Goal: Task Accomplishment & Management: Use online tool/utility

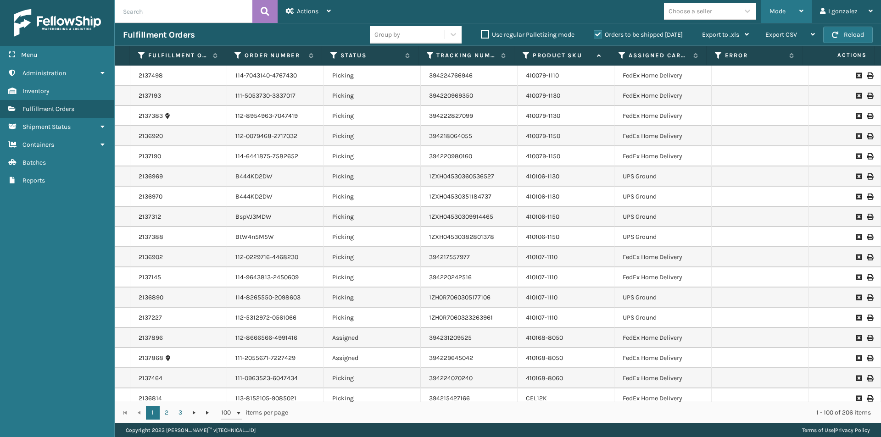
click at [788, 13] on div "Mode" at bounding box center [787, 11] width 34 height 23
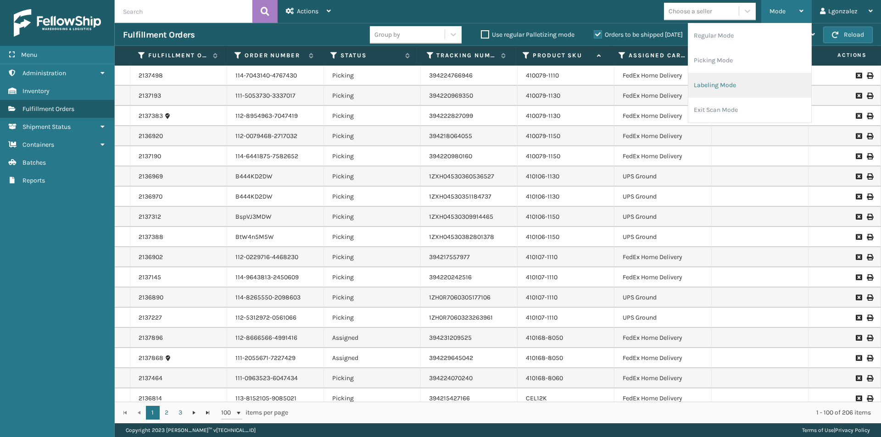
click at [734, 83] on li "Labeling Mode" at bounding box center [750, 85] width 123 height 25
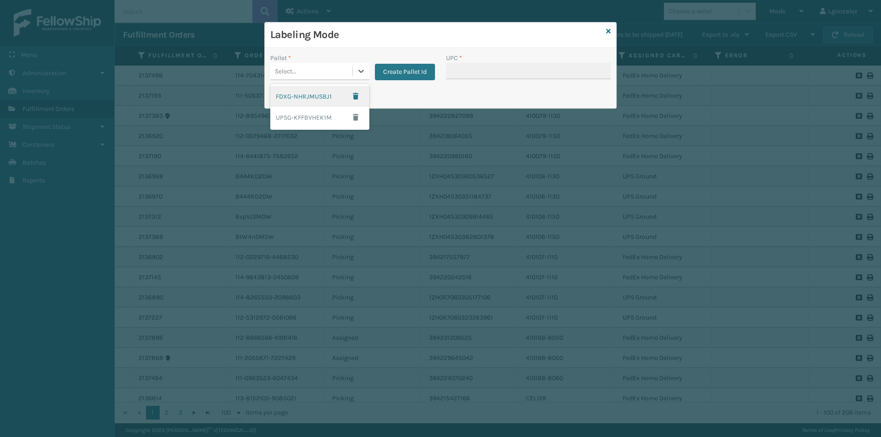
drag, startPoint x: 358, startPoint y: 71, endPoint x: 355, endPoint y: 81, distance: 10.6
click at [358, 71] on icon at bounding box center [361, 71] width 9 height 9
click at [321, 95] on div "FDXG-NHRJMUSBJ1" at bounding box center [319, 96] width 99 height 21
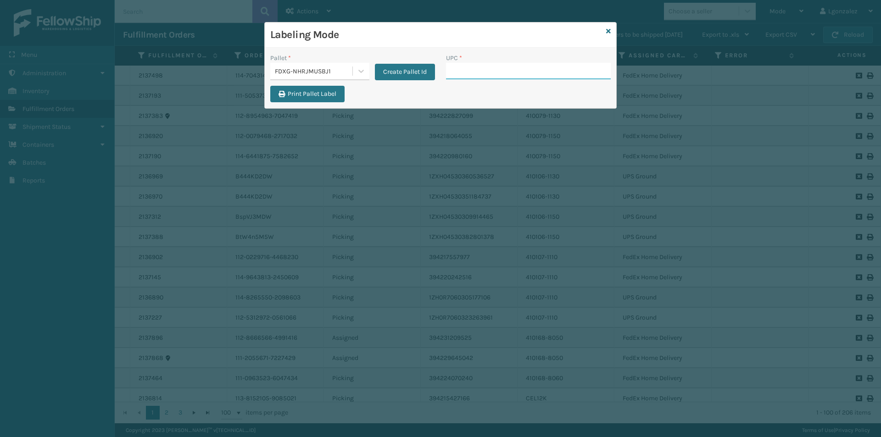
click at [455, 67] on input "UPC *" at bounding box center [528, 71] width 165 height 17
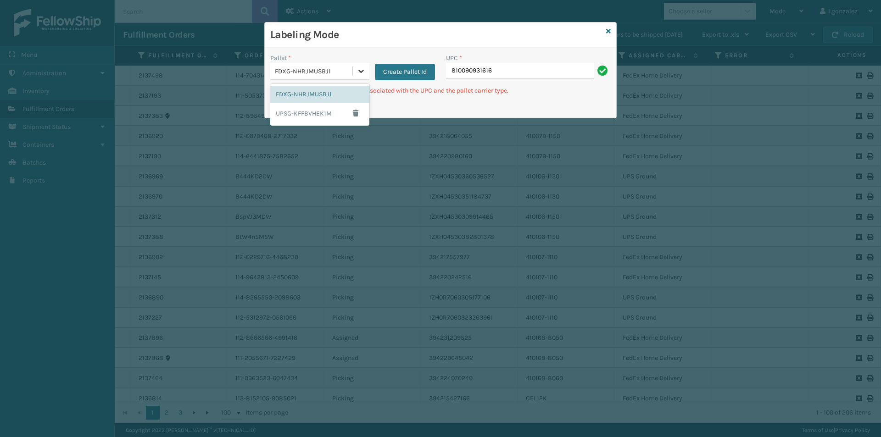
click at [358, 69] on icon at bounding box center [361, 71] width 9 height 9
click at [320, 117] on div "UPSG-KFFBVHEK1M" at bounding box center [319, 113] width 99 height 21
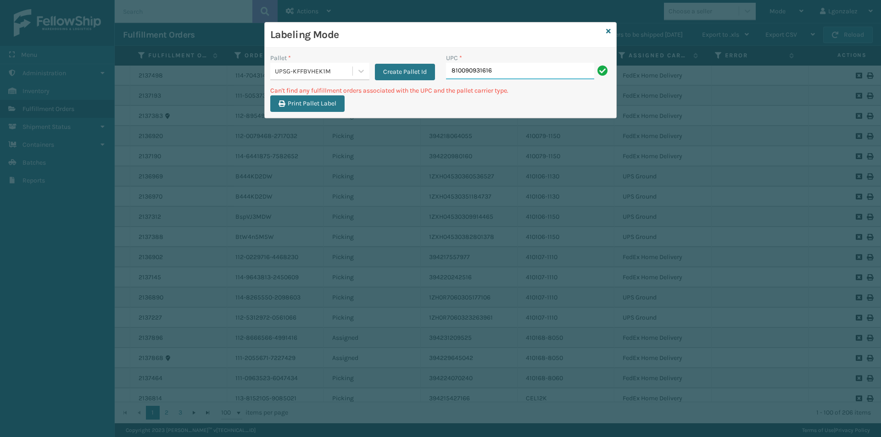
click at [499, 74] on input "810090931616" at bounding box center [520, 71] width 148 height 17
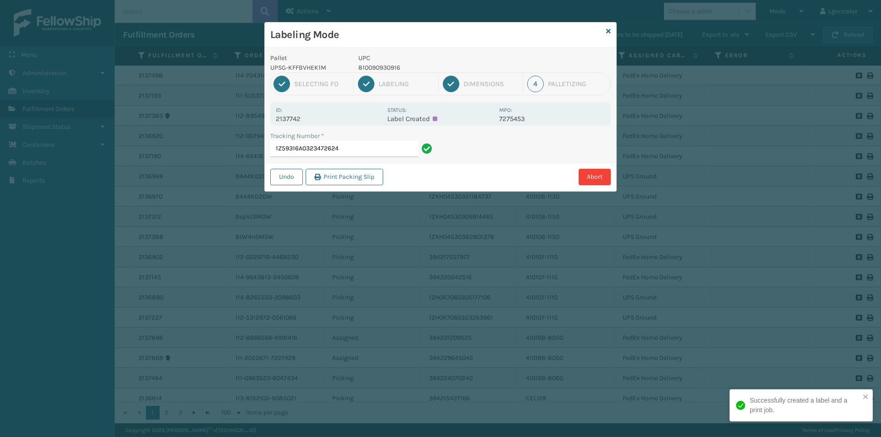
click at [387, 70] on p "810090930916" at bounding box center [425, 68] width 135 height 10
click at [388, 70] on p "810090930916" at bounding box center [425, 68] width 135 height 10
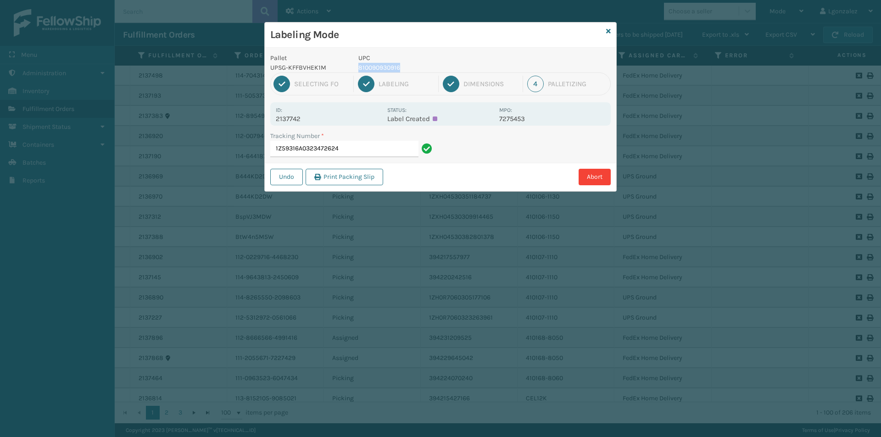
copy p "810090930916"
click at [384, 145] on input "1Z59316A0323472624" at bounding box center [344, 149] width 148 height 17
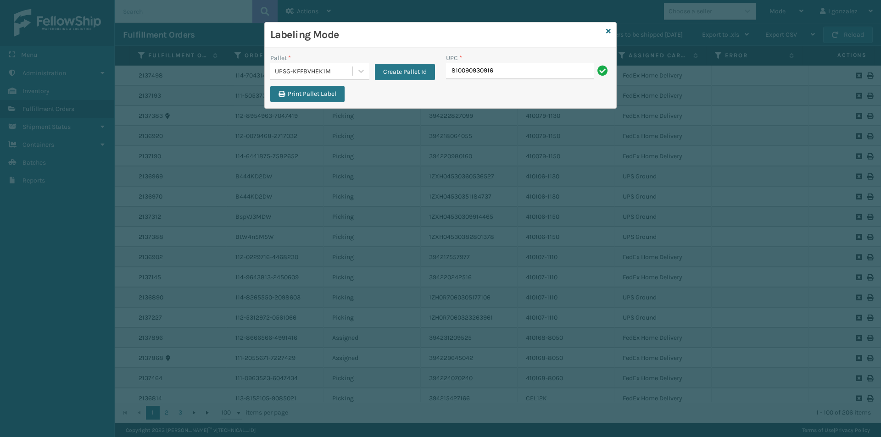
type input "810090930916"
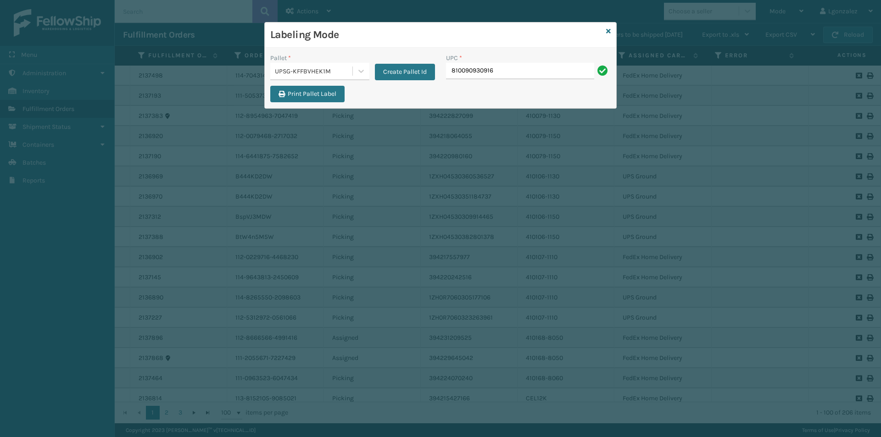
type input "810090930916"
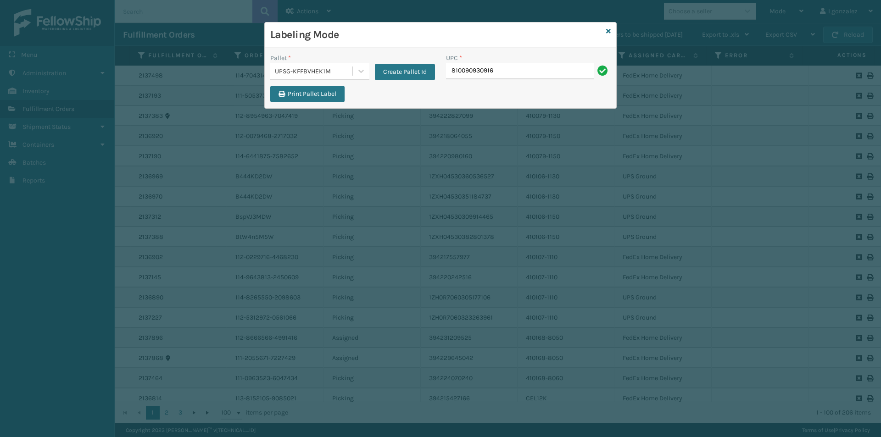
type input "810090930916"
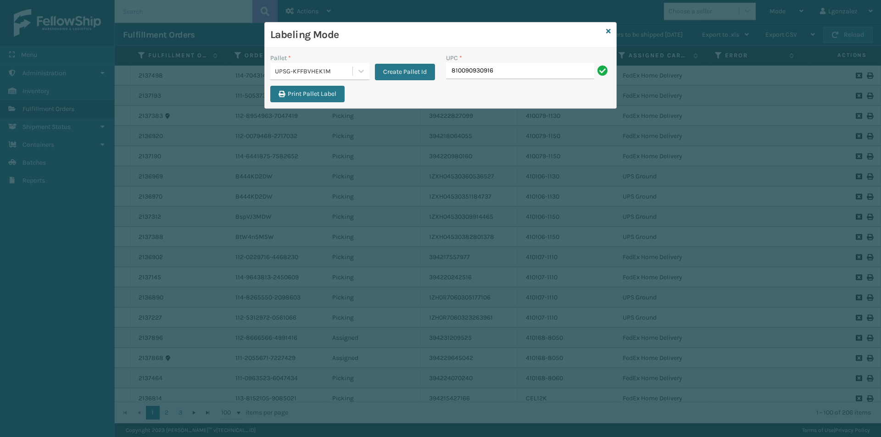
type input "810090930916"
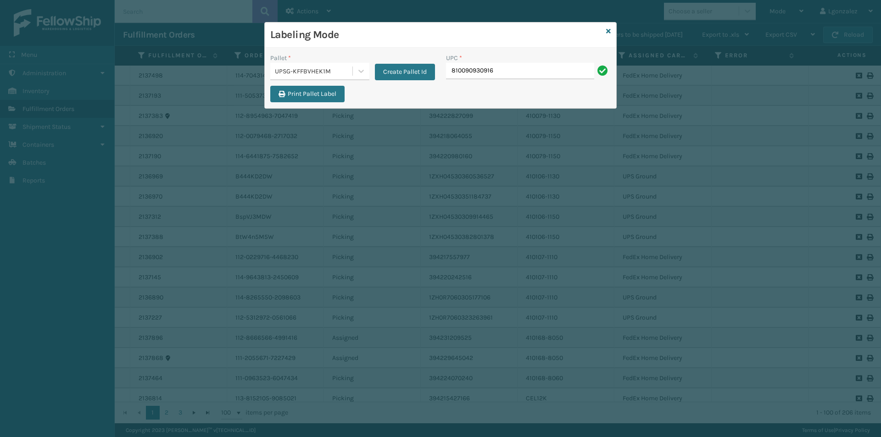
type input "810090930916"
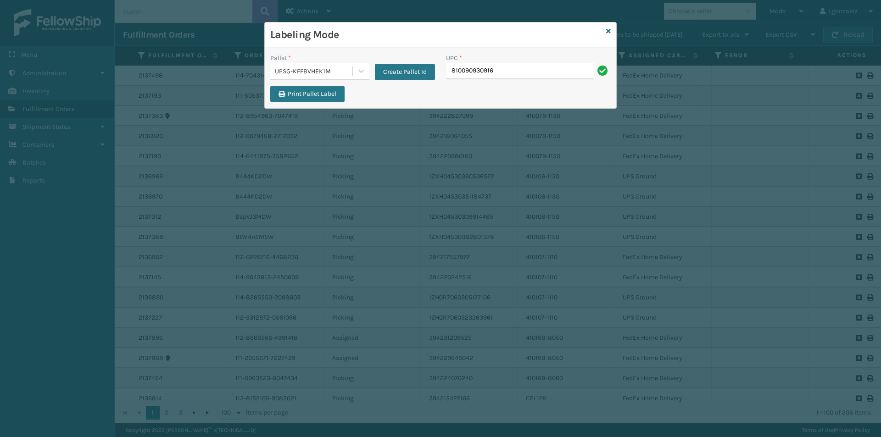
type input "810090930916"
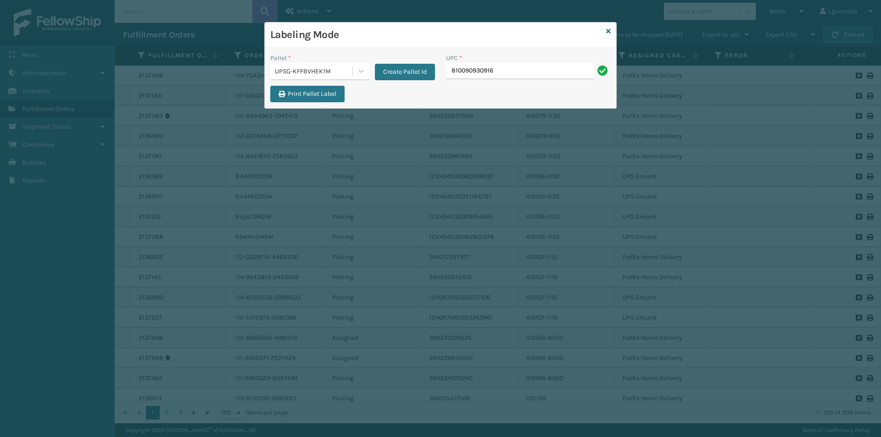
type input "810090930916"
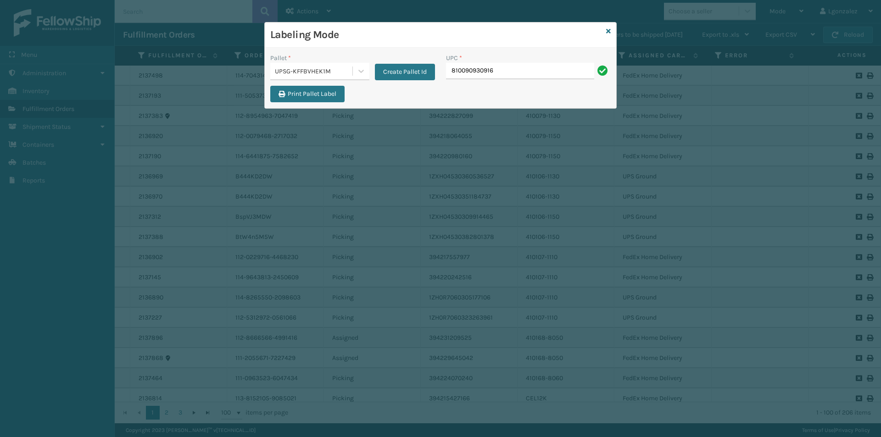
type input "810090930916"
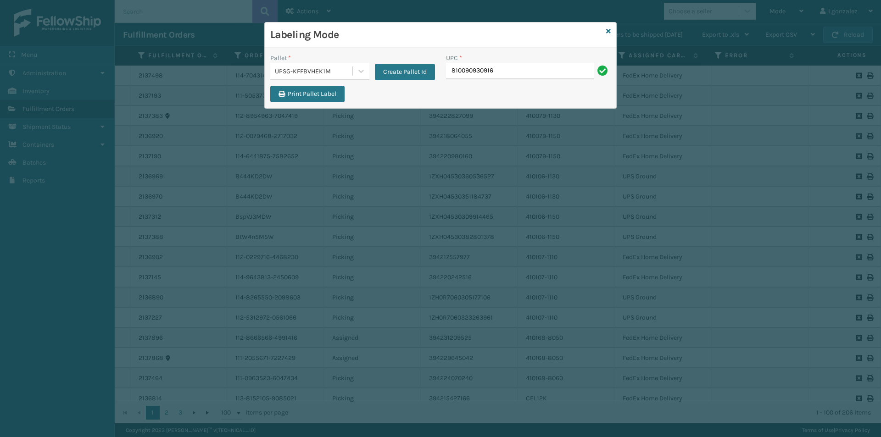
type input "810090930916"
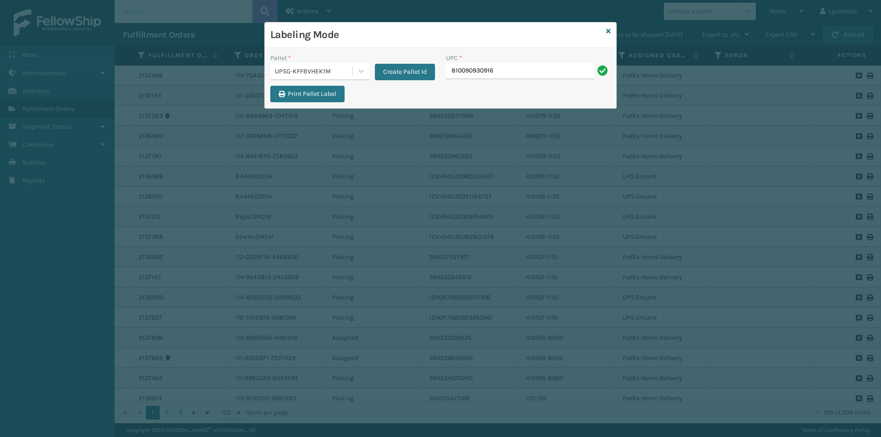
type input "810090930916"
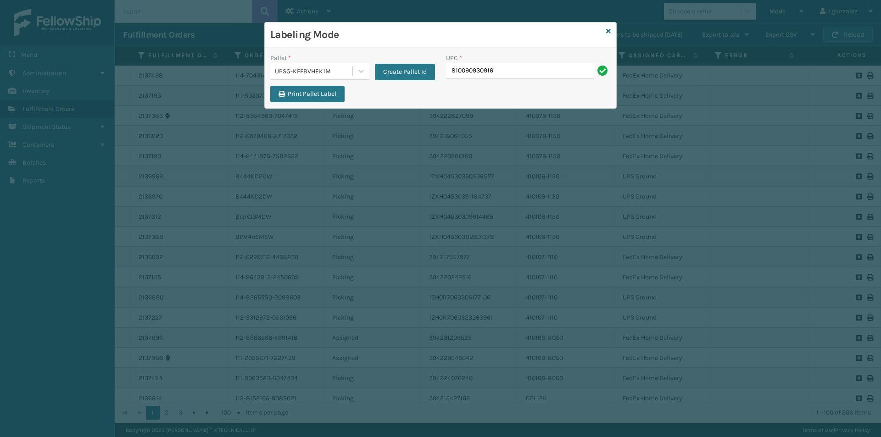
type input "810090930916"
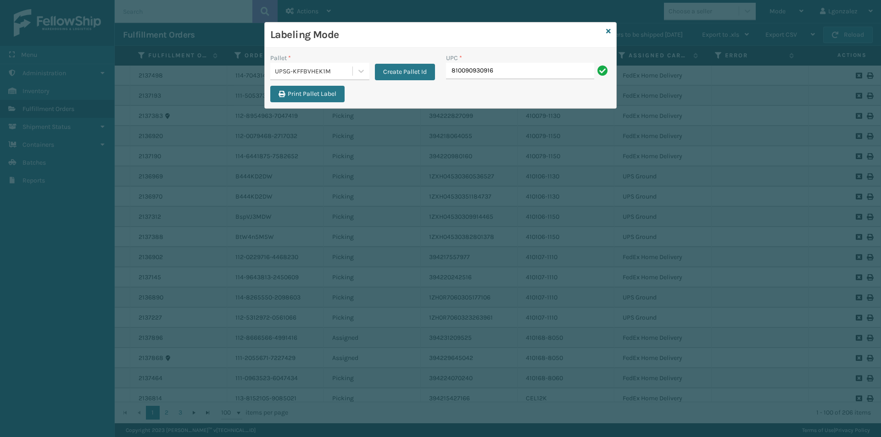
type input "810090930916"
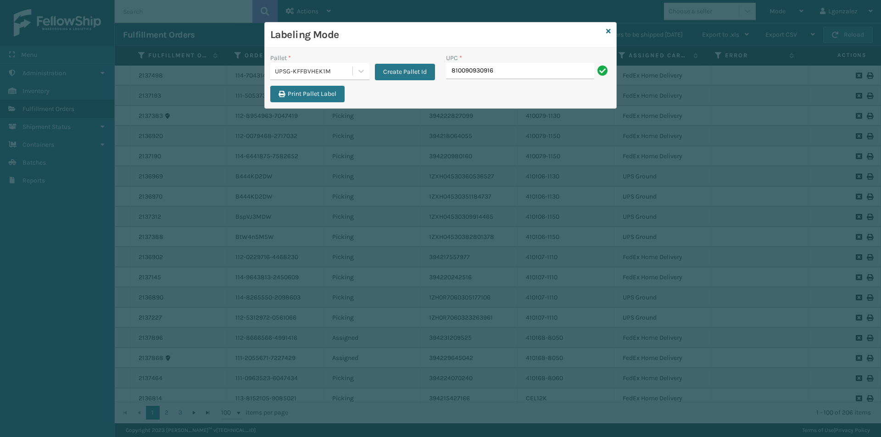
type input "810090930916"
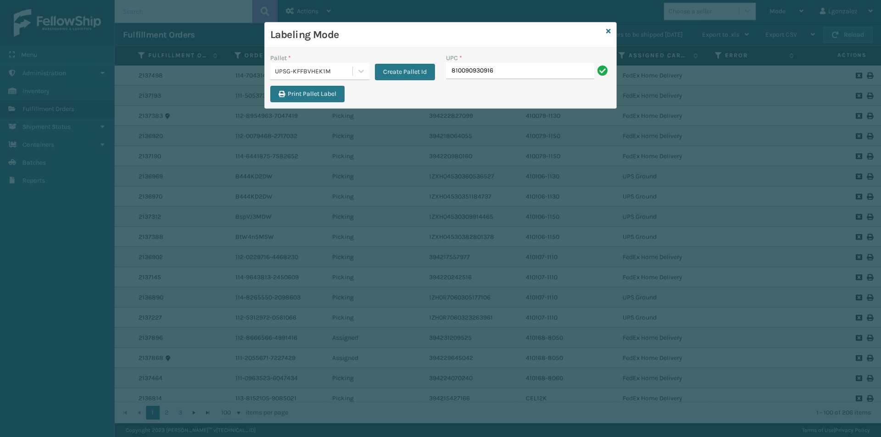
type input "810090930916"
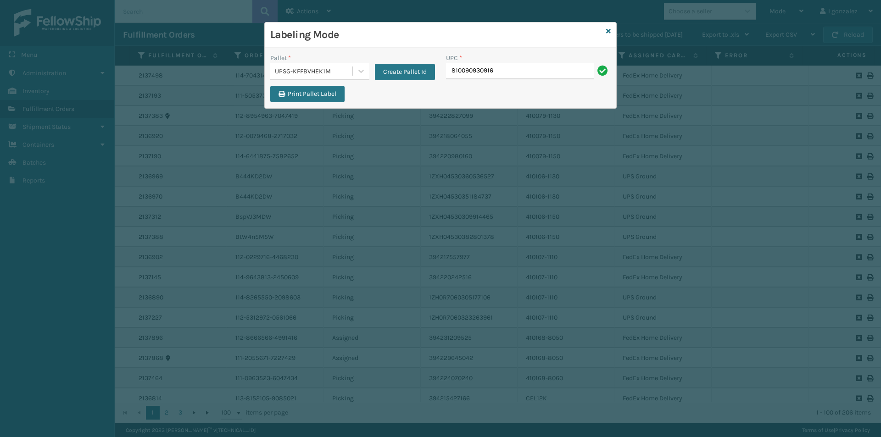
type input "810090930916"
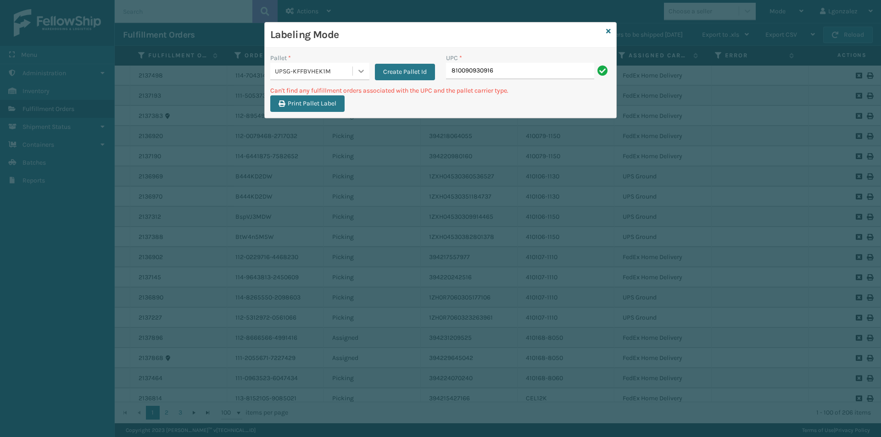
click at [359, 73] on icon at bounding box center [361, 71] width 9 height 9
click at [322, 89] on div "FDXG-NHRJMUSBJ1" at bounding box center [319, 94] width 99 height 17
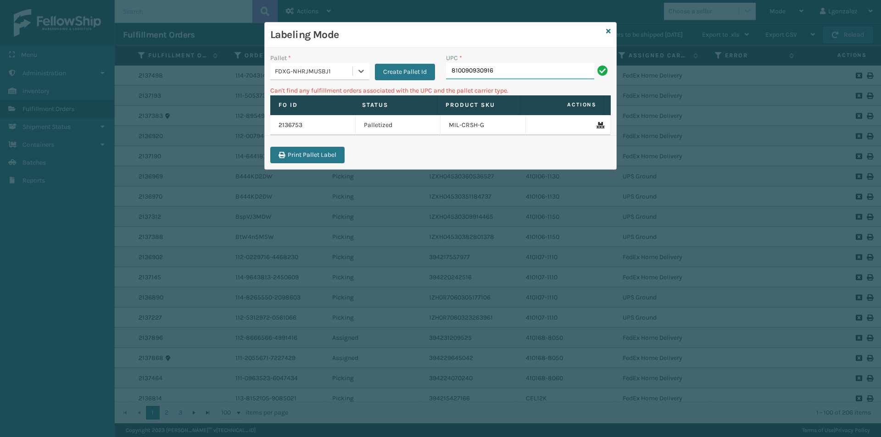
click at [534, 69] on input "810090930916" at bounding box center [520, 71] width 148 height 17
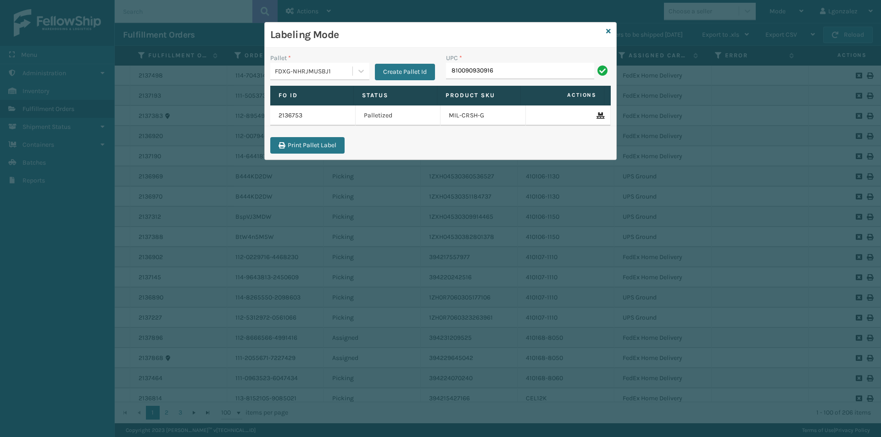
type input "810090930916"
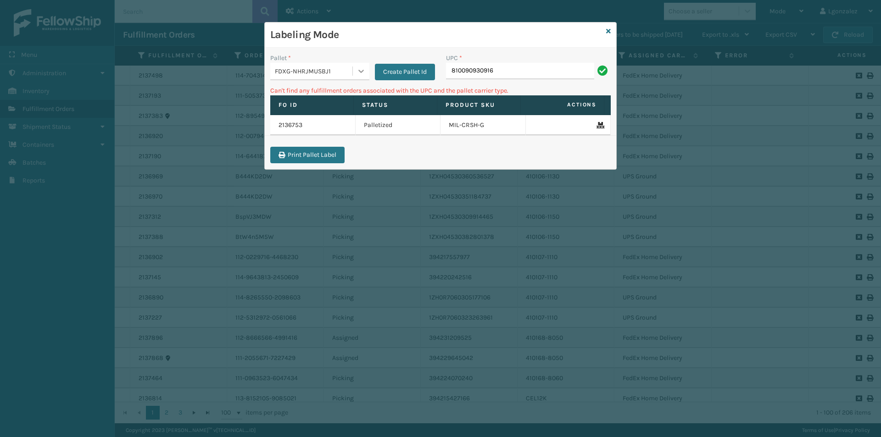
click at [357, 67] on icon at bounding box center [361, 71] width 9 height 9
click at [611, 32] on div "Labeling Mode" at bounding box center [441, 34] width 352 height 25
click at [609, 32] on icon at bounding box center [608, 31] width 5 height 6
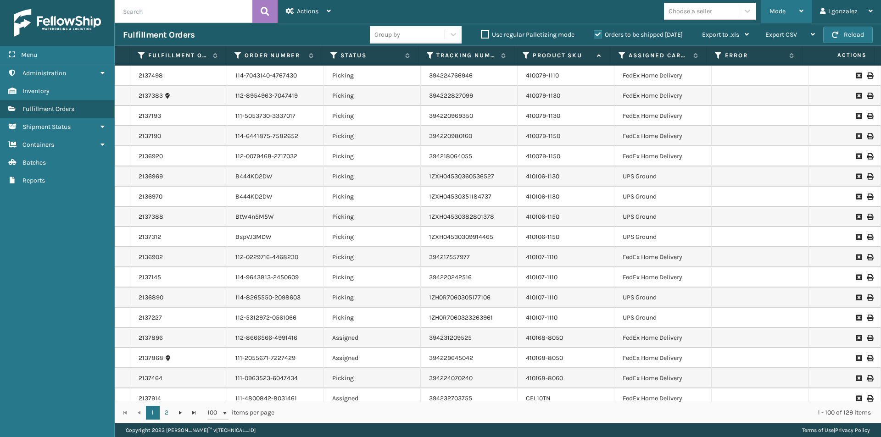
click at [806, 11] on div "Mode Regular Mode Picking Mode Labeling Mode Exit Scan Mode" at bounding box center [787, 11] width 50 height 23
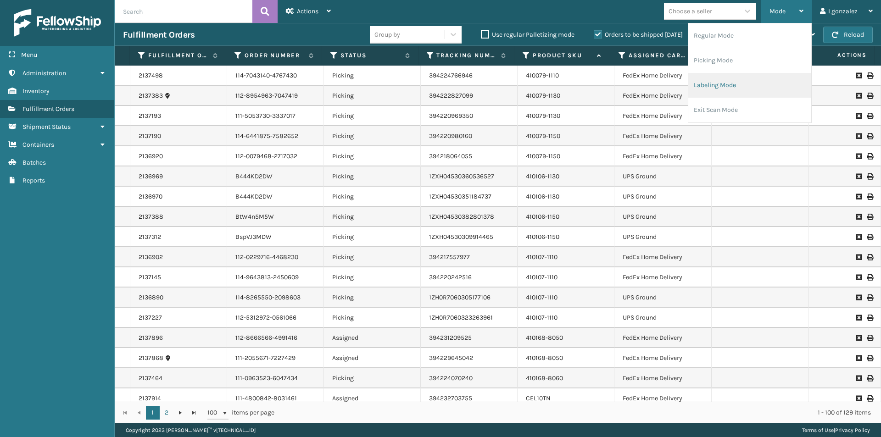
click at [717, 84] on li "Labeling Mode" at bounding box center [750, 85] width 123 height 25
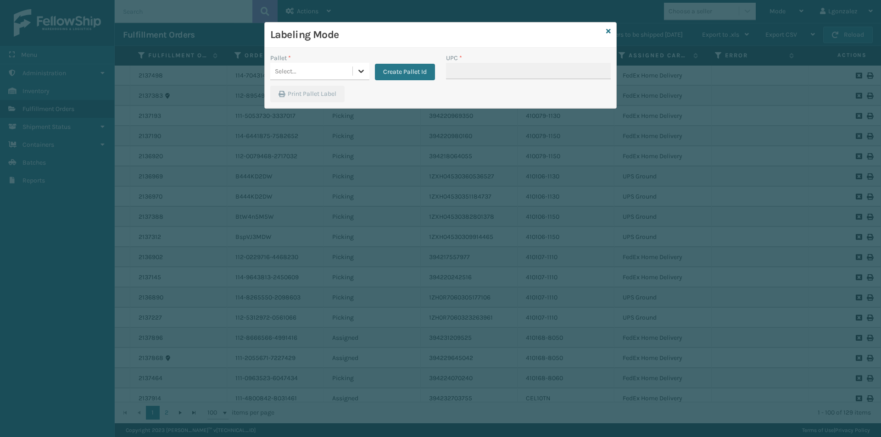
click at [354, 69] on div at bounding box center [361, 71] width 17 height 17
click at [318, 111] on div "UPSG-KFFBVHEK1M" at bounding box center [319, 111] width 99 height 17
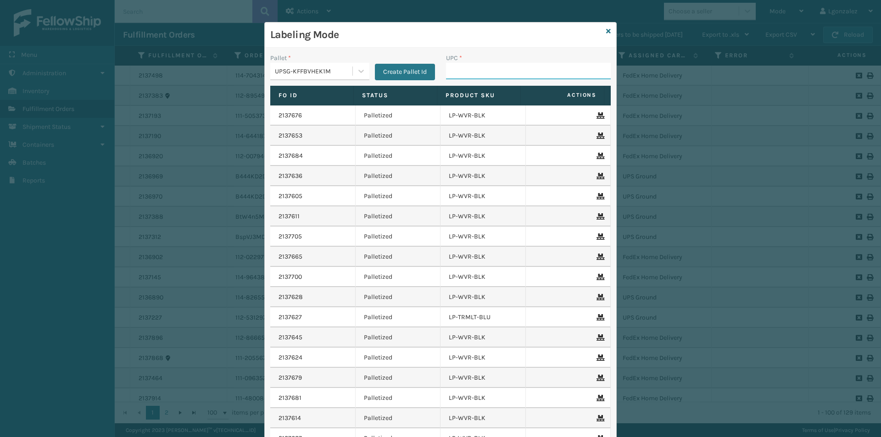
click at [480, 68] on input "UPC *" at bounding box center [528, 71] width 165 height 17
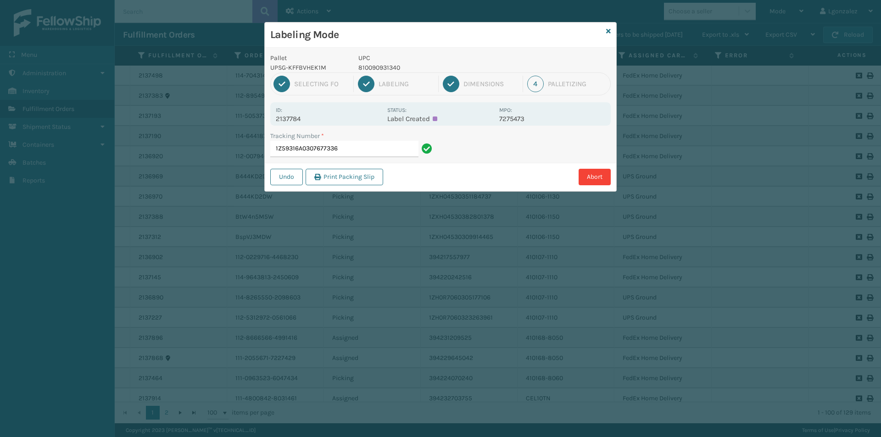
click at [384, 63] on p "810090931340" at bounding box center [425, 68] width 135 height 10
click at [382, 70] on p "810090931340" at bounding box center [425, 68] width 135 height 10
copy p "810090931340"
click at [355, 148] on input "1Z59316A0307677336" at bounding box center [344, 149] width 148 height 17
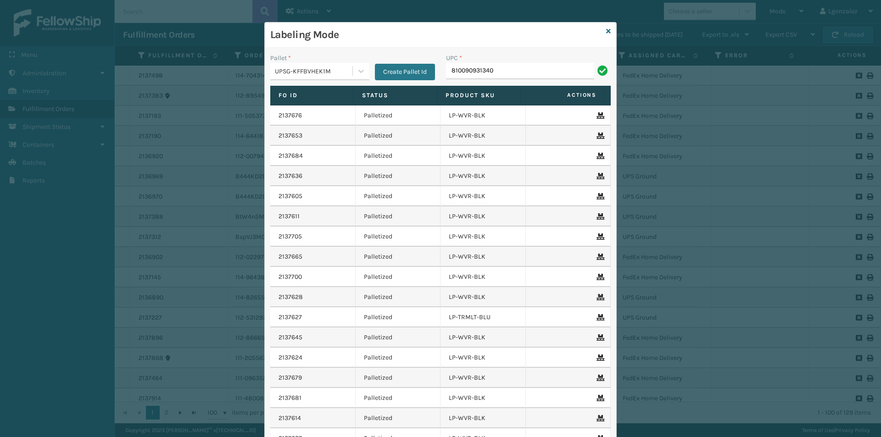
type input "810090931340"
click at [607, 31] on icon at bounding box center [608, 31] width 5 height 6
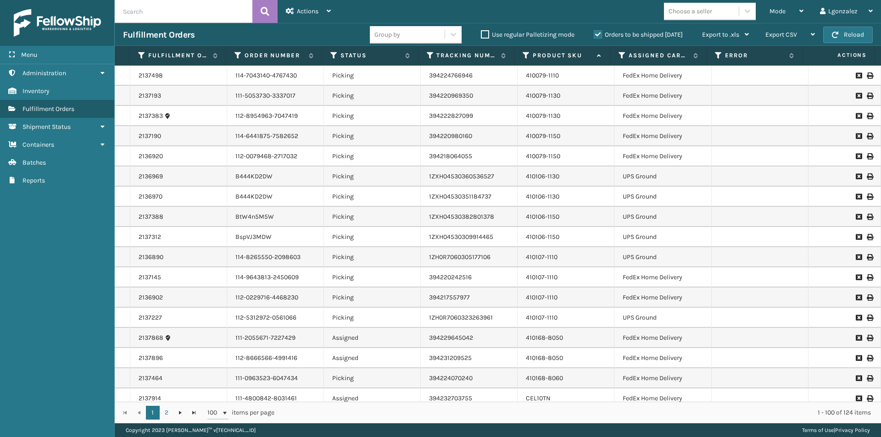
click at [205, 16] on input "text" at bounding box center [184, 11] width 138 height 23
type input "1Z59316A0302755493"
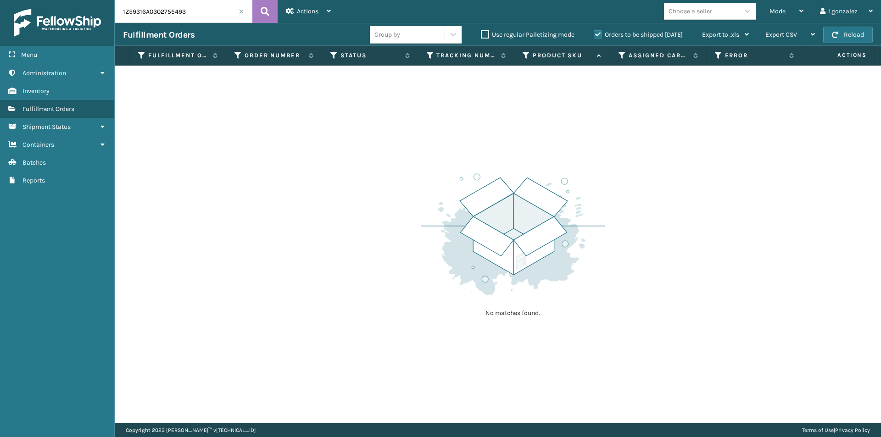
click at [599, 35] on label "Orders to be shipped [DATE]" at bounding box center [638, 35] width 89 height 8
click at [594, 35] on input "Orders to be shipped [DATE]" at bounding box center [594, 32] width 0 height 6
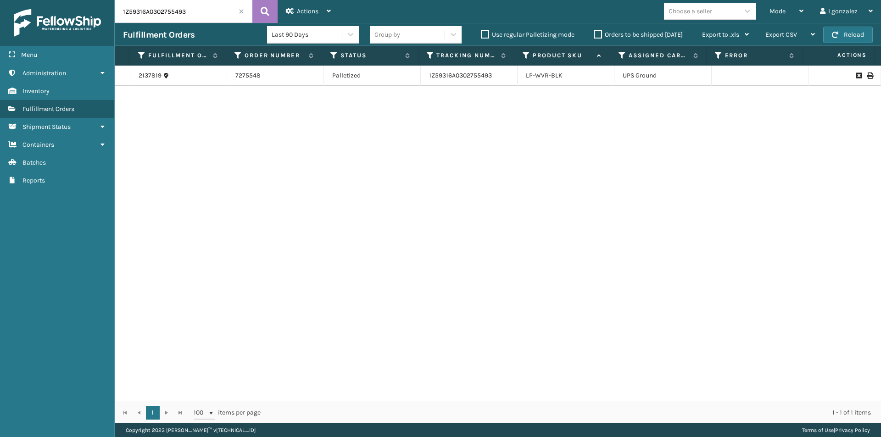
click at [867, 75] on icon at bounding box center [870, 76] width 6 height 6
click at [597, 37] on label "Orders to be shipped [DATE]" at bounding box center [638, 35] width 89 height 8
click at [594, 35] on input "Orders to be shipped [DATE]" at bounding box center [594, 32] width 0 height 6
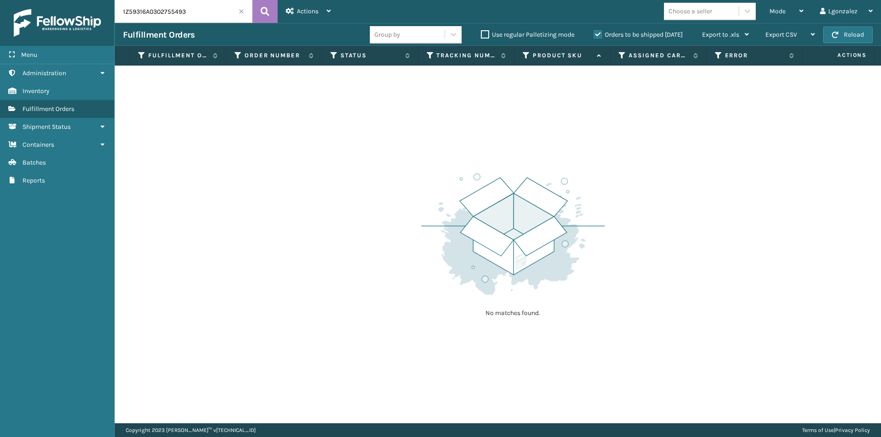
click at [239, 10] on span at bounding box center [242, 12] width 6 height 6
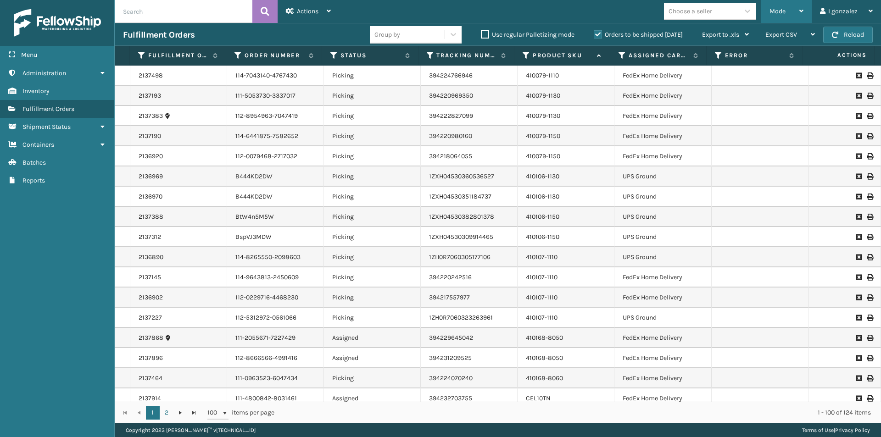
click at [796, 8] on div "Mode" at bounding box center [787, 11] width 34 height 23
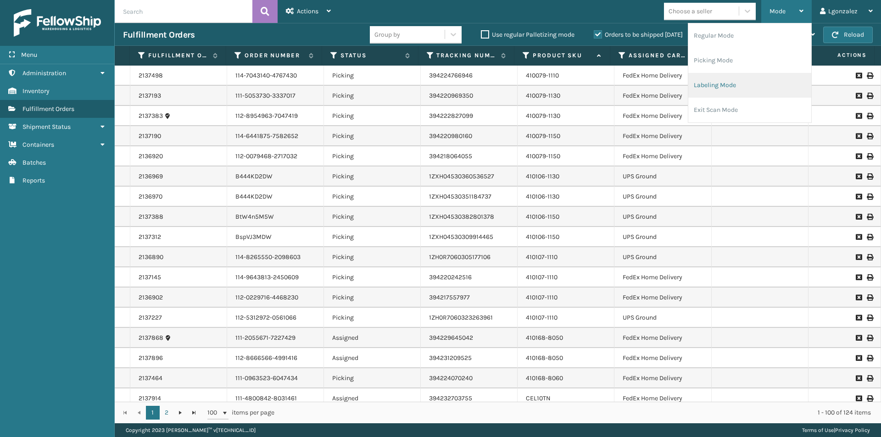
click at [733, 94] on li "Labeling Mode" at bounding box center [750, 85] width 123 height 25
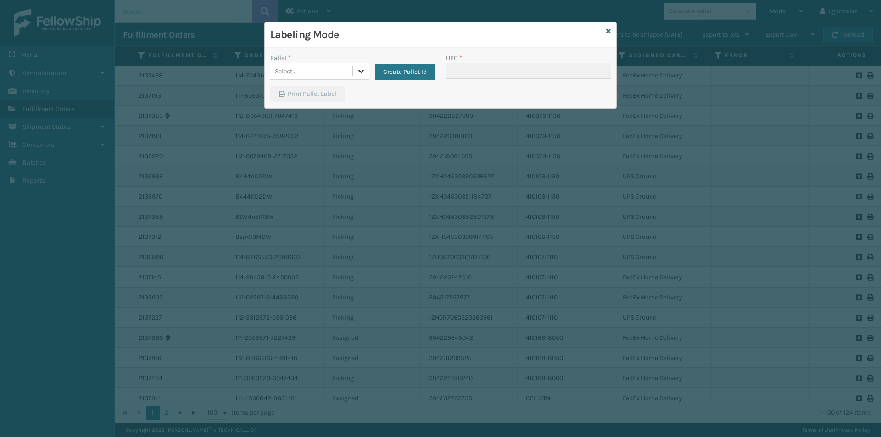
click at [353, 69] on div at bounding box center [361, 71] width 17 height 17
click at [323, 114] on div "UPSG-KFFBVHEK1M" at bounding box center [319, 111] width 99 height 17
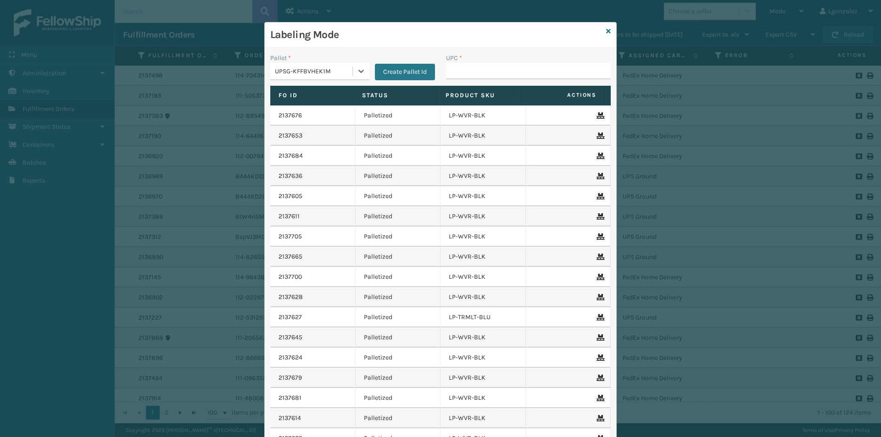
type input "810090931982"
click at [458, 78] on input "UPC *" at bounding box center [528, 71] width 165 height 17
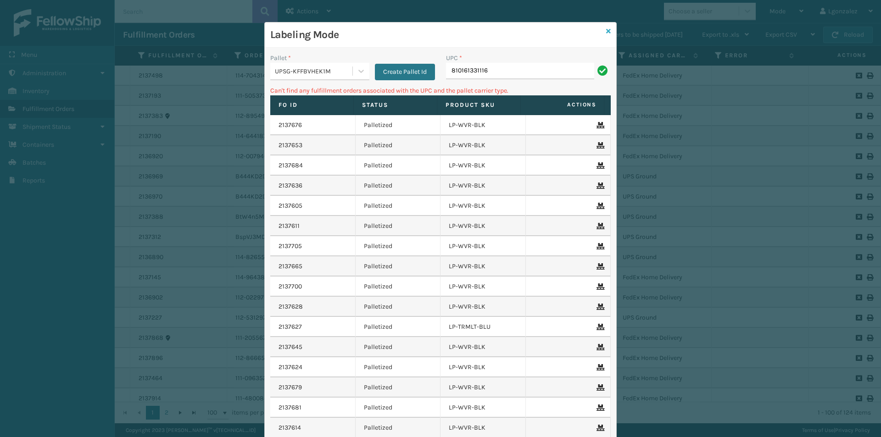
click at [606, 34] on icon at bounding box center [608, 31] width 5 height 6
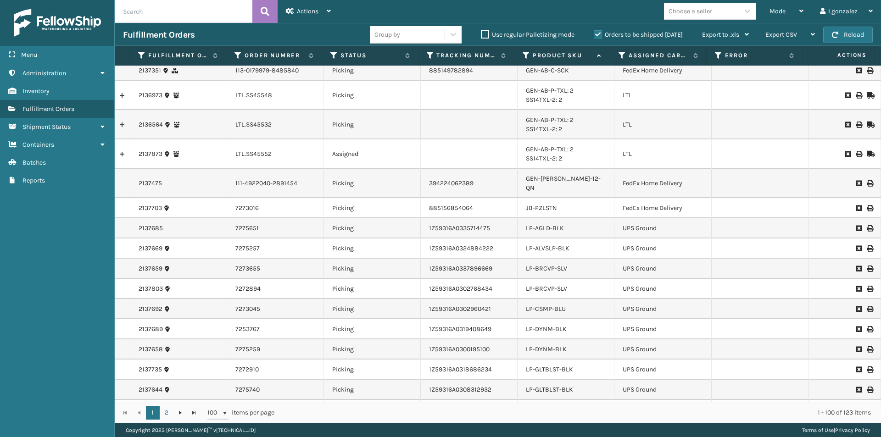
scroll to position [734, 0]
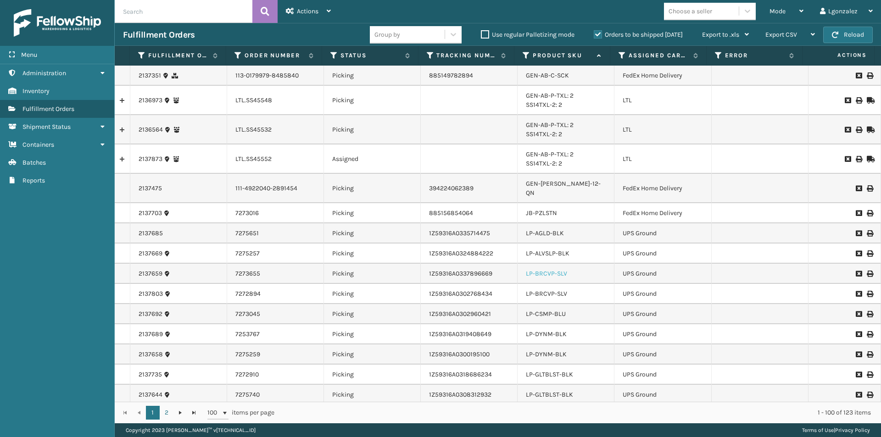
click at [551, 270] on link "LP-BRCVP-SLV" at bounding box center [546, 274] width 41 height 8
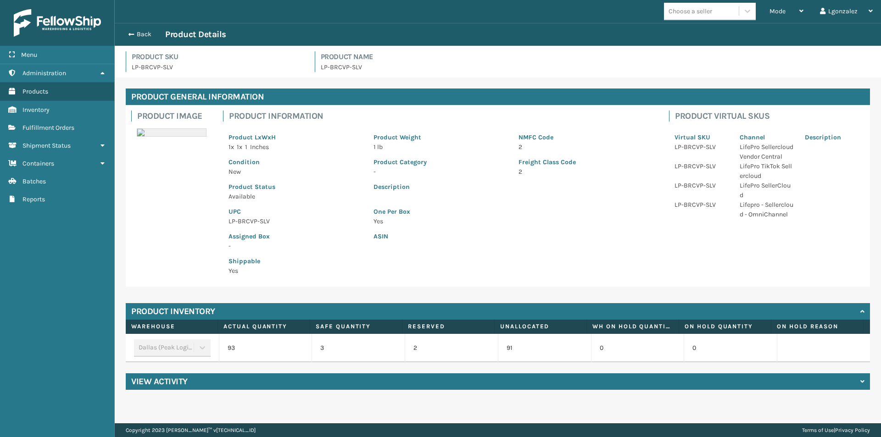
click at [244, 224] on p "LP-BRCVP-SLV" at bounding box center [296, 222] width 134 height 10
copy p "LP-BRCVP-SLV"
click at [137, 40] on div "Back Product Details" at bounding box center [498, 34] width 767 height 23
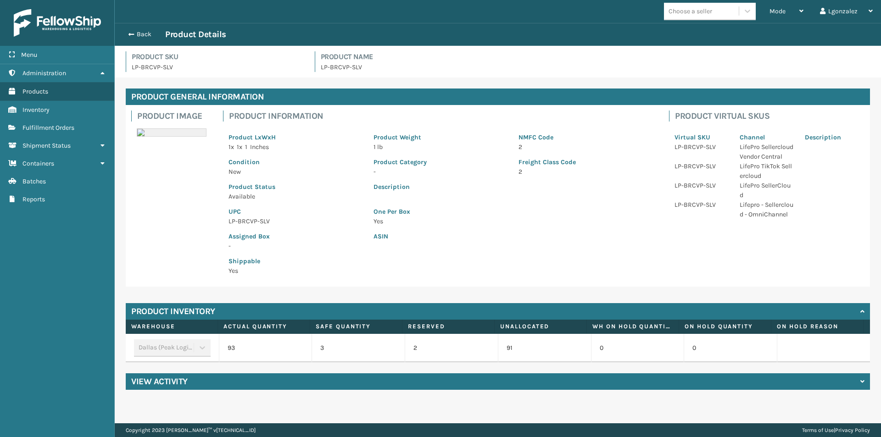
click at [140, 29] on div "Back Product Details" at bounding box center [498, 34] width 750 height 11
click at [148, 33] on button "Back" at bounding box center [144, 34] width 42 height 8
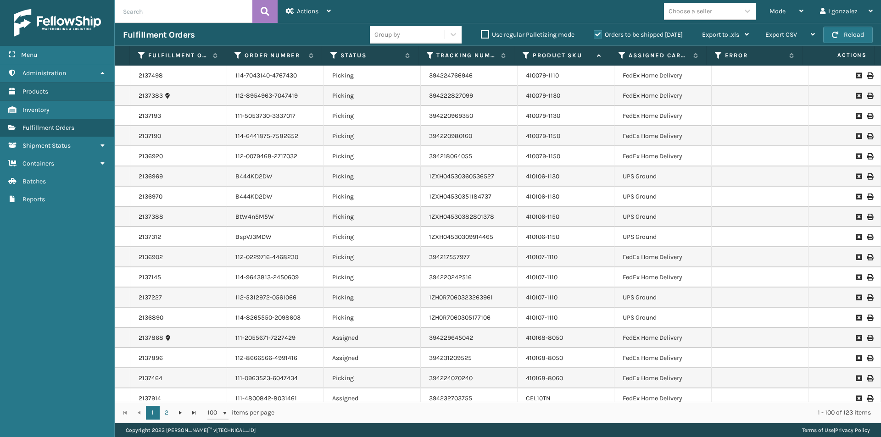
click at [801, 16] on div "Mode" at bounding box center [787, 11] width 34 height 23
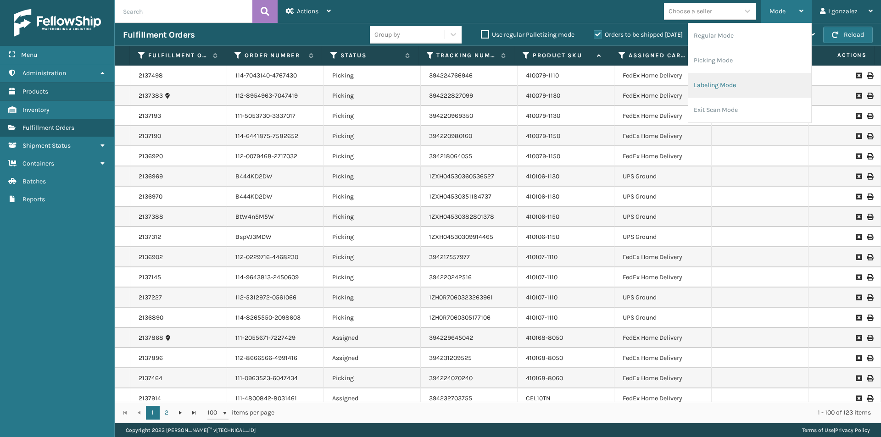
click at [742, 82] on li "Labeling Mode" at bounding box center [750, 85] width 123 height 25
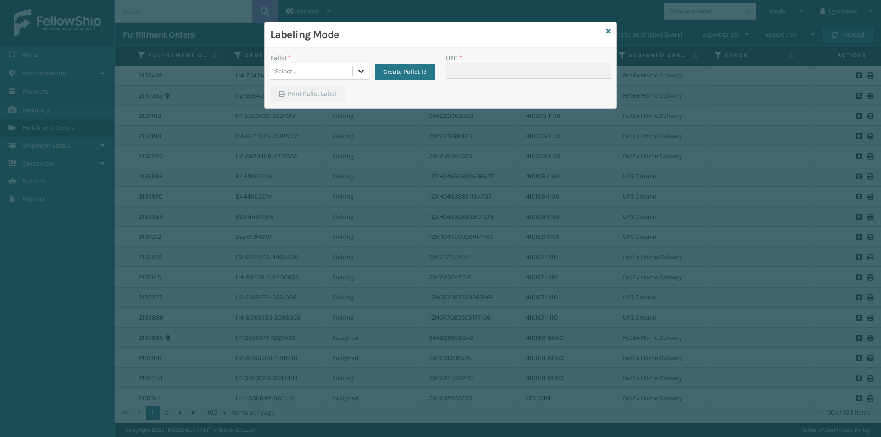
click at [357, 69] on icon at bounding box center [361, 71] width 9 height 9
click at [313, 113] on div "UPSG-KFFBVHEK1M" at bounding box center [319, 111] width 99 height 17
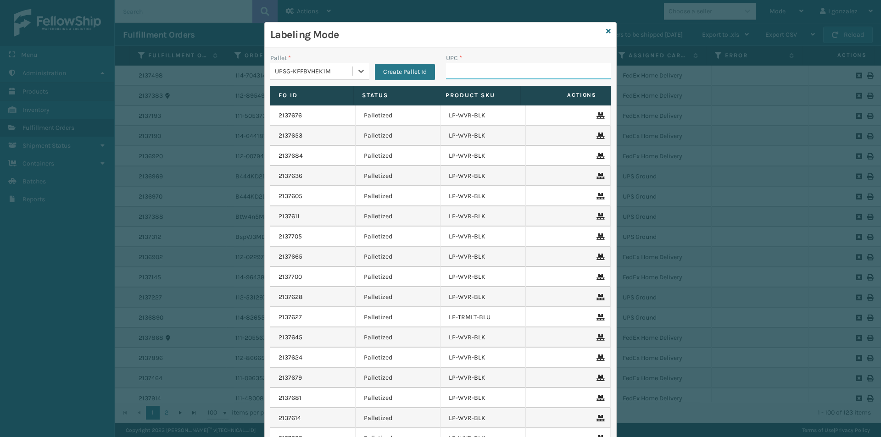
click at [487, 67] on input "UPC *" at bounding box center [528, 71] width 165 height 17
paste input "LP-BRCVP-SLV"
type input "LP-BRCVP-SLV"
click at [606, 34] on icon at bounding box center [608, 31] width 5 height 6
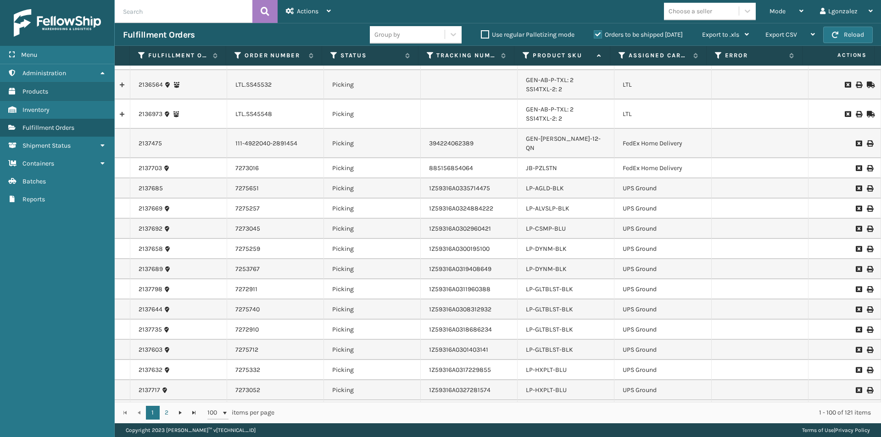
scroll to position [780, 0]
click at [549, 163] on link "JB-PZLSTN" at bounding box center [541, 167] width 31 height 8
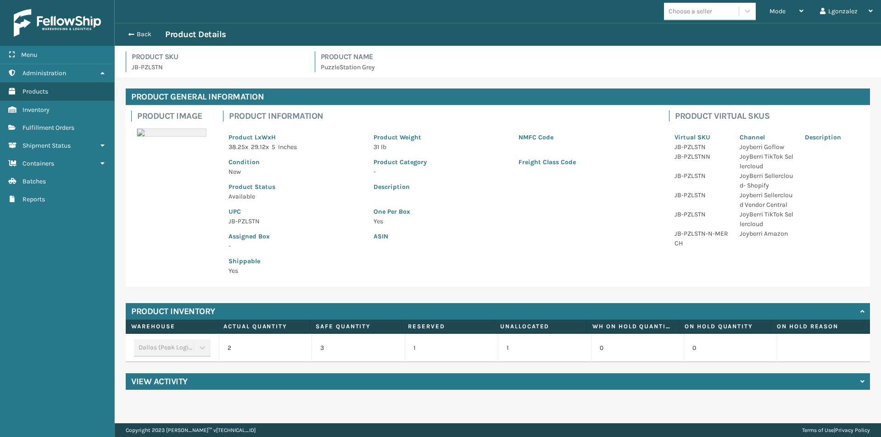
click at [250, 221] on p "JB-PZLSTN" at bounding box center [296, 222] width 134 height 10
copy p "JB-PZLSTN"
click at [144, 33] on button "Back" at bounding box center [144, 34] width 42 height 8
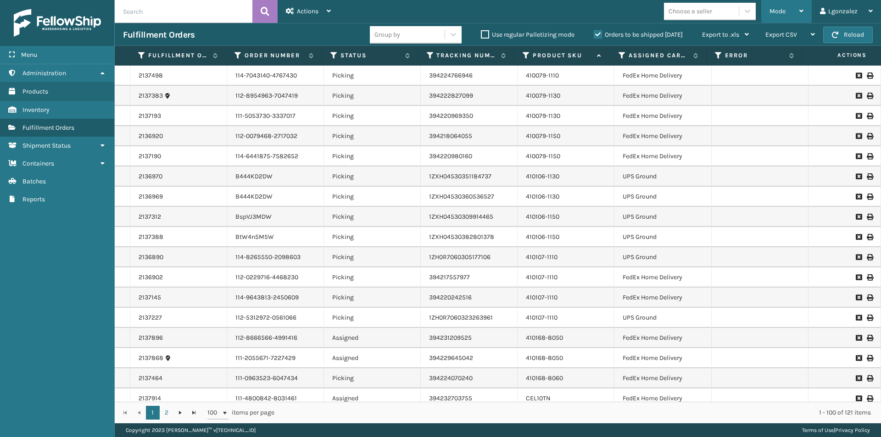
click at [803, 11] on icon at bounding box center [802, 11] width 4 height 6
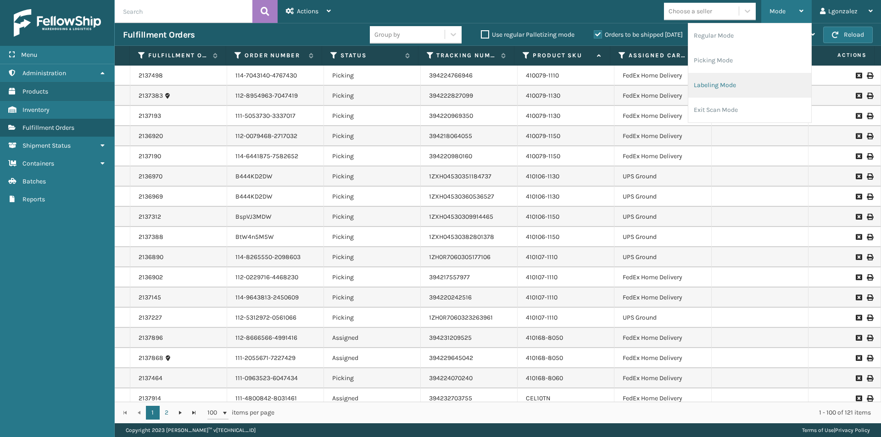
click at [726, 90] on li "Labeling Mode" at bounding box center [750, 85] width 123 height 25
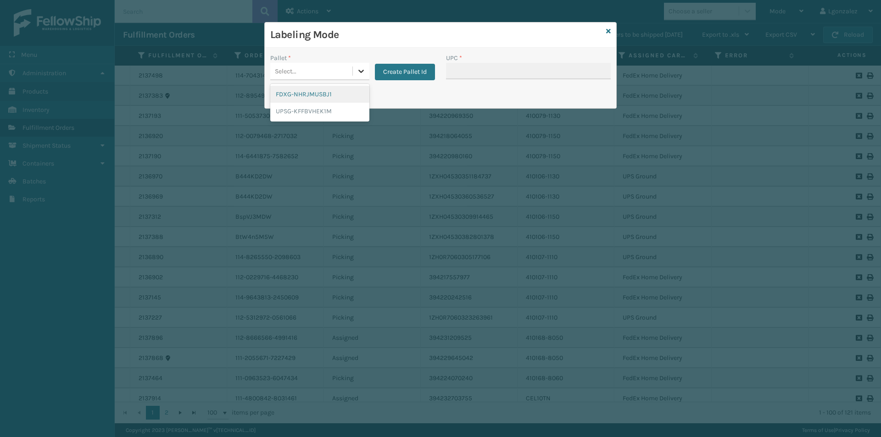
click at [361, 68] on icon at bounding box center [361, 71] width 9 height 9
click at [323, 108] on div "UPSG-KFFBVHEK1M" at bounding box center [319, 111] width 99 height 17
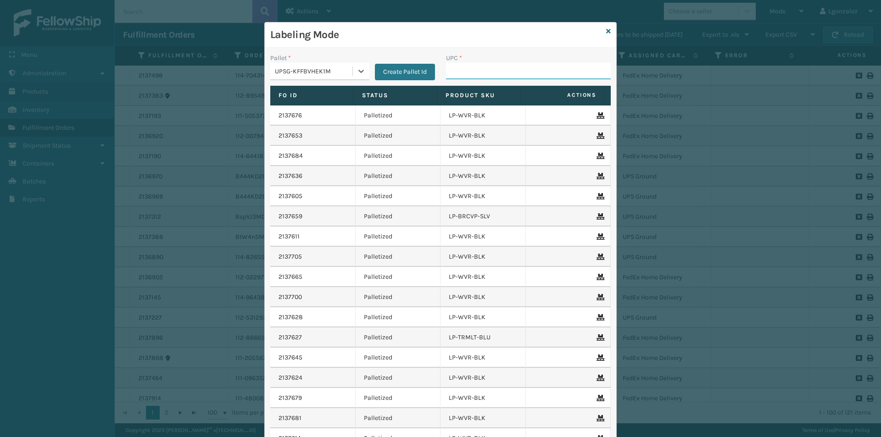
click at [456, 68] on input "UPC *" at bounding box center [528, 71] width 165 height 17
paste input "JB-PZLSTN"
type input "JB-PZLSTN"
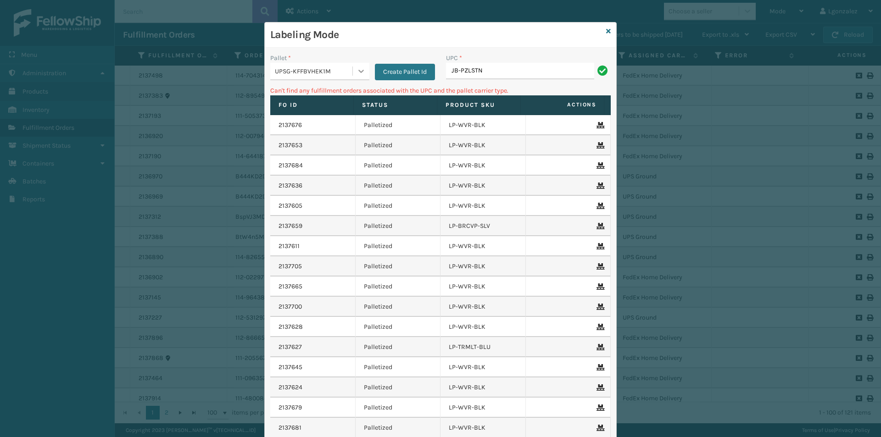
click at [357, 72] on icon at bounding box center [361, 71] width 9 height 9
click at [325, 95] on div "FDXG-NHRJMUSBJ1" at bounding box center [319, 94] width 99 height 17
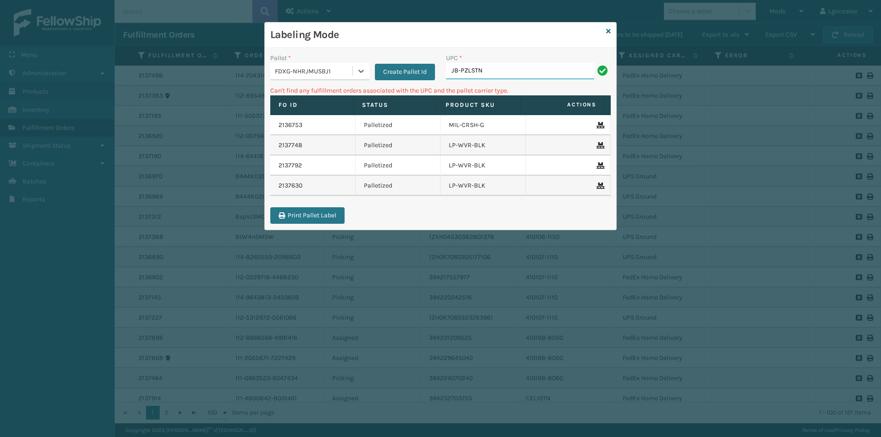
click at [502, 70] on input "JB-PZLSTN" at bounding box center [520, 71] width 148 height 17
click at [365, 70] on icon at bounding box center [361, 71] width 9 height 9
click at [313, 108] on div "UPSG-KFFBVHEK1M" at bounding box center [319, 111] width 99 height 17
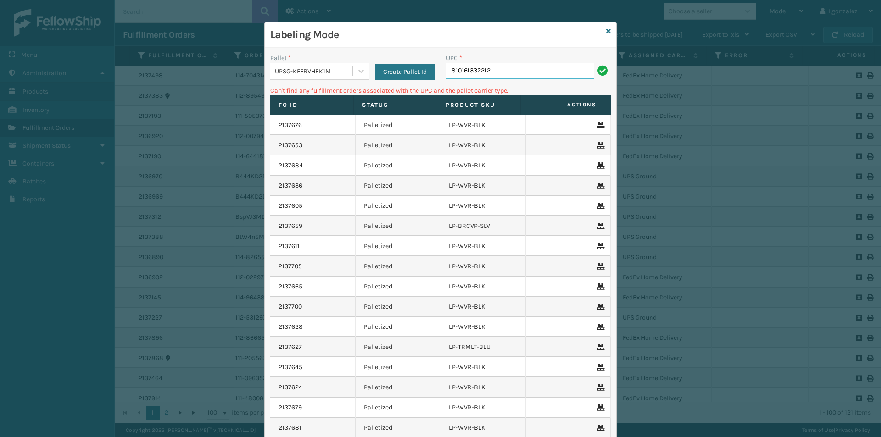
click at [501, 67] on input "810161332212" at bounding box center [520, 71] width 148 height 17
click at [357, 74] on icon at bounding box center [361, 71] width 9 height 9
click at [340, 91] on div "FDXG-NHRJMUSBJ1" at bounding box center [319, 94] width 99 height 17
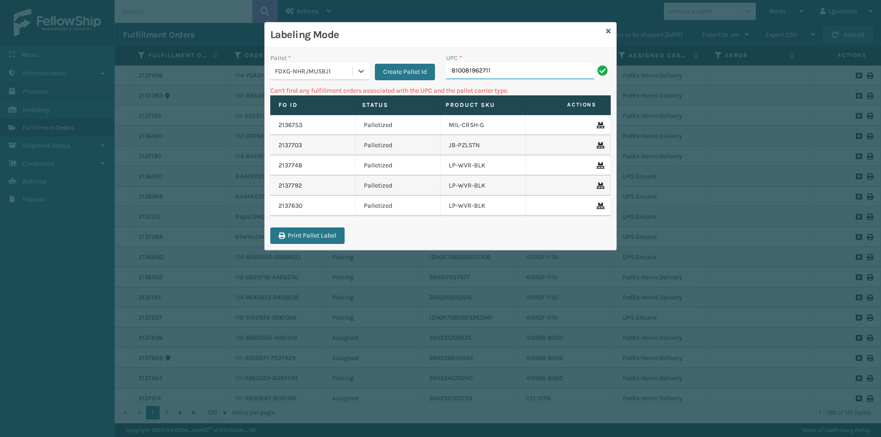
click at [515, 68] on input "810081962711" at bounding box center [520, 71] width 148 height 17
click at [515, 67] on input "S97-0271-041525-TBD" at bounding box center [520, 71] width 148 height 17
click at [364, 79] on div "FDXG-NHRJMUSBJ1" at bounding box center [319, 71] width 99 height 17
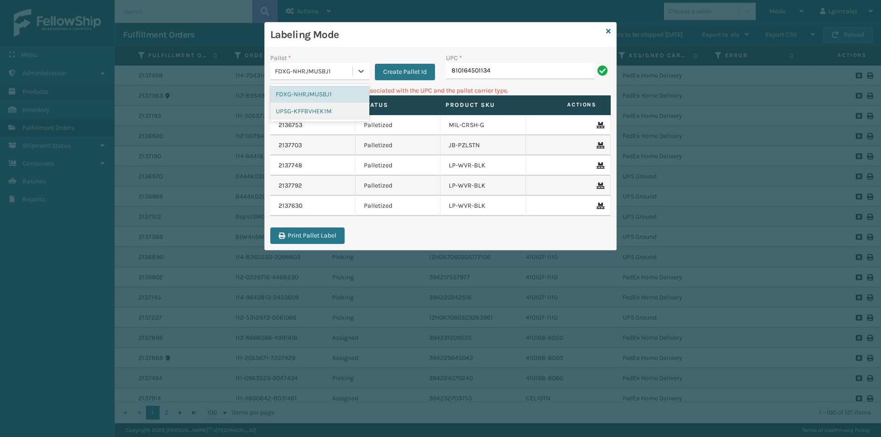
click at [346, 109] on div "UPSG-KFFBVHEK1M" at bounding box center [319, 111] width 99 height 17
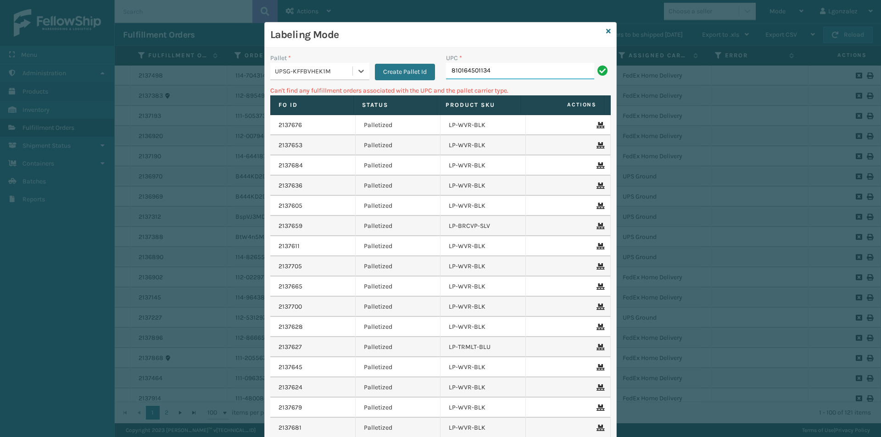
click at [504, 72] on input "810164501134" at bounding box center [520, 71] width 148 height 17
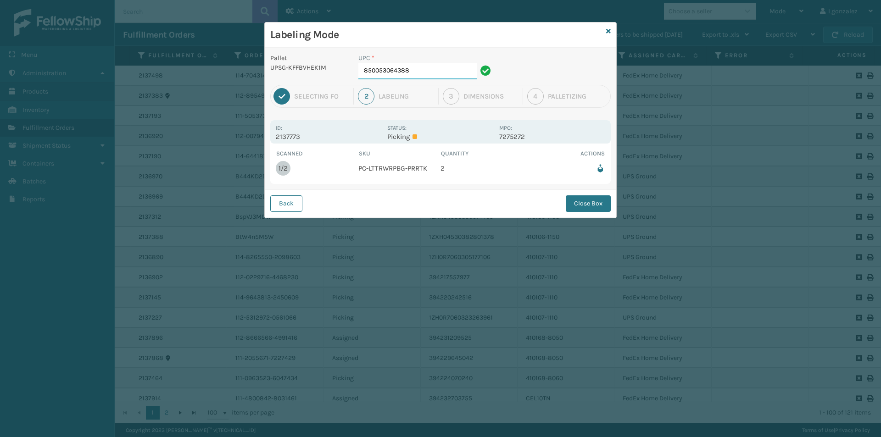
click at [431, 69] on input "850053064388" at bounding box center [417, 71] width 119 height 17
click at [577, 202] on button "Close Box" at bounding box center [588, 204] width 45 height 17
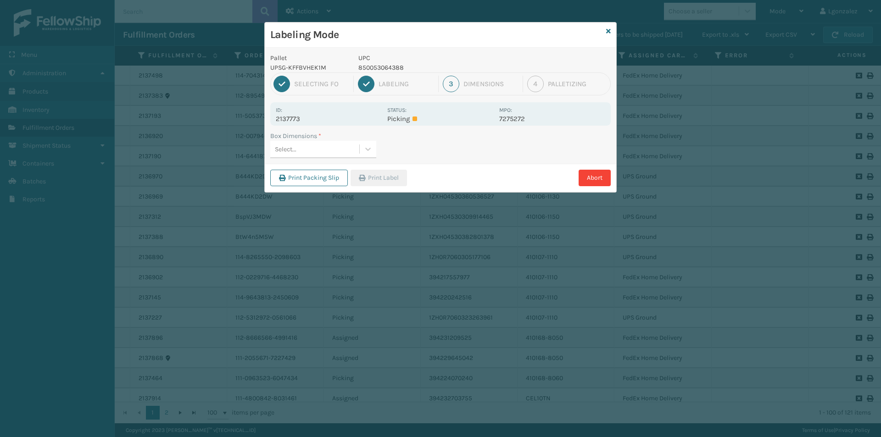
click at [358, 151] on div "Select..." at bounding box center [314, 149] width 89 height 15
click at [348, 187] on div "FEN-103-CCT" at bounding box center [323, 189] width 106 height 17
click at [370, 175] on button "Print Label" at bounding box center [379, 178] width 56 height 17
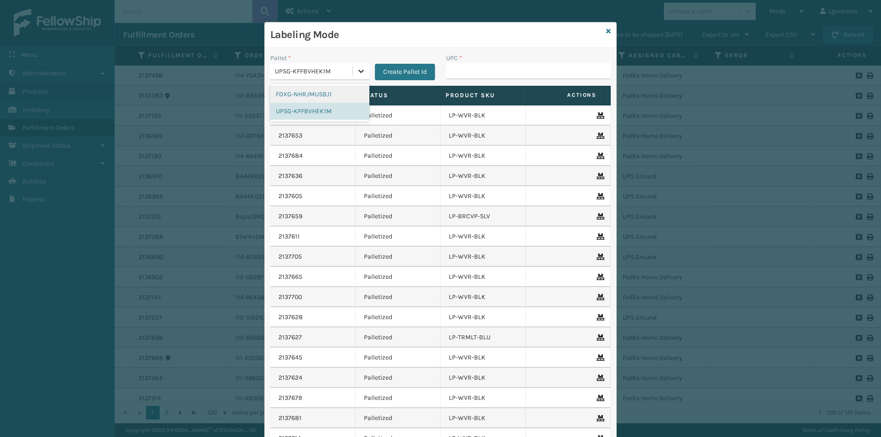
click at [353, 64] on div at bounding box center [361, 71] width 17 height 17
click at [324, 98] on div "FDXG-NHRJMUSBJ1" at bounding box center [319, 94] width 99 height 17
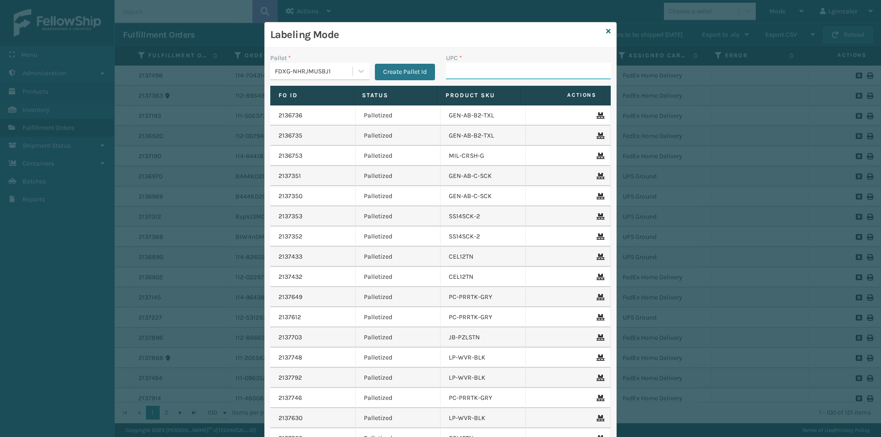
click at [447, 72] on input "UPC *" at bounding box center [528, 71] width 165 height 17
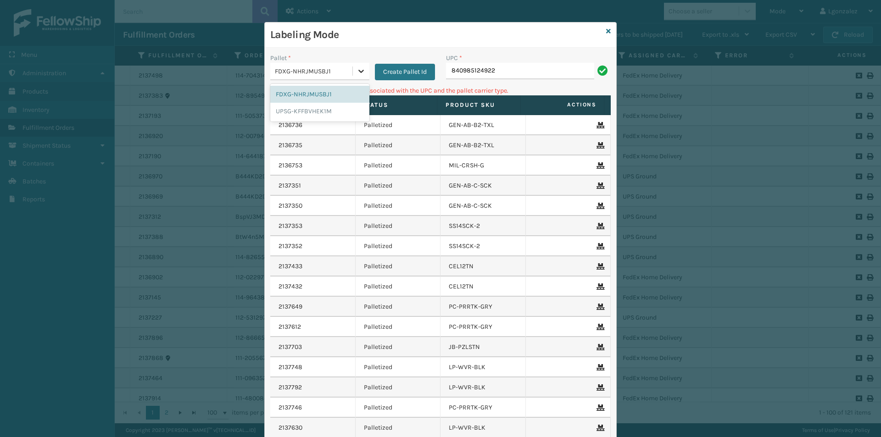
click at [358, 70] on icon at bounding box center [361, 71] width 6 height 3
drag, startPoint x: 317, startPoint y: 110, endPoint x: 342, endPoint y: 96, distance: 28.8
click at [318, 110] on div "UPSG-KFFBVHEK1M" at bounding box center [319, 111] width 99 height 17
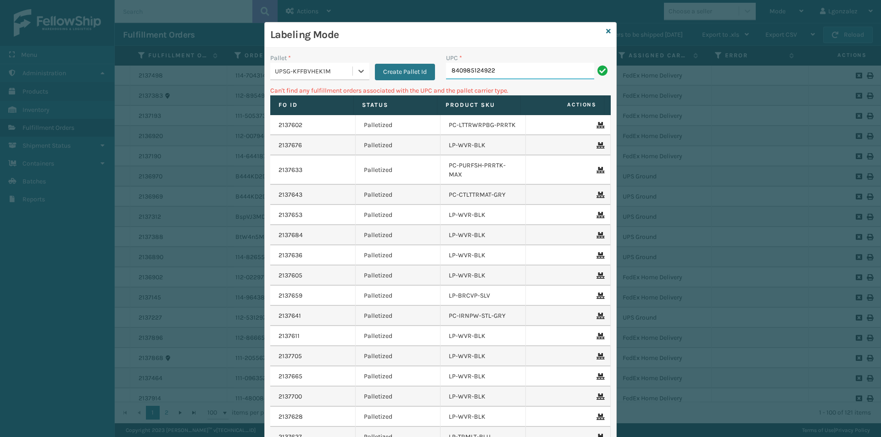
click at [496, 69] on input "840985124922" at bounding box center [520, 71] width 148 height 17
click at [353, 71] on div at bounding box center [361, 71] width 17 height 17
click at [327, 97] on div "FDXG-NHRJMUSBJ1" at bounding box center [319, 94] width 99 height 17
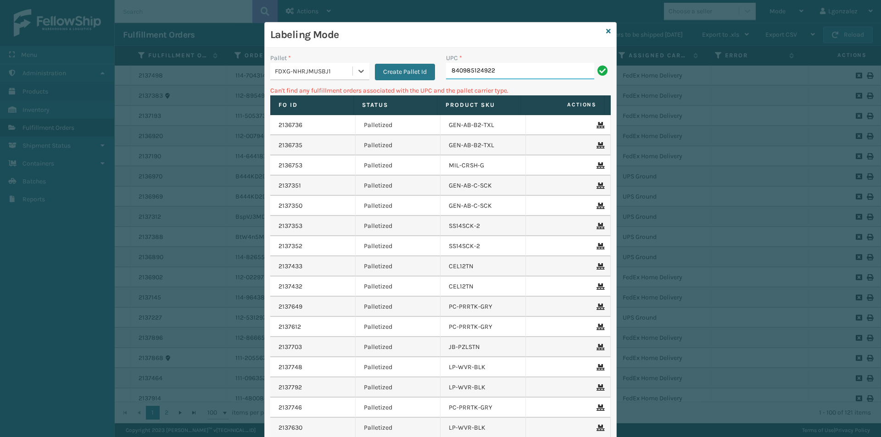
click at [500, 73] on input "840985124922" at bounding box center [520, 71] width 148 height 17
click at [608, 28] on div "Labeling Mode" at bounding box center [441, 34] width 352 height 25
click at [606, 29] on icon at bounding box center [608, 31] width 5 height 6
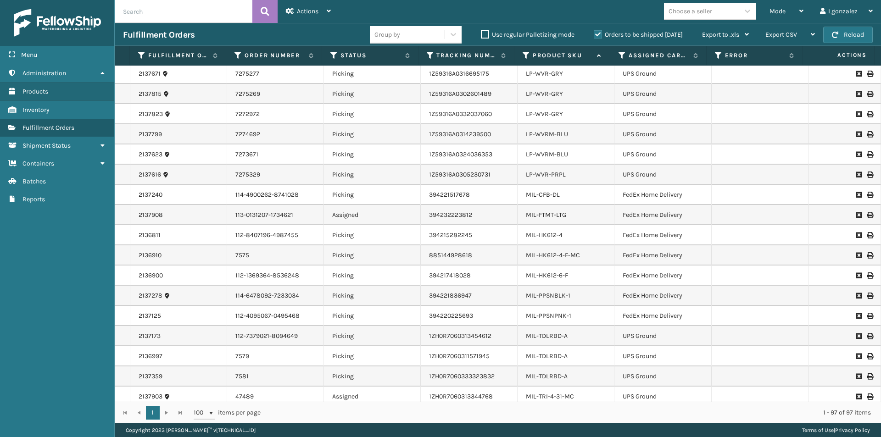
scroll to position [1607, 0]
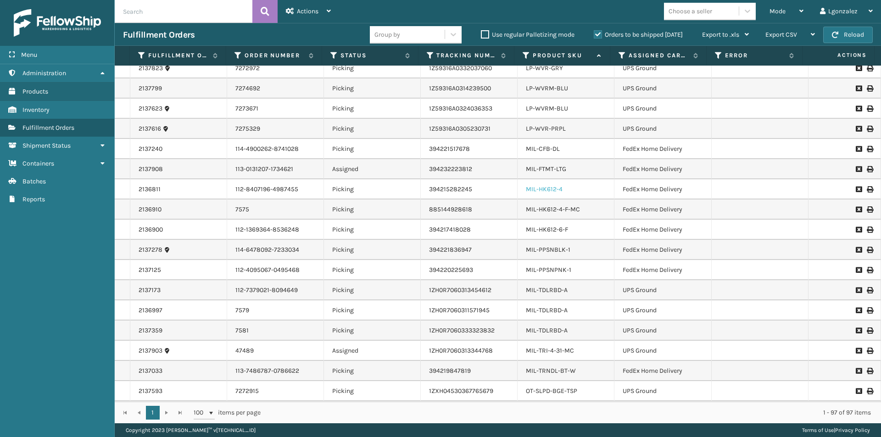
click at [548, 185] on link "MIL-HK612-4" at bounding box center [544, 189] width 37 height 8
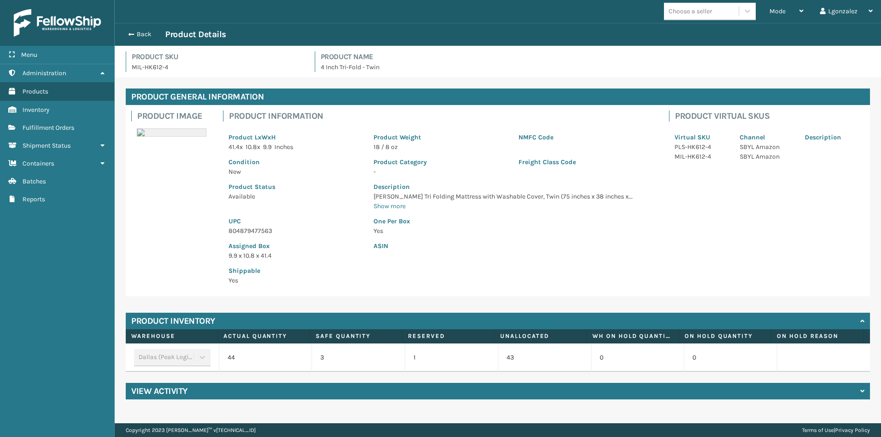
click at [245, 236] on div "Assigned Box 9.9 x 10.8 x 41.4" at bounding box center [295, 248] width 145 height 25
click at [245, 235] on p "804879477563" at bounding box center [296, 231] width 134 height 10
copy p "804879477563"
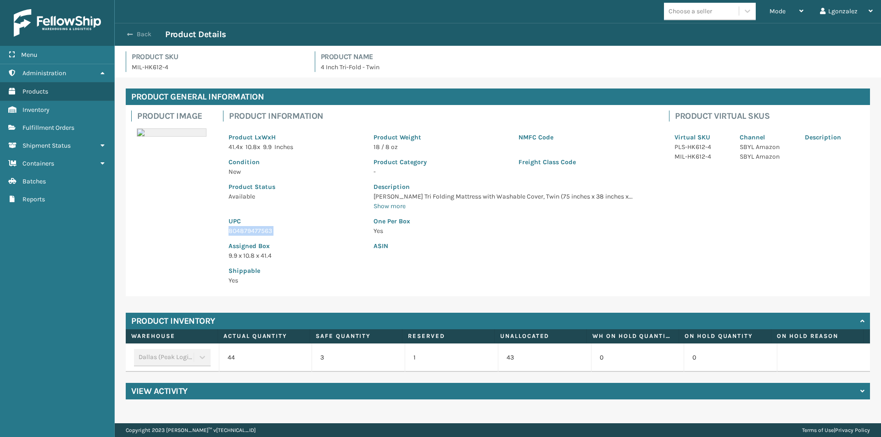
click at [138, 35] on button "Back" at bounding box center [144, 34] width 42 height 8
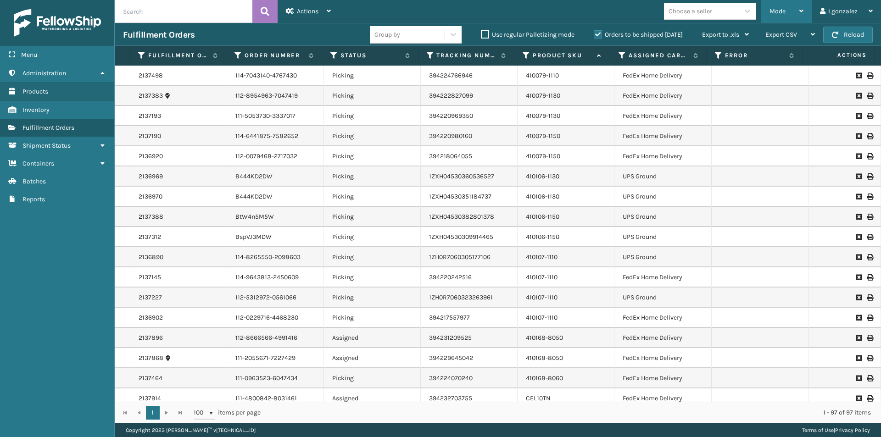
click at [803, 10] on icon at bounding box center [802, 11] width 4 height 6
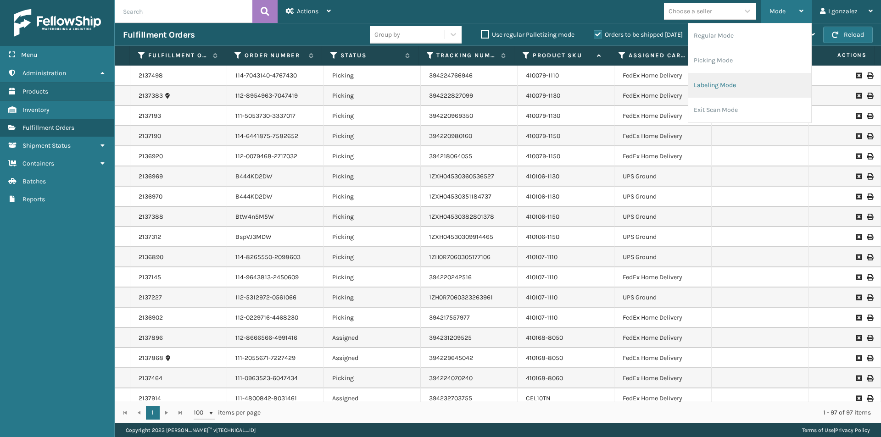
click at [699, 86] on li "Labeling Mode" at bounding box center [750, 85] width 123 height 25
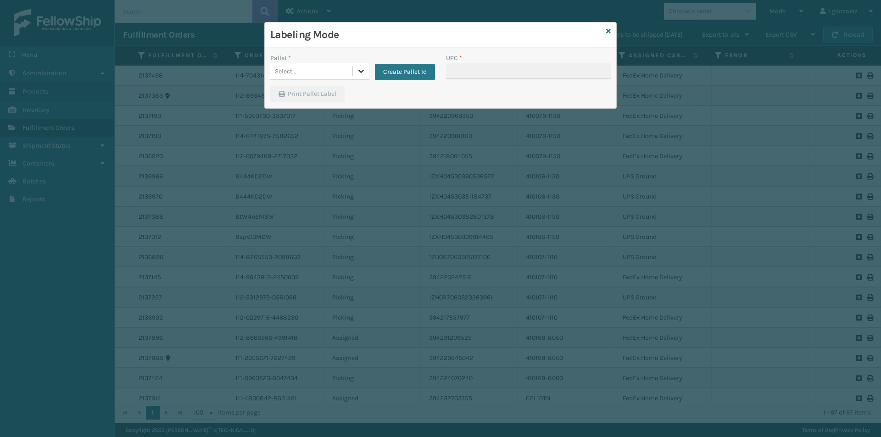
drag, startPoint x: 364, startPoint y: 68, endPoint x: 360, endPoint y: 71, distance: 4.7
click at [364, 69] on icon at bounding box center [361, 71] width 9 height 9
click at [330, 92] on div "FDXG-NHRJMUSBJ1" at bounding box center [319, 94] width 99 height 17
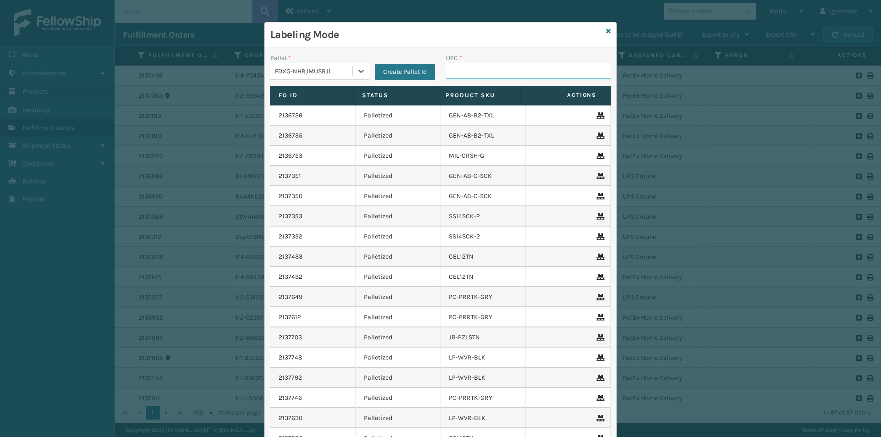
click at [457, 66] on input "UPC *" at bounding box center [528, 71] width 165 height 17
paste input "804879477563"
type input "804879477563"
click at [606, 30] on icon at bounding box center [608, 31] width 5 height 6
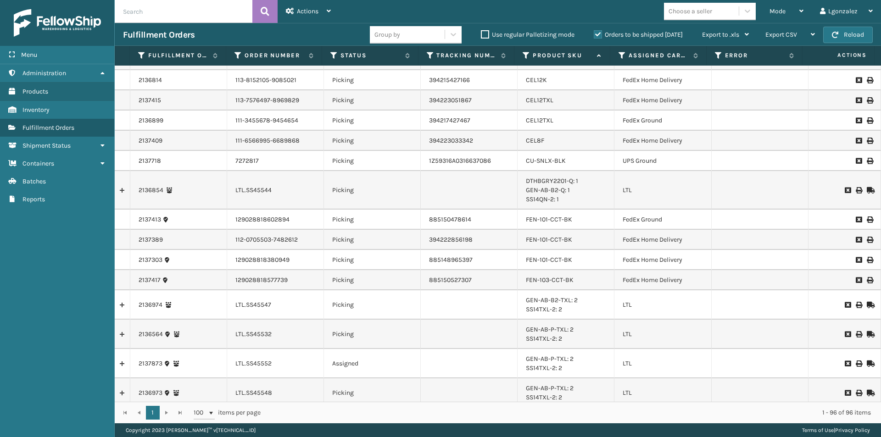
scroll to position [367, 0]
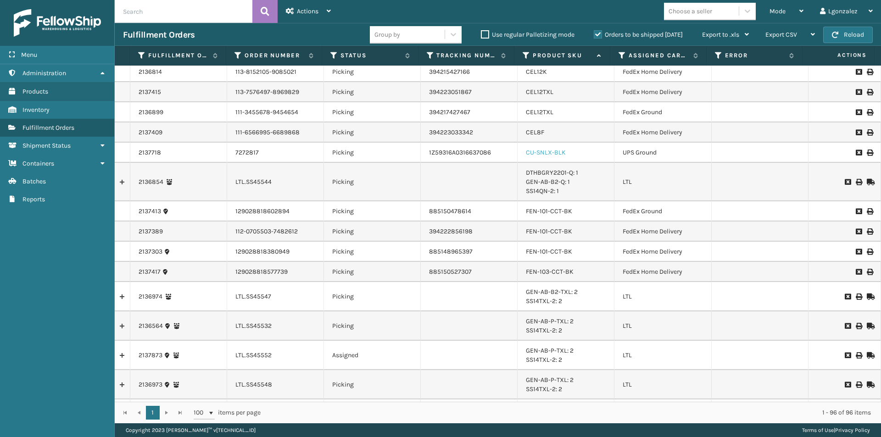
click at [549, 152] on link "CU-SNLX-BLK" at bounding box center [546, 153] width 40 height 8
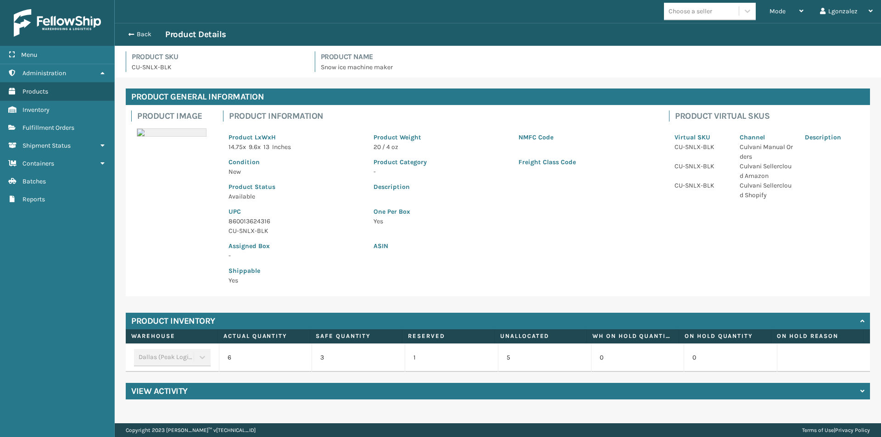
click at [250, 222] on p "860013624316" at bounding box center [296, 222] width 134 height 10
copy p "860013624316"
click at [139, 35] on button "Back" at bounding box center [144, 34] width 42 height 8
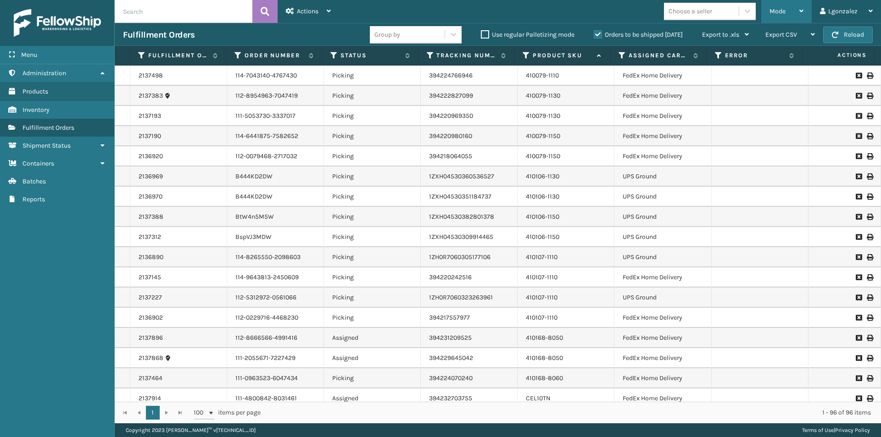
click at [806, 19] on div "Mode Regular Mode Picking Mode Labeling Mode Exit Scan Mode" at bounding box center [787, 11] width 50 height 23
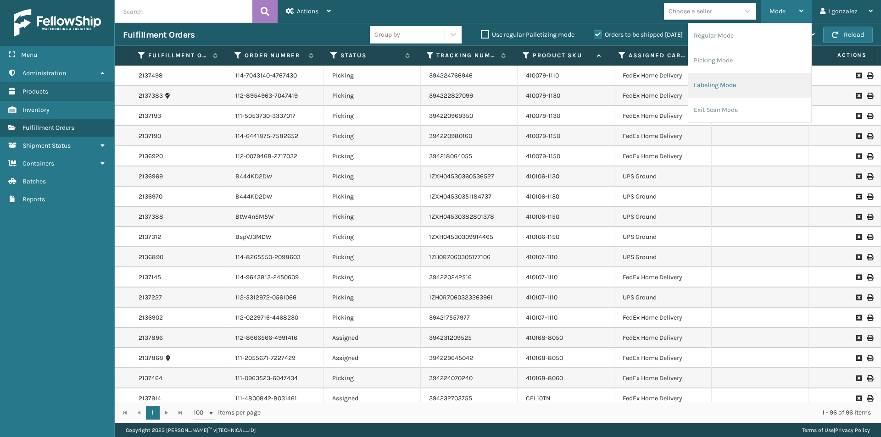
click at [719, 88] on li "Labeling Mode" at bounding box center [750, 85] width 123 height 25
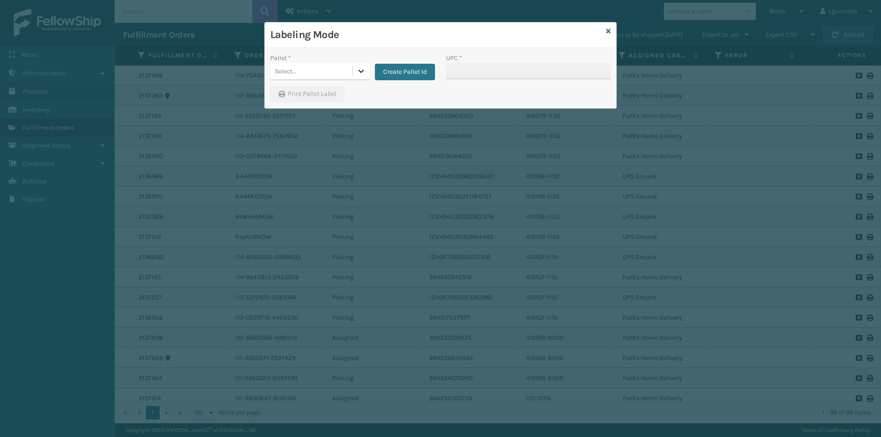
click at [362, 78] on div at bounding box center [361, 71] width 17 height 17
drag, startPoint x: 325, startPoint y: 92, endPoint x: 359, endPoint y: 84, distance: 35.3
click at [325, 91] on div "FDXG-NHRJMUSBJ1" at bounding box center [319, 94] width 99 height 17
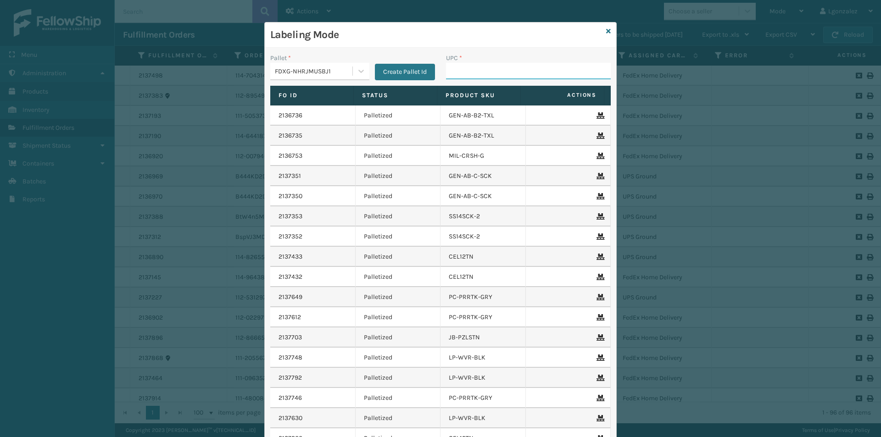
click at [464, 68] on input "UPC *" at bounding box center [528, 71] width 165 height 17
paste input "860013624316"
type input "860013624316"
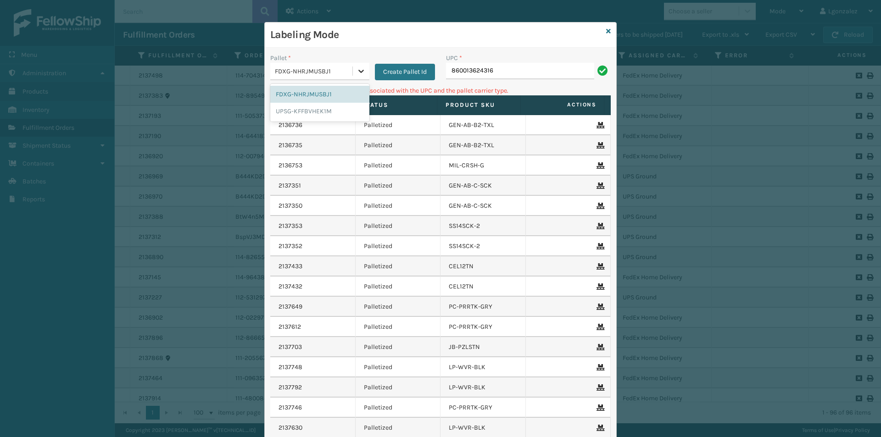
click at [358, 67] on icon at bounding box center [361, 71] width 9 height 9
click at [325, 109] on div "UPSG-KFFBVHEK1M" at bounding box center [319, 111] width 99 height 17
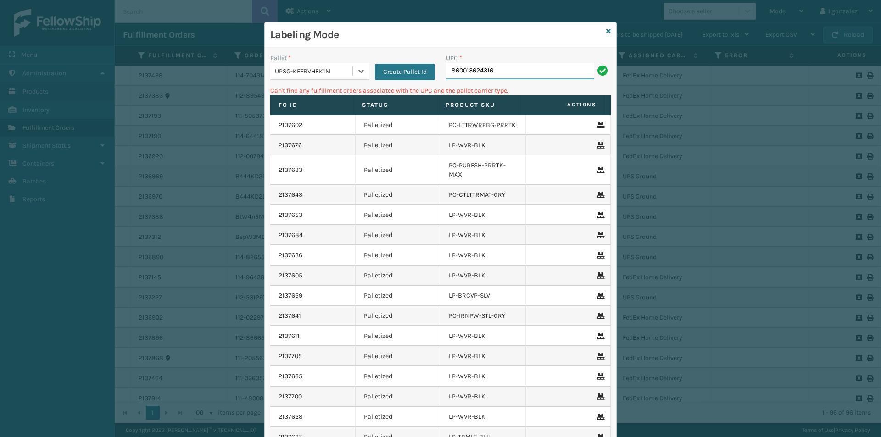
click at [512, 62] on div "UPC * 860013624316" at bounding box center [528, 66] width 165 height 26
click at [358, 77] on div at bounding box center [361, 71] width 17 height 17
click at [327, 95] on div "FDXG-NHRJMUSBJ1" at bounding box center [319, 94] width 99 height 17
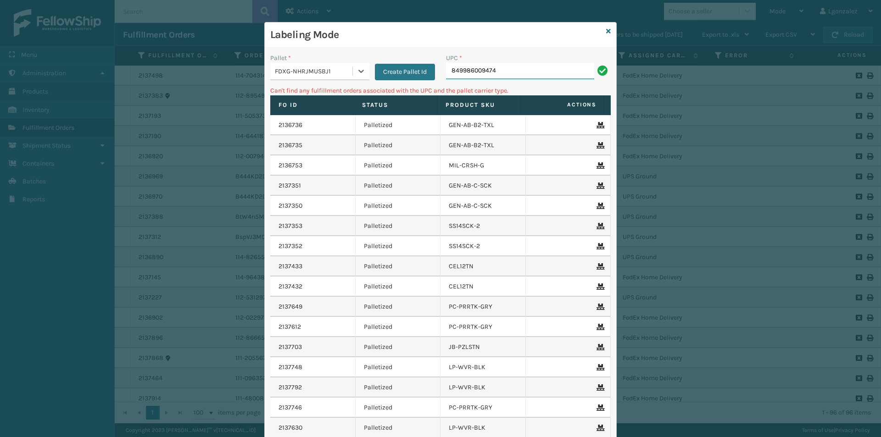
click at [520, 66] on input "849986009474" at bounding box center [520, 71] width 148 height 17
click at [359, 78] on div at bounding box center [361, 71] width 17 height 17
click at [328, 111] on div "UPSG-KFFBVHEK1M" at bounding box center [319, 111] width 99 height 17
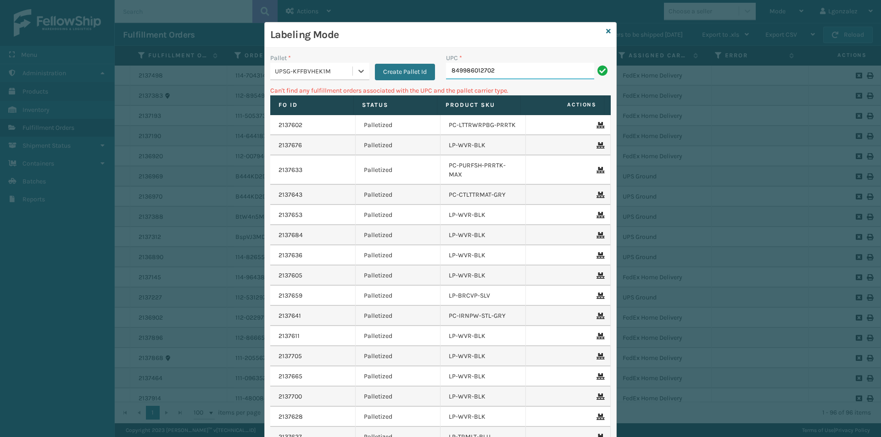
click at [512, 72] on input "849986012702" at bounding box center [520, 71] width 148 height 17
click at [357, 70] on icon at bounding box center [361, 71] width 9 height 9
click at [331, 95] on div "FDXG-NHRJMUSBJ1" at bounding box center [319, 94] width 99 height 17
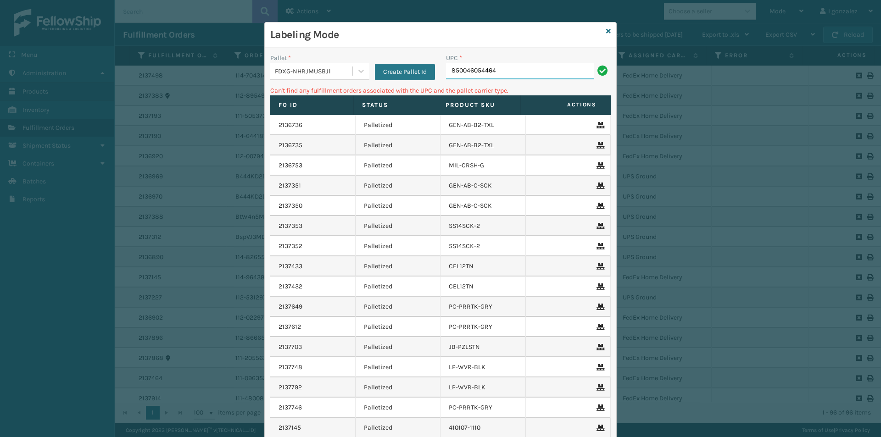
click at [512, 71] on input "850046054464" at bounding box center [520, 71] width 148 height 17
drag, startPoint x: 359, startPoint y: 68, endPoint x: 358, endPoint y: 73, distance: 4.8
click at [360, 68] on icon at bounding box center [361, 71] width 9 height 9
click at [334, 112] on div "UPSG-KFFBVHEK1M" at bounding box center [319, 111] width 99 height 17
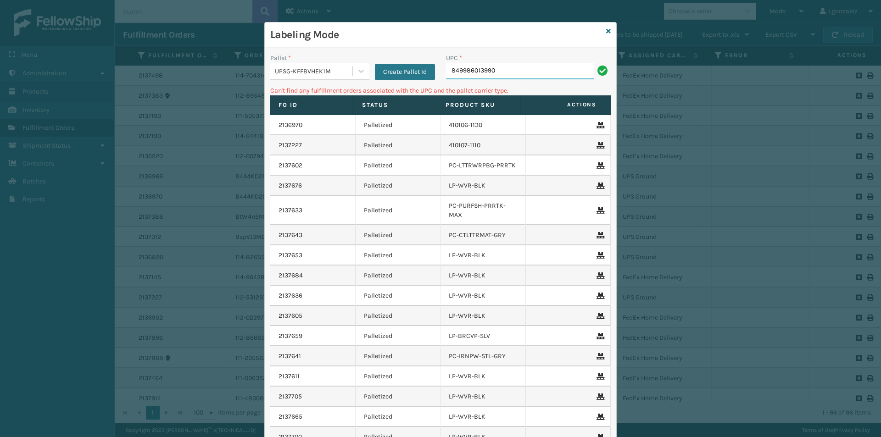
click at [523, 71] on input "849986013990" at bounding box center [520, 71] width 148 height 17
click at [353, 67] on div at bounding box center [361, 71] width 17 height 17
click at [326, 93] on div "FDXG-NHRJMUSBJ1" at bounding box center [319, 94] width 99 height 17
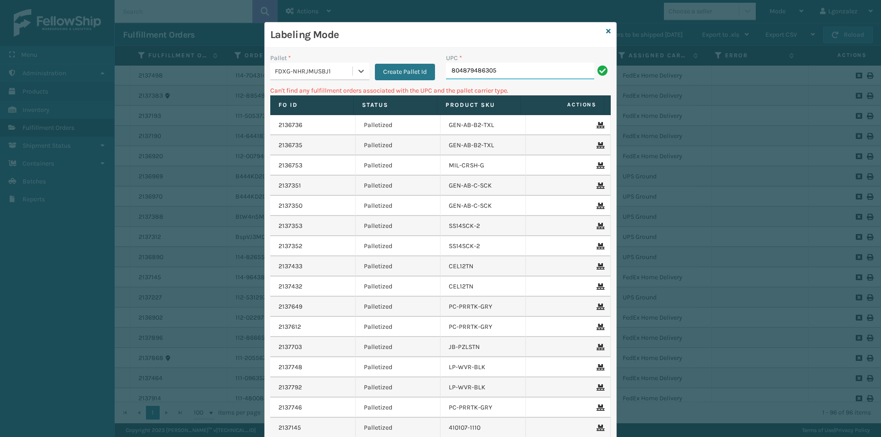
click at [520, 73] on input "804879486305" at bounding box center [520, 71] width 148 height 17
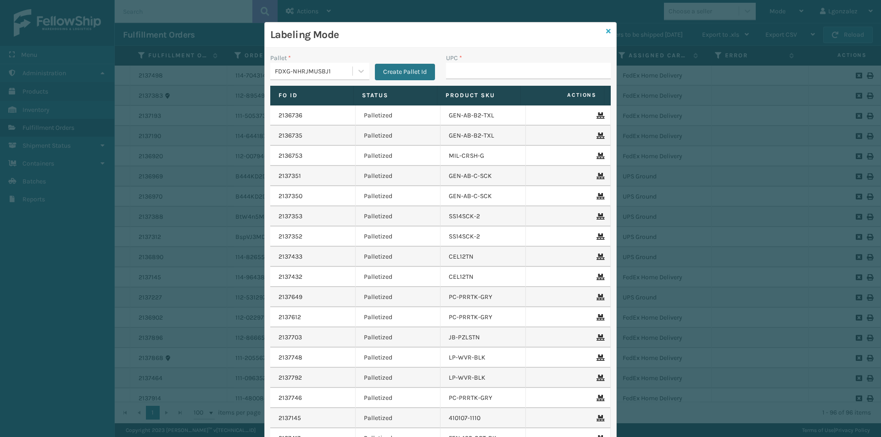
click at [606, 32] on icon at bounding box center [608, 31] width 5 height 6
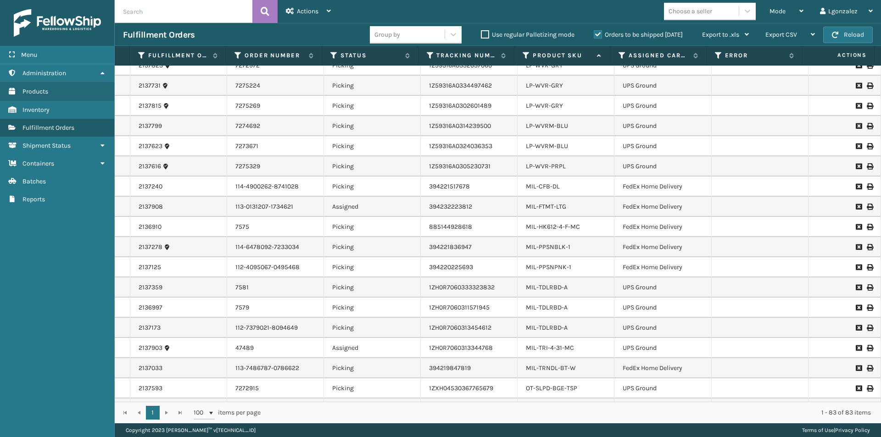
scroll to position [1395, 0]
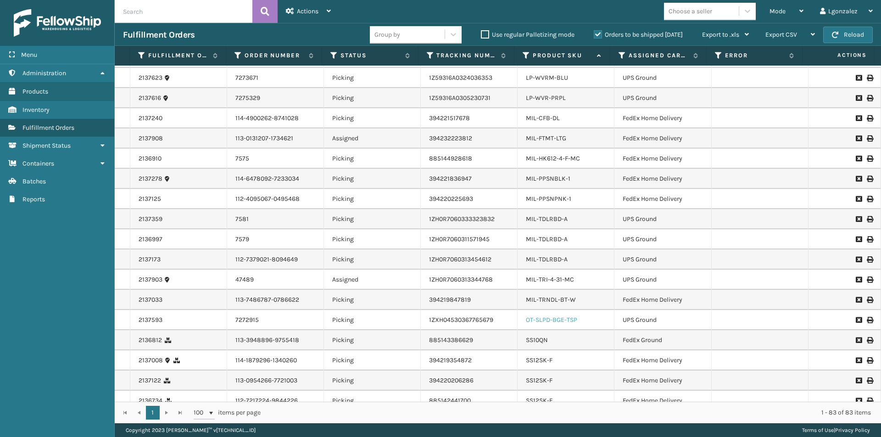
click at [569, 316] on link "OT-SLPD-BGE-TSP" at bounding box center [551, 320] width 51 height 8
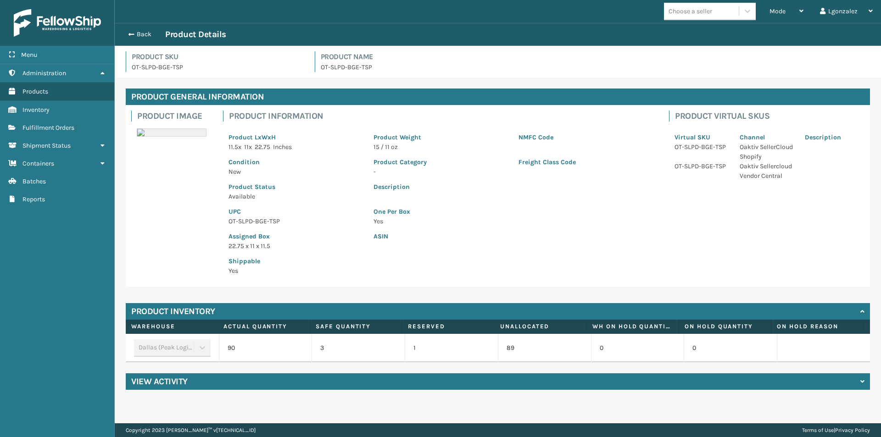
click at [246, 218] on p "OT-SLPD-BGE-TSP" at bounding box center [296, 222] width 134 height 10
copy p "OT-SLPD-BGE-TSP"
click at [131, 32] on span "button" at bounding box center [130, 34] width 6 height 6
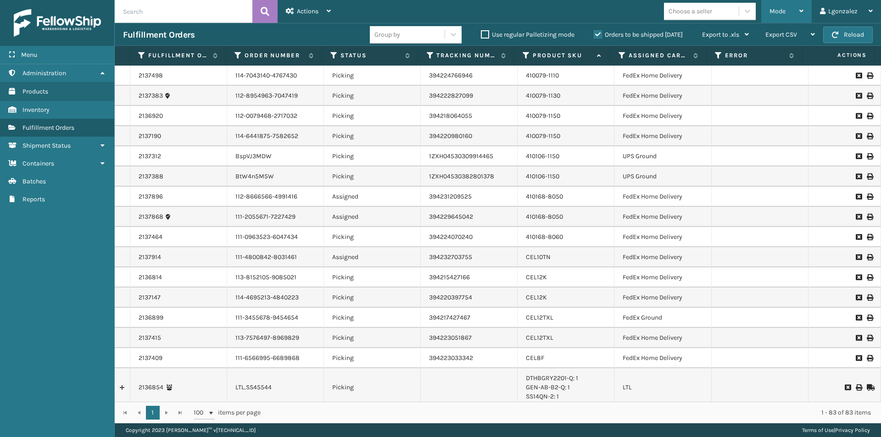
click at [799, 12] on div "Mode" at bounding box center [787, 11] width 34 height 23
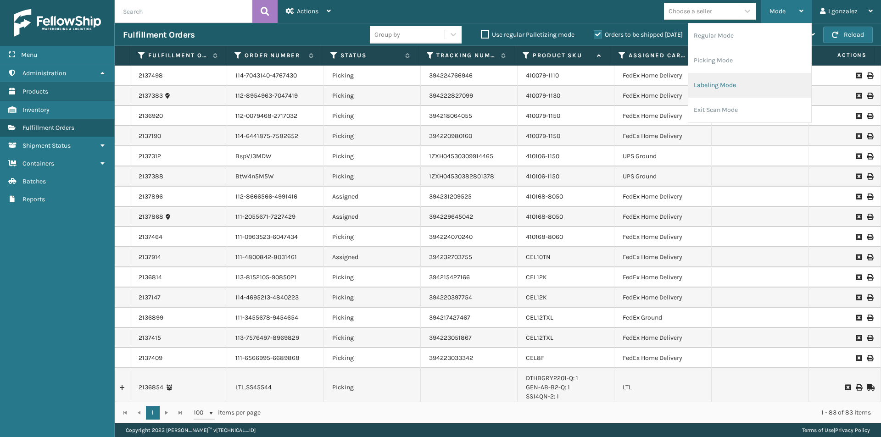
click at [761, 82] on li "Labeling Mode" at bounding box center [750, 85] width 123 height 25
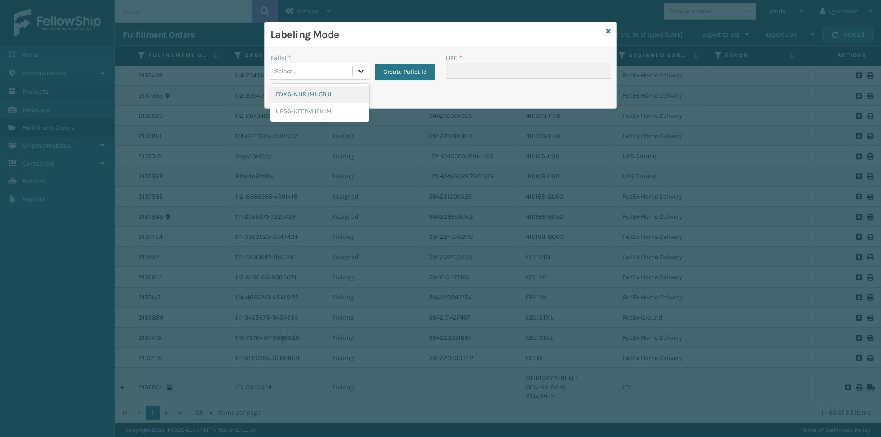
click at [356, 70] on div at bounding box center [361, 71] width 17 height 17
click at [335, 111] on div "UPSG-KFFBVHEK1M" at bounding box center [319, 111] width 99 height 17
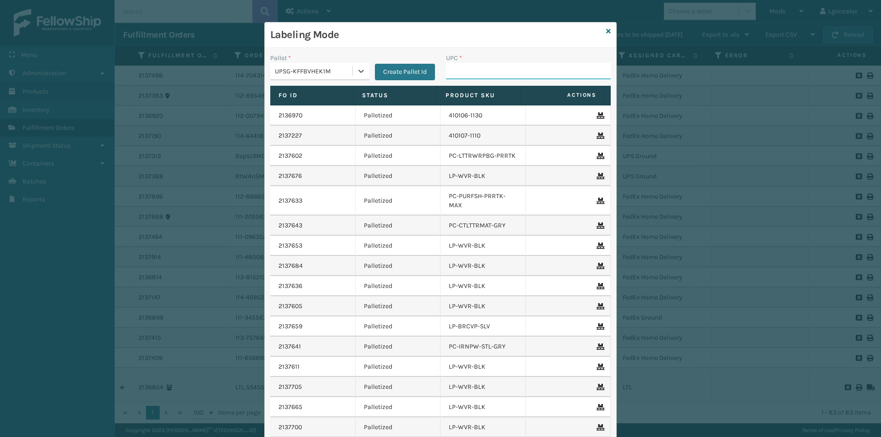
click at [447, 72] on input "UPC *" at bounding box center [528, 71] width 165 height 17
paste input "OT-SLPD-BGE-TSP"
type input "OT-SLPD-BGE-TSP"
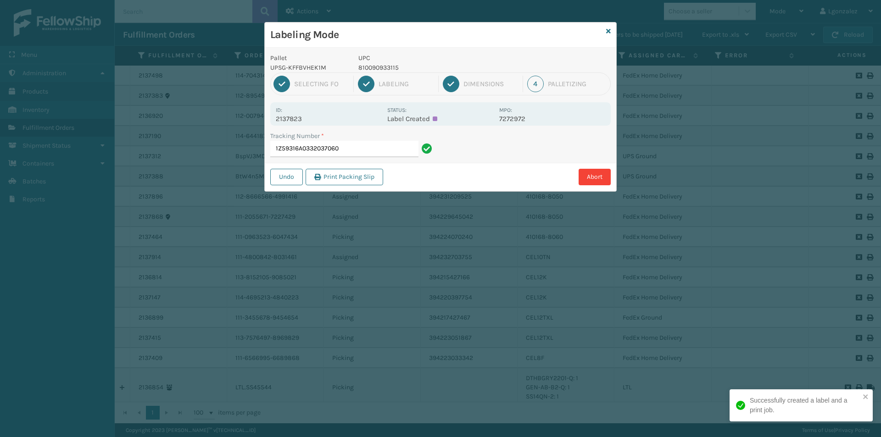
click at [386, 69] on p "810090933115" at bounding box center [425, 68] width 135 height 10
copy p "810090933115"
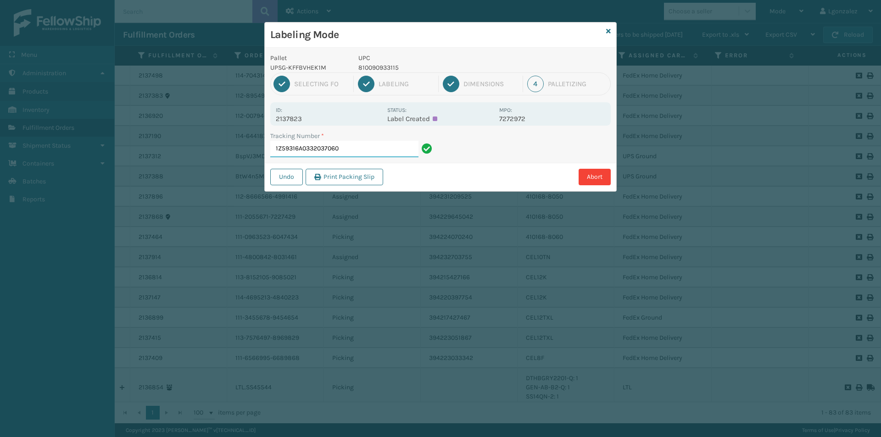
click at [347, 150] on input "1Z59316A0332037060" at bounding box center [344, 149] width 148 height 17
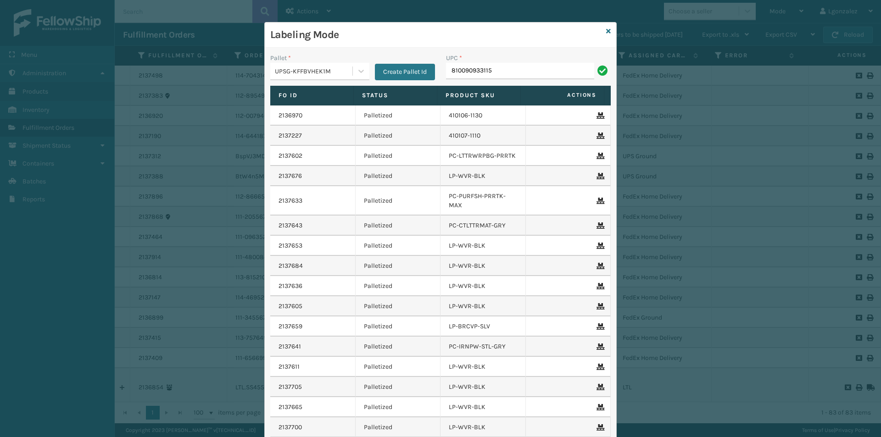
type input "810090933115"
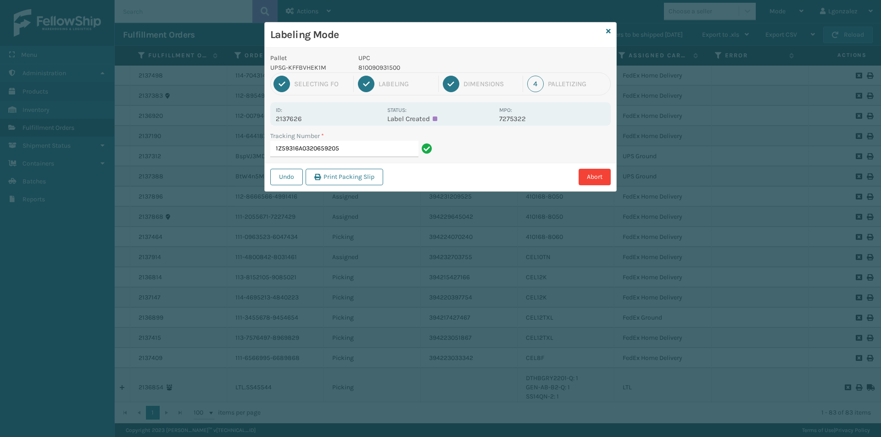
click at [382, 67] on p "810090931500" at bounding box center [425, 68] width 135 height 10
click at [381, 67] on p "810090931500" at bounding box center [425, 68] width 135 height 10
copy p "810090931500"
click at [398, 148] on input "1Z59316A0320659205" at bounding box center [344, 149] width 148 height 17
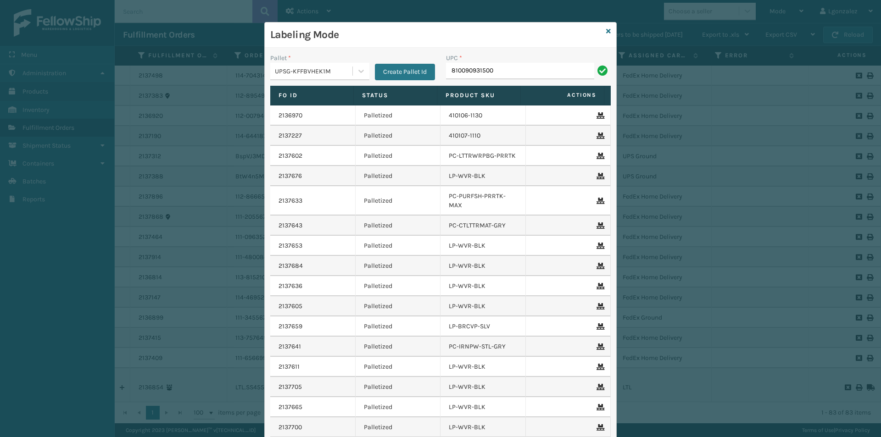
type input "810090931500"
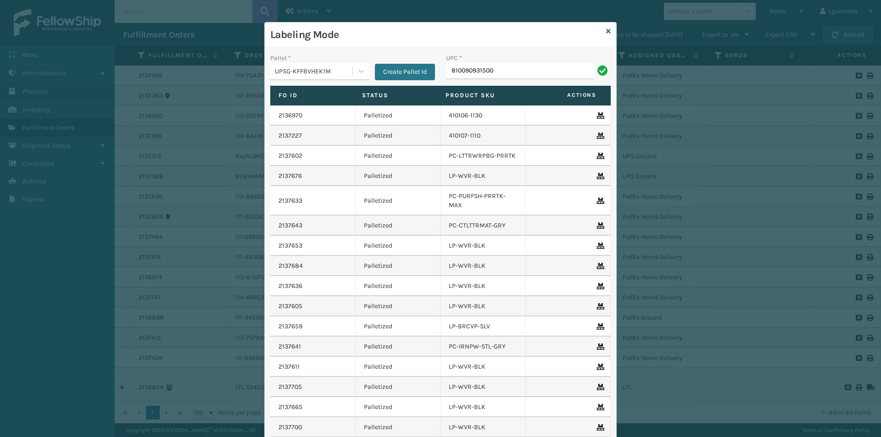
type input "810090931500"
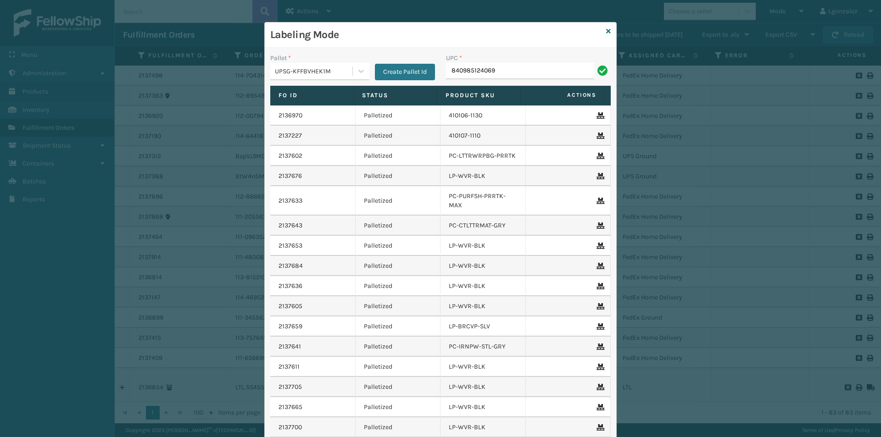
type input "840985124069"
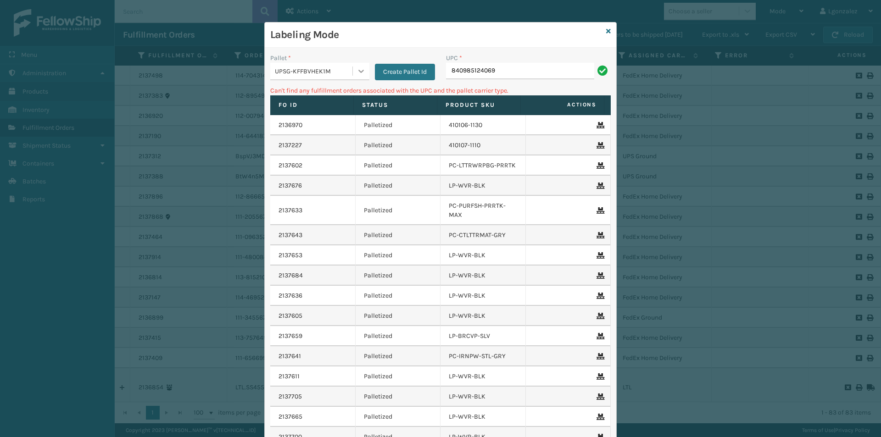
click at [357, 71] on icon at bounding box center [361, 71] width 9 height 9
click at [330, 97] on div "FDXG-NHRJMUSBJ1" at bounding box center [319, 94] width 99 height 17
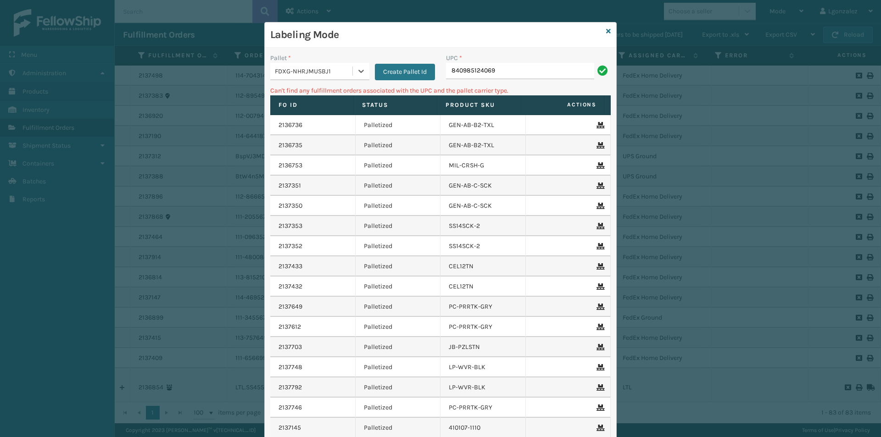
click at [521, 80] on div "UPC * 840985124069" at bounding box center [529, 69] width 176 height 33
click at [506, 75] on input "840985124069" at bounding box center [520, 71] width 148 height 17
click at [359, 76] on div at bounding box center [361, 71] width 17 height 17
click at [325, 111] on div "UPSG-KFFBVHEK1M" at bounding box center [319, 111] width 99 height 17
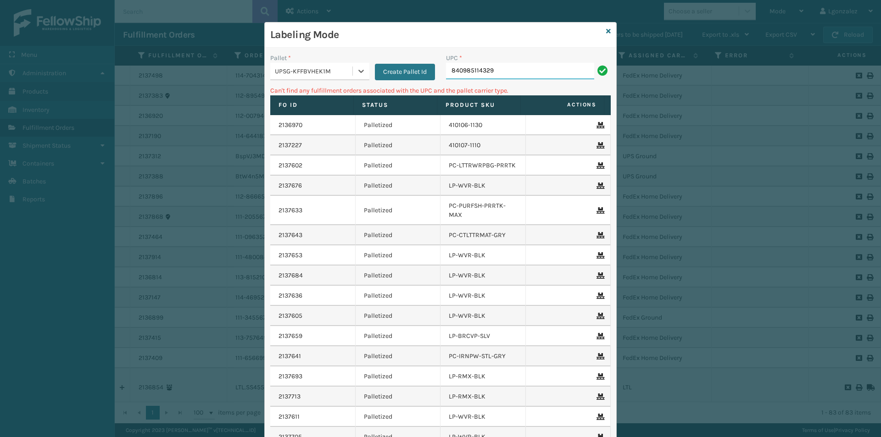
click at [499, 70] on input "840985114329" at bounding box center [520, 71] width 148 height 17
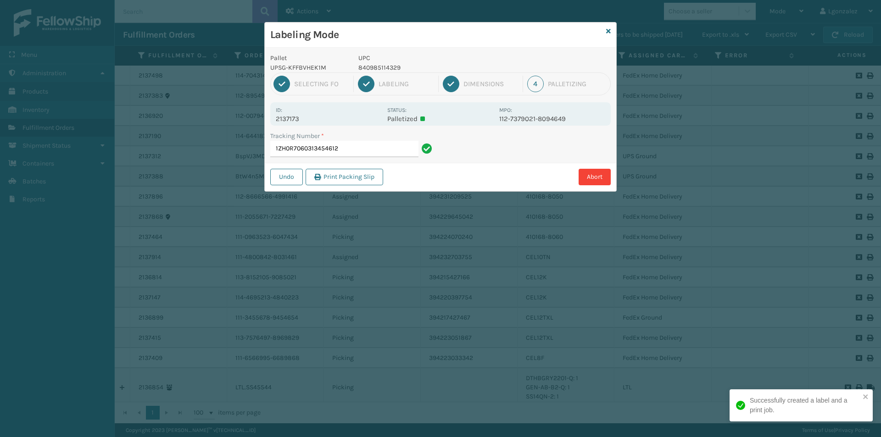
click at [401, 69] on p "840985114329" at bounding box center [425, 68] width 135 height 10
click at [396, 68] on p "840985114329" at bounding box center [425, 68] width 135 height 10
copy p "840985114329"
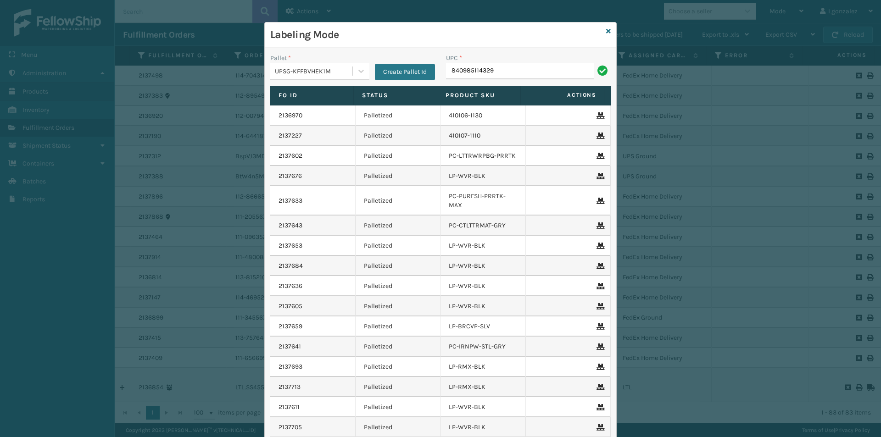
type input "840985114329"
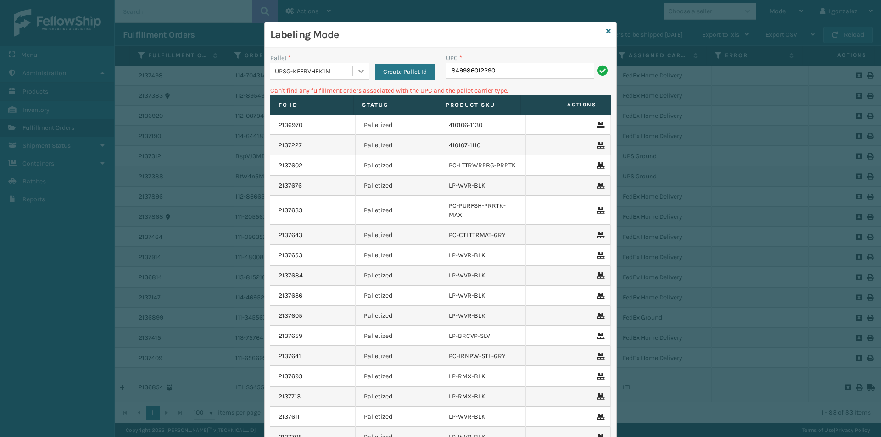
click at [357, 74] on icon at bounding box center [361, 71] width 9 height 9
click at [330, 91] on div "FDXG-NHRJMUSBJ1" at bounding box center [319, 94] width 99 height 17
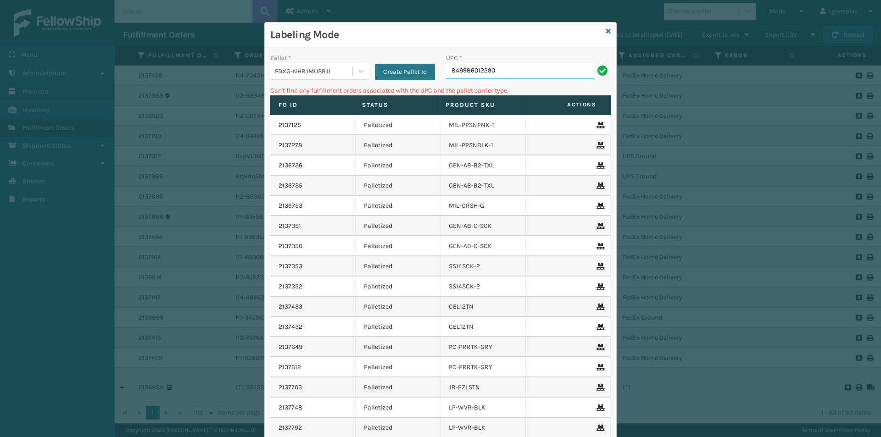
click at [503, 73] on input "849986012290" at bounding box center [520, 71] width 148 height 17
click at [357, 72] on icon at bounding box center [361, 71] width 9 height 9
click at [311, 112] on div "UPSG-KFFBVHEK1M" at bounding box center [319, 111] width 99 height 17
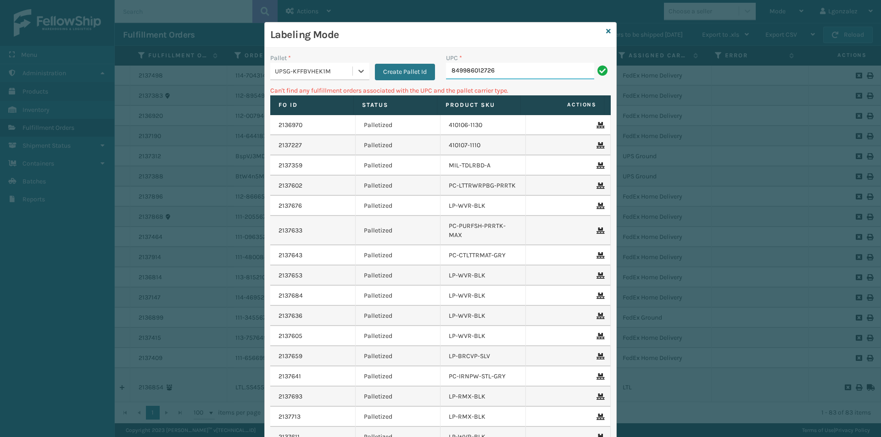
click at [497, 74] on input "849986012726" at bounding box center [520, 71] width 148 height 17
click at [353, 70] on div at bounding box center [361, 71] width 17 height 17
click at [330, 94] on div "FDXG-NHRJMUSBJ1" at bounding box center [319, 94] width 99 height 17
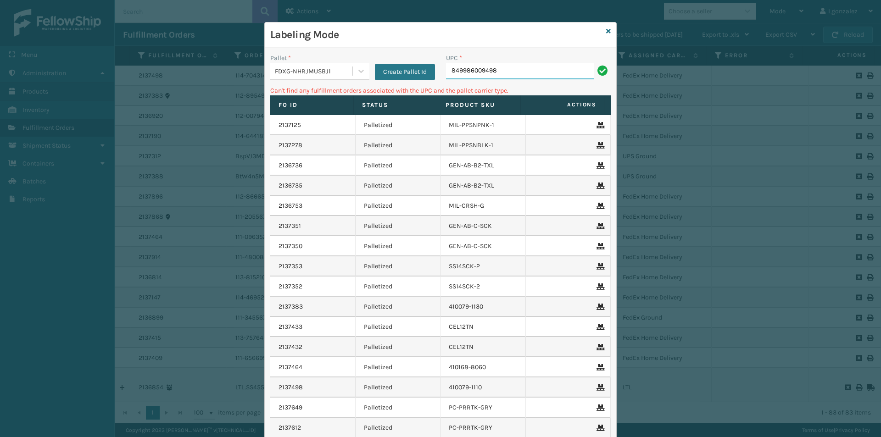
click at [497, 71] on input "849986009498" at bounding box center [520, 71] width 148 height 17
click at [348, 69] on div "FDXG-NHRJMUSBJ1" at bounding box center [314, 72] width 78 height 10
click at [323, 110] on div "UPSG-KFFBVHEK1M" at bounding box center [319, 111] width 99 height 17
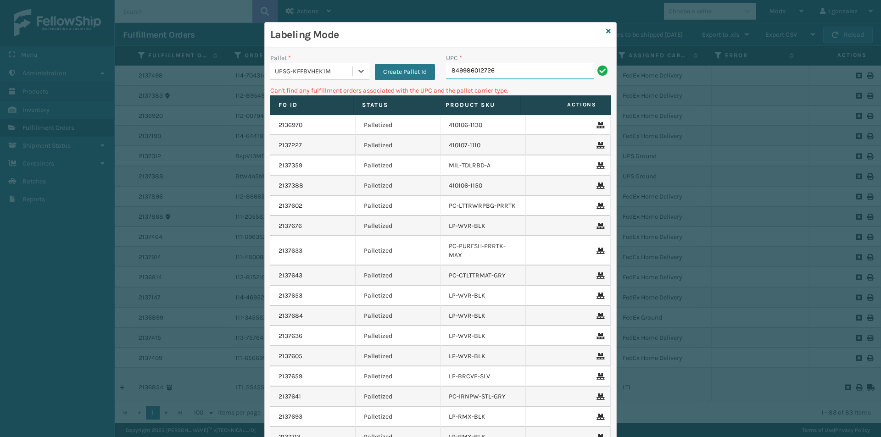
click at [527, 67] on input "849986012726" at bounding box center [520, 71] width 148 height 17
click at [361, 73] on icon at bounding box center [361, 71] width 9 height 9
click at [323, 95] on div "FDXG-NHRJMUSBJ1" at bounding box center [319, 94] width 99 height 17
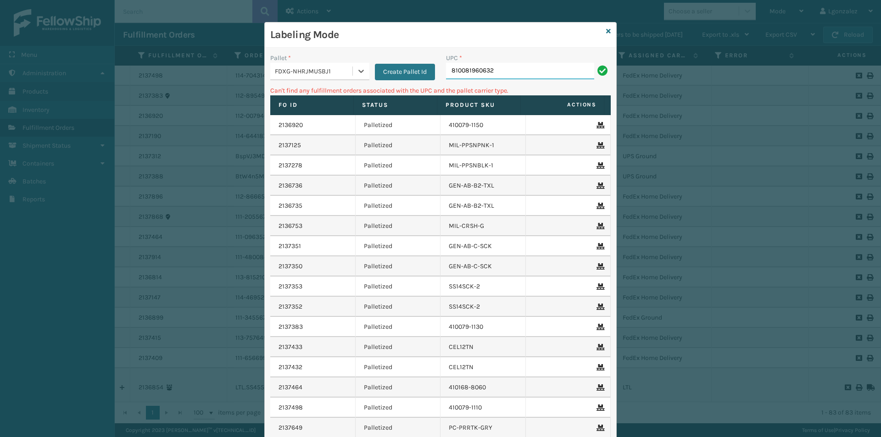
click at [493, 67] on input "810081960632" at bounding box center [520, 71] width 148 height 17
click at [364, 75] on div at bounding box center [361, 71] width 17 height 17
click at [306, 117] on div "UPSG-KFFBVHEK1M" at bounding box center [319, 111] width 99 height 17
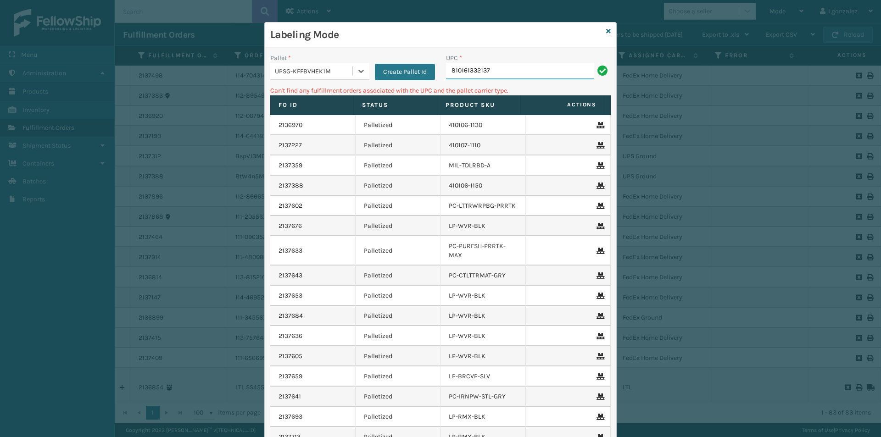
click at [514, 67] on input "810161332137" at bounding box center [520, 71] width 148 height 17
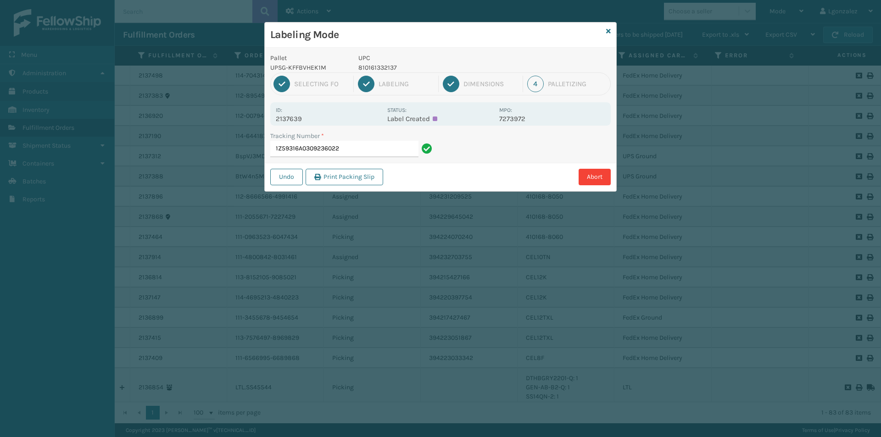
click at [381, 67] on p "810161332137" at bounding box center [425, 68] width 135 height 10
click at [390, 150] on input "1Z59316A0309236022" at bounding box center [344, 149] width 148 height 17
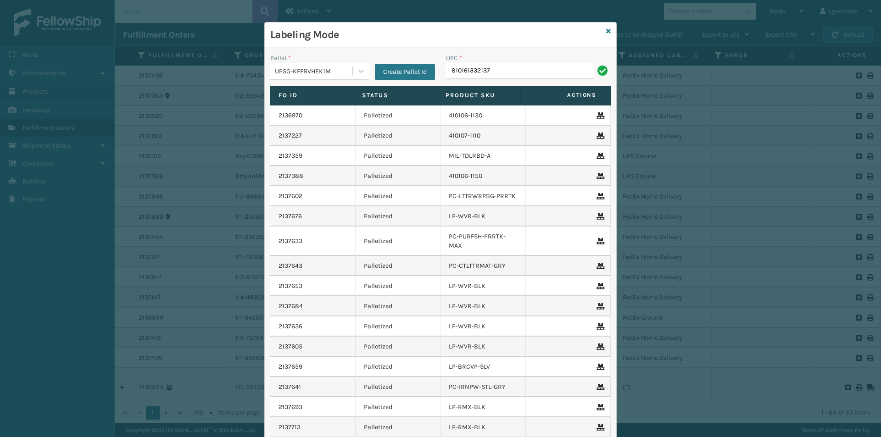
type input "810161332137"
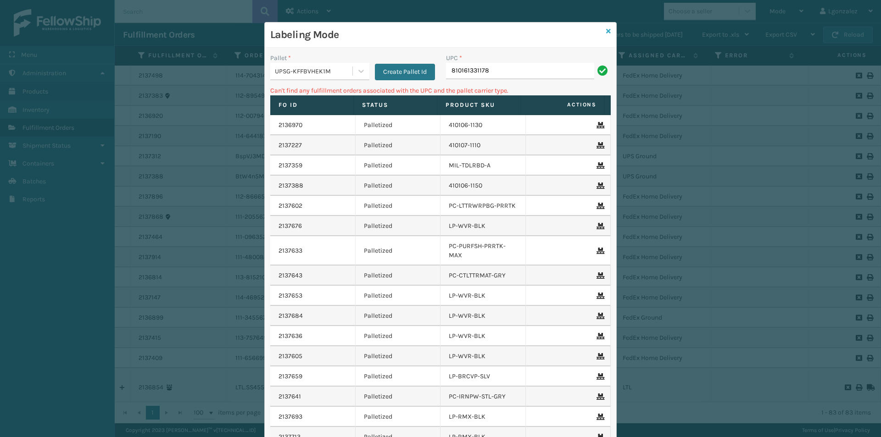
click at [606, 34] on link at bounding box center [608, 32] width 5 height 10
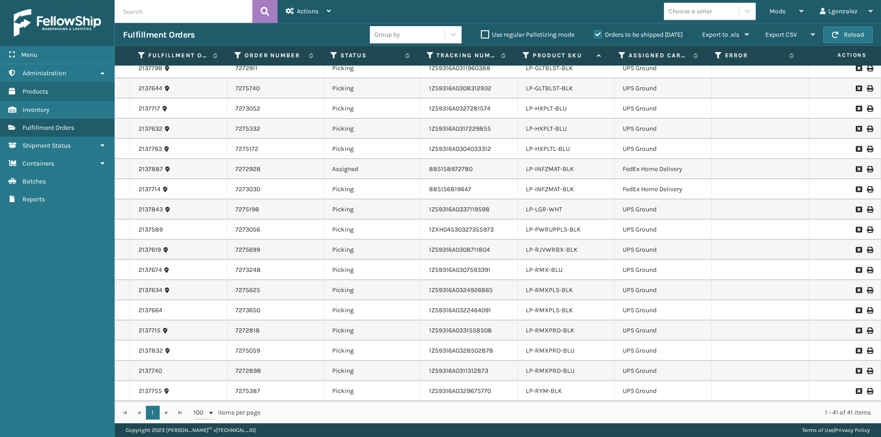
scroll to position [367, 0]
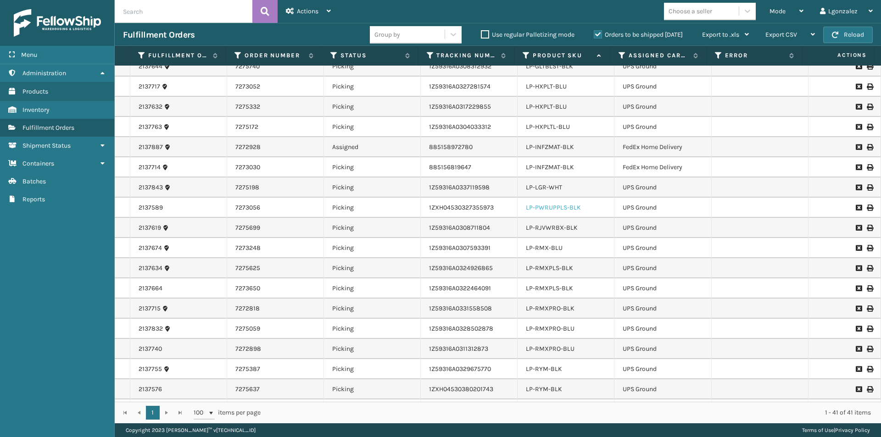
click at [557, 209] on link "LP-PWRUPPLS-BLK" at bounding box center [553, 208] width 55 height 8
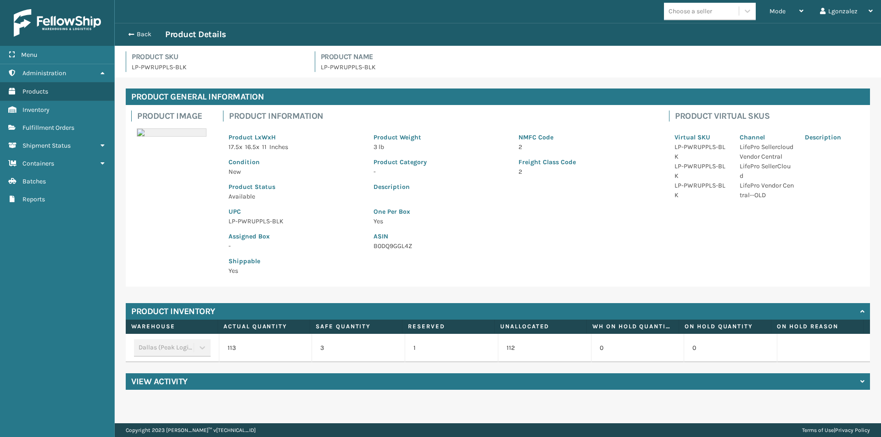
click at [243, 222] on p "LP-PWRUPPLS-BLK" at bounding box center [296, 222] width 134 height 10
click at [243, 224] on p "LP-PWRUPPLS-BLK" at bounding box center [296, 222] width 134 height 10
drag, startPoint x: 242, startPoint y: 225, endPoint x: 241, endPoint y: 219, distance: 5.5
click at [241, 219] on p "LP-PWRUPPLS-BLK" at bounding box center [296, 222] width 134 height 10
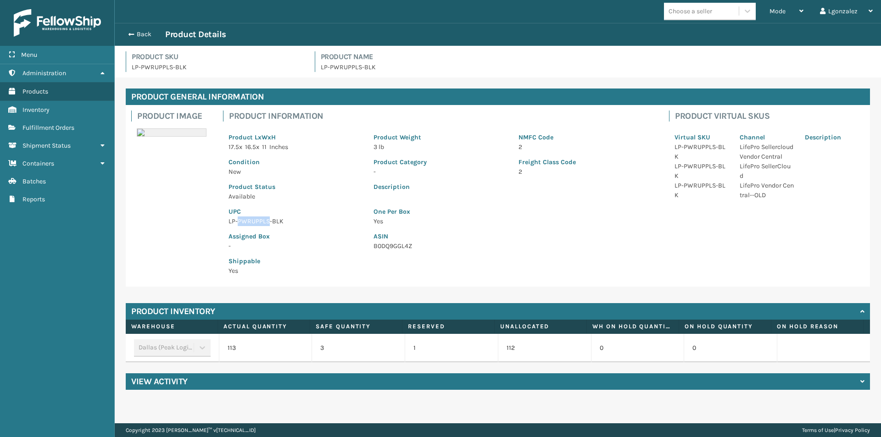
click at [241, 219] on p "LP-PWRUPPLS-BLK" at bounding box center [296, 222] width 134 height 10
click at [140, 35] on button "Back" at bounding box center [144, 34] width 42 height 8
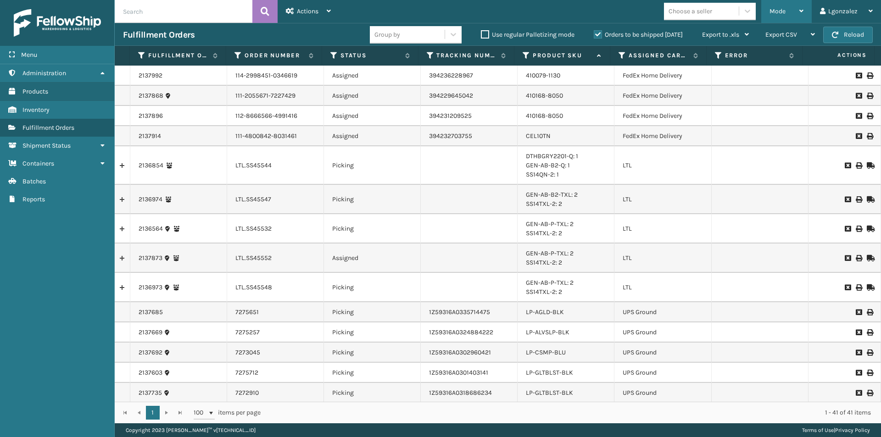
click at [789, 14] on div "Mode" at bounding box center [787, 11] width 34 height 23
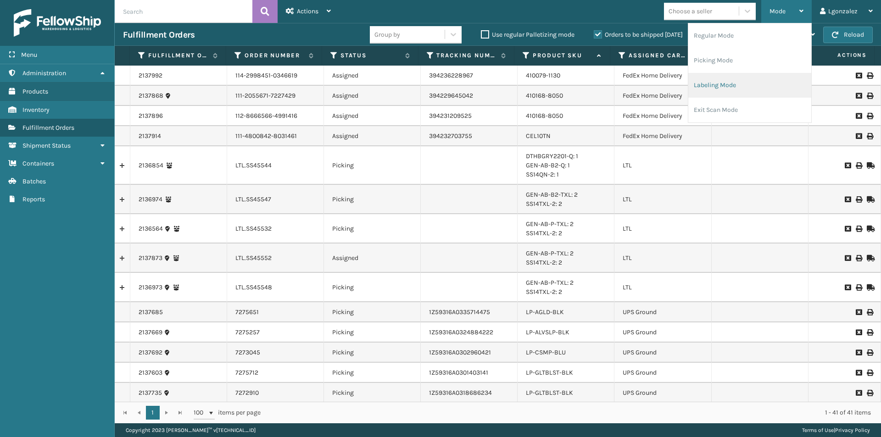
click at [707, 90] on li "Labeling Mode" at bounding box center [750, 85] width 123 height 25
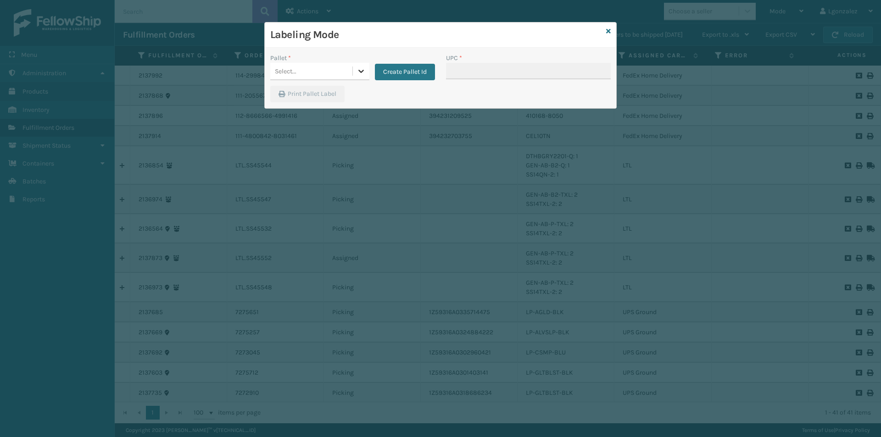
click at [355, 73] on div at bounding box center [361, 71] width 17 height 17
click at [313, 111] on div "UPSG-KFFBVHEK1M" at bounding box center [319, 111] width 99 height 17
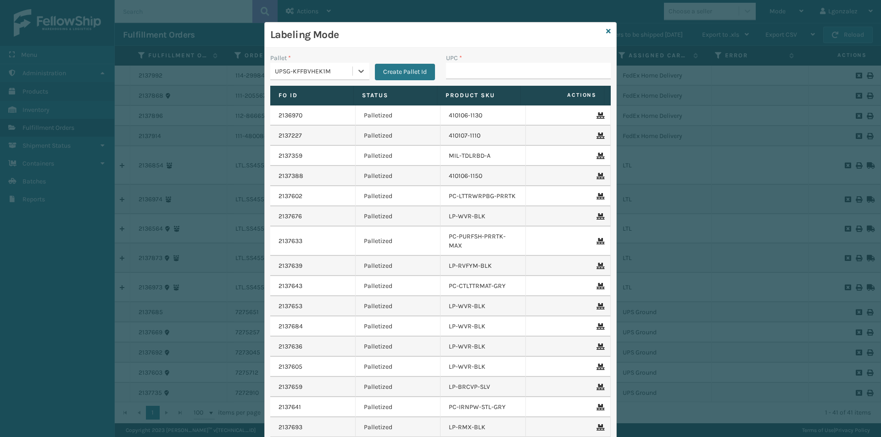
click at [442, 73] on div "UPC *" at bounding box center [529, 69] width 176 height 33
click at [463, 70] on input "UPC *" at bounding box center [528, 71] width 165 height 17
paste input "LP-PWRUPPLS-BLK"
type input "LP-PWRUPPLS-BLK"
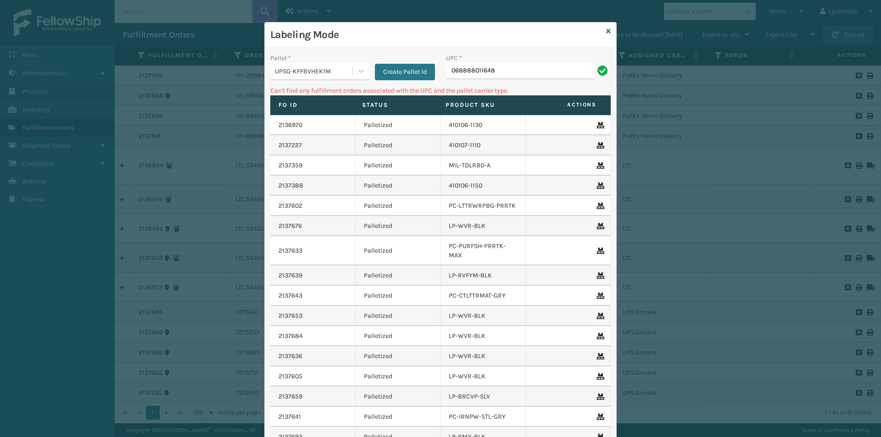
click at [448, 66] on input "068888011648" at bounding box center [520, 71] width 148 height 17
type input "68888011648"
click at [606, 29] on icon at bounding box center [608, 31] width 5 height 6
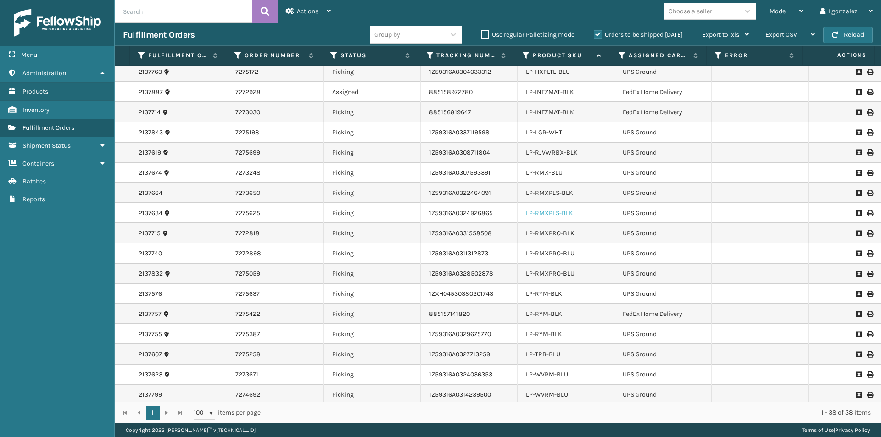
scroll to position [413, 0]
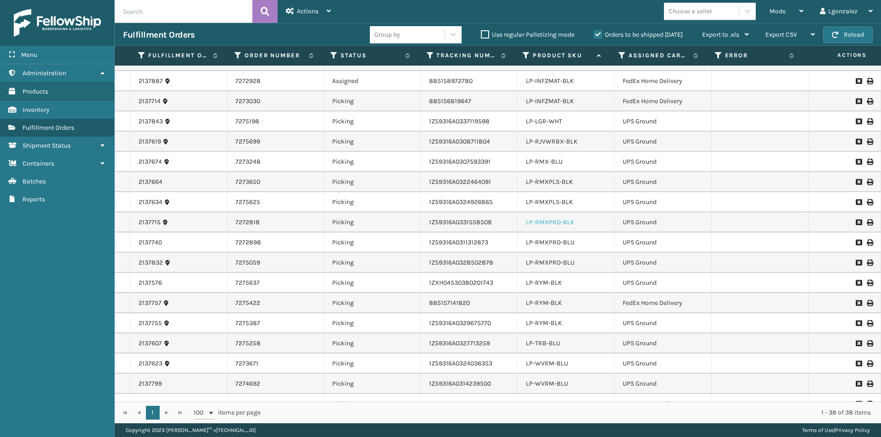
click at [560, 223] on link "LP-RMXPRO-BLK" at bounding box center [550, 222] width 49 height 8
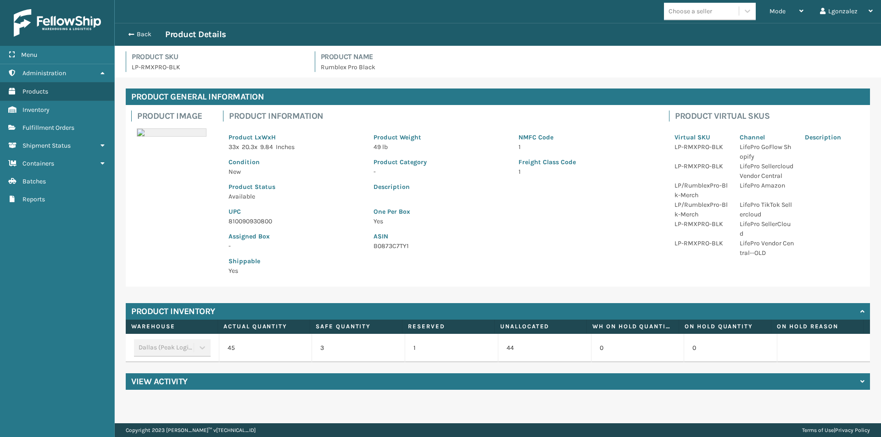
click at [244, 220] on p "810090930800" at bounding box center [296, 222] width 134 height 10
click at [129, 31] on span "button" at bounding box center [130, 34] width 6 height 6
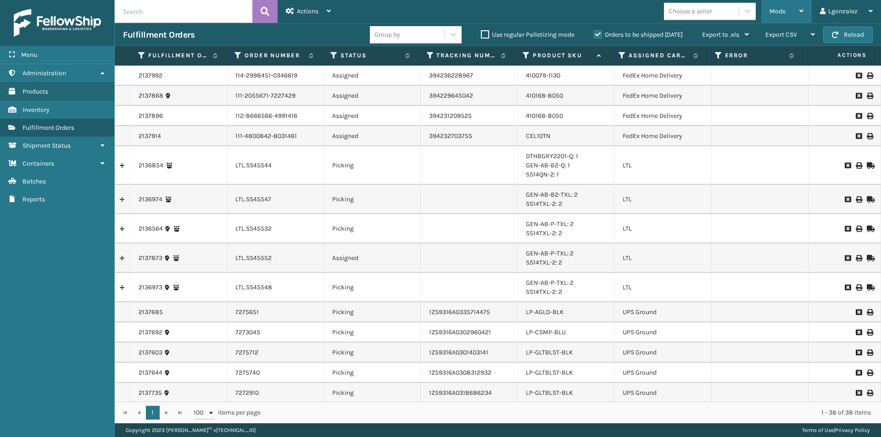
click at [783, 9] on span "Mode" at bounding box center [778, 11] width 16 height 8
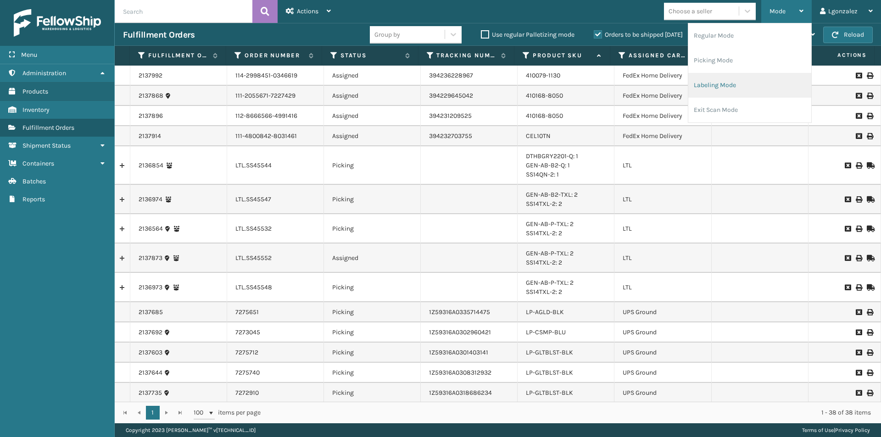
click at [734, 83] on li "Labeling Mode" at bounding box center [750, 85] width 123 height 25
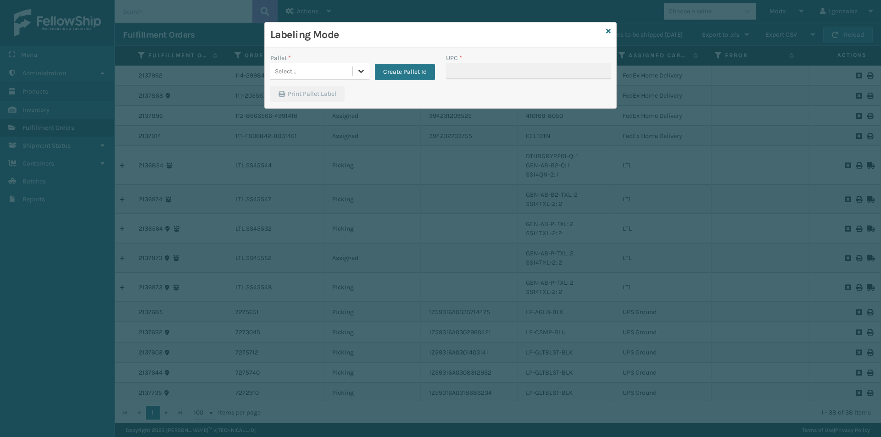
click at [368, 67] on div at bounding box center [361, 71] width 17 height 17
click at [329, 116] on div "UPSG-KFFBVHEK1M" at bounding box center [319, 111] width 99 height 17
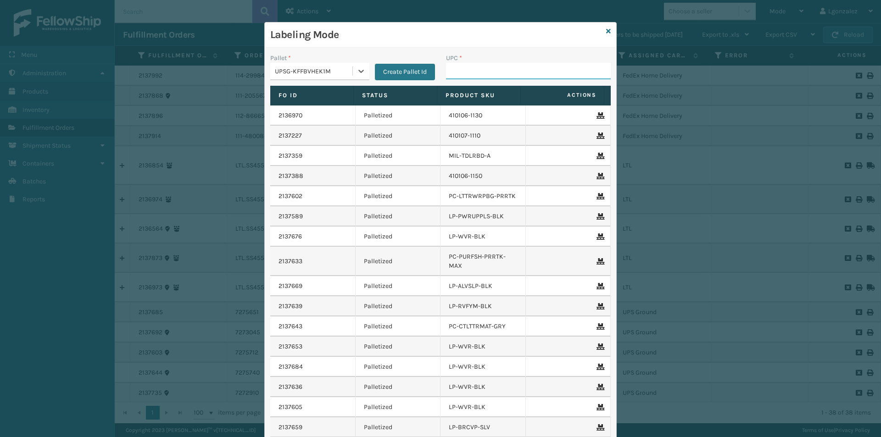
click at [460, 65] on input "UPC *" at bounding box center [528, 71] width 165 height 17
paste input "810090930800"
type input "810090930800"
click at [607, 32] on icon at bounding box center [608, 31] width 5 height 6
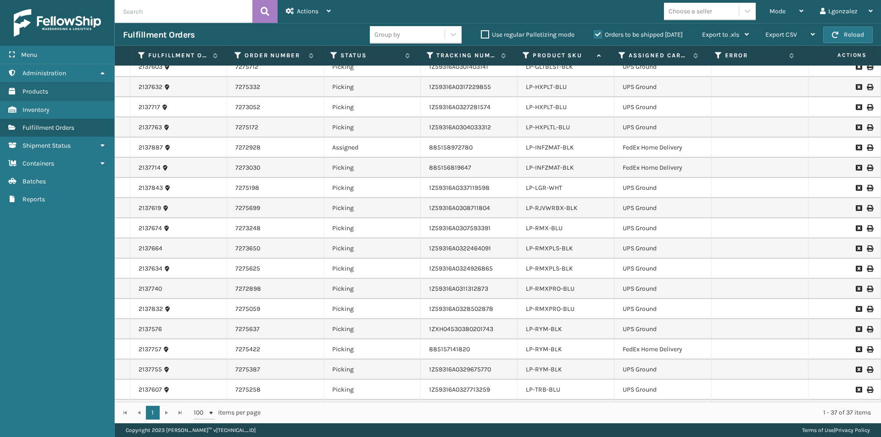
scroll to position [413, 0]
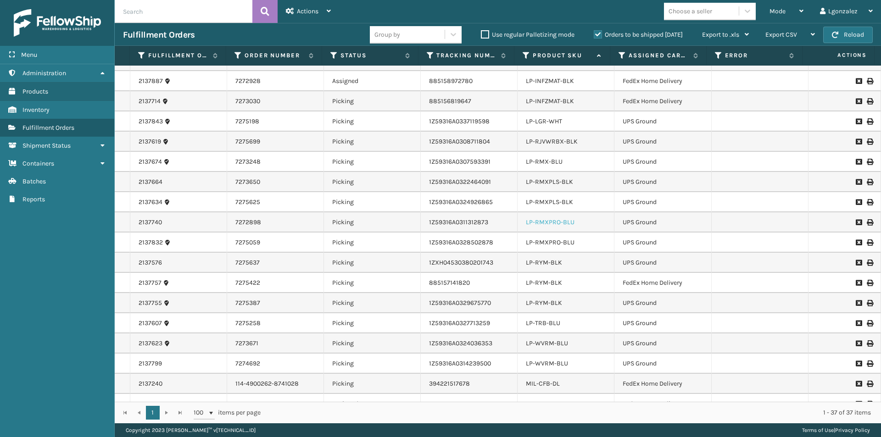
click at [560, 225] on link "LP-RMXPRO-BLU" at bounding box center [550, 222] width 49 height 8
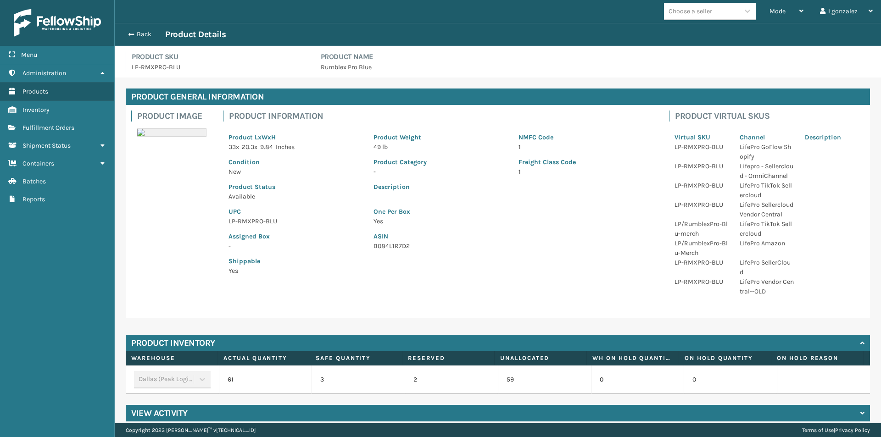
click at [246, 222] on p "LP-RMXPRO-BLU" at bounding box center [296, 222] width 134 height 10
click at [246, 220] on p "LP-RMXPRO-BLU" at bounding box center [296, 222] width 134 height 10
click at [246, 219] on p "LP-RMXPRO-BLU" at bounding box center [296, 222] width 134 height 10
click at [151, 34] on button "Back" at bounding box center [144, 34] width 42 height 8
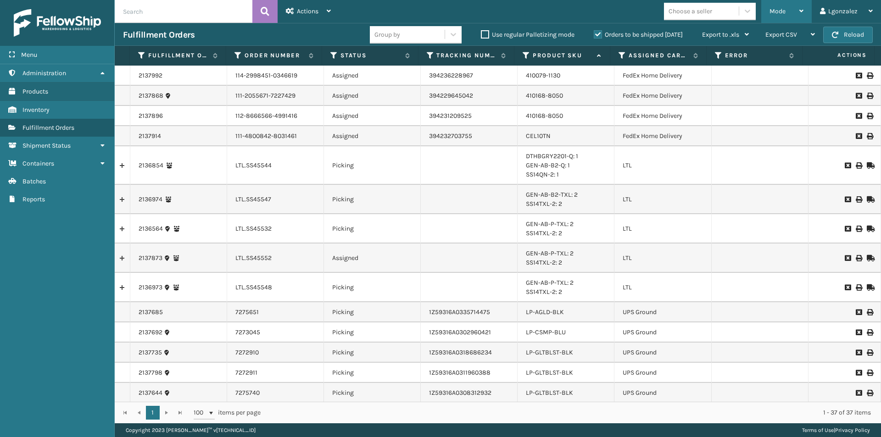
click at [809, 8] on div "Mode Regular Mode Picking Mode Labeling Mode Exit Scan Mode" at bounding box center [787, 11] width 50 height 23
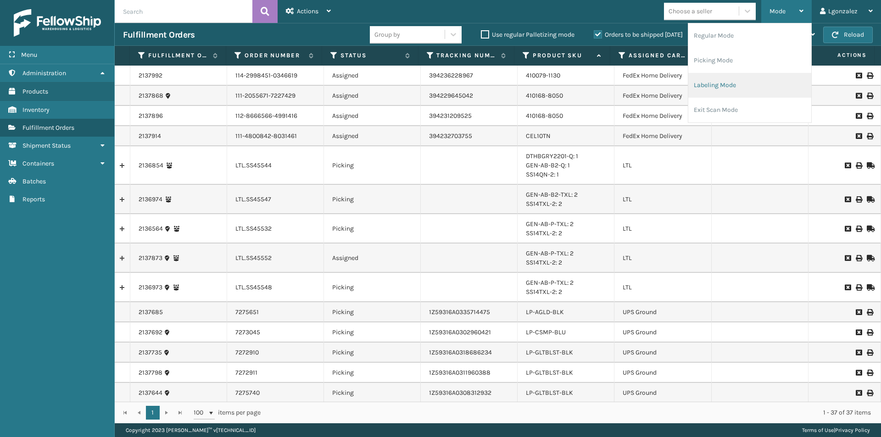
click at [725, 92] on li "Labeling Mode" at bounding box center [750, 85] width 123 height 25
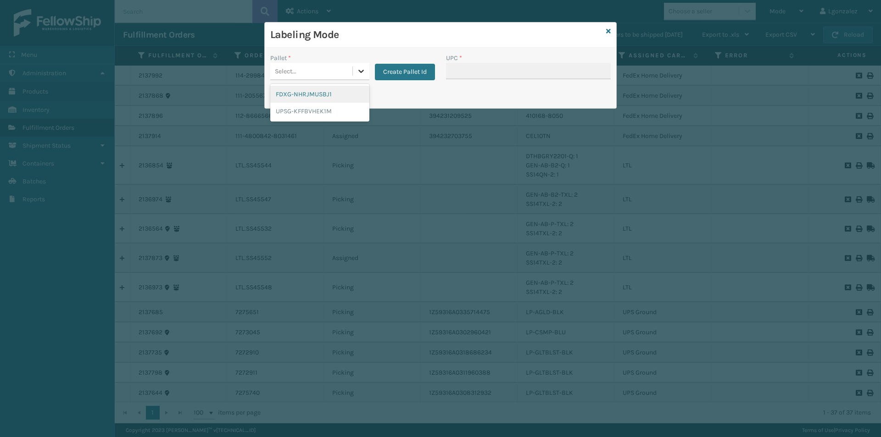
click at [353, 72] on div at bounding box center [361, 71] width 17 height 17
click at [326, 106] on div "UPSG-KFFBVHEK1M" at bounding box center [319, 111] width 99 height 17
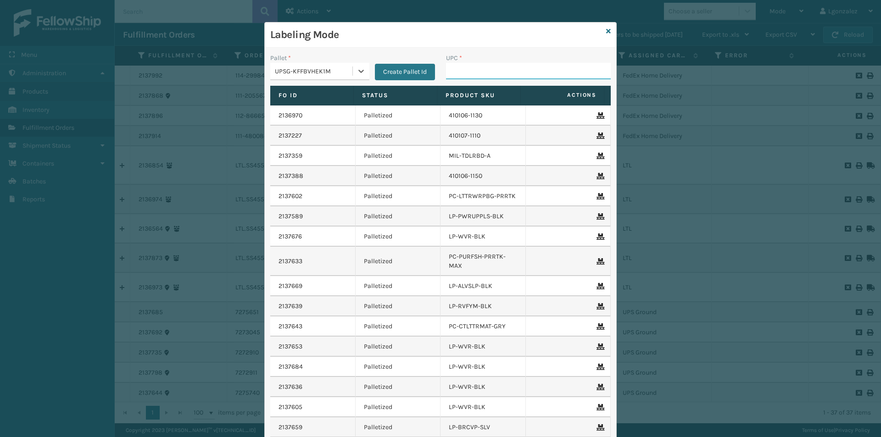
click at [467, 77] on input "UPC *" at bounding box center [528, 71] width 165 height 17
paste input "LP-RMXPRO-BLU"
type input "LP-RMXPRO-BLU"
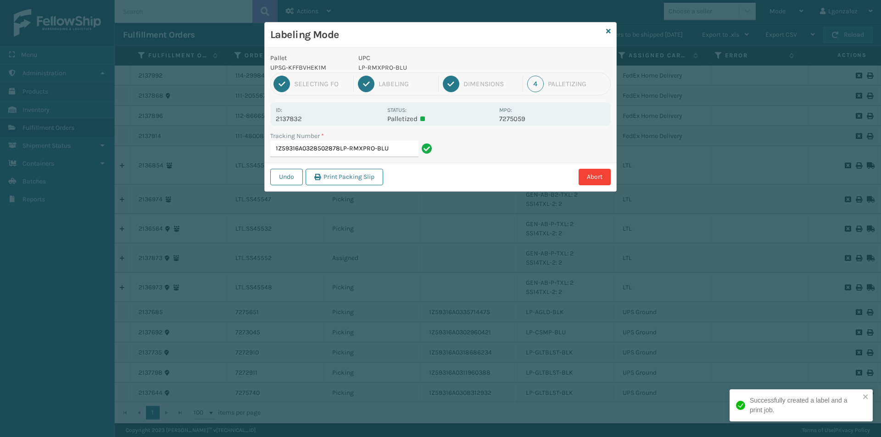
type input "1Z59316A0328502878LP-RMXPRO-BLU"
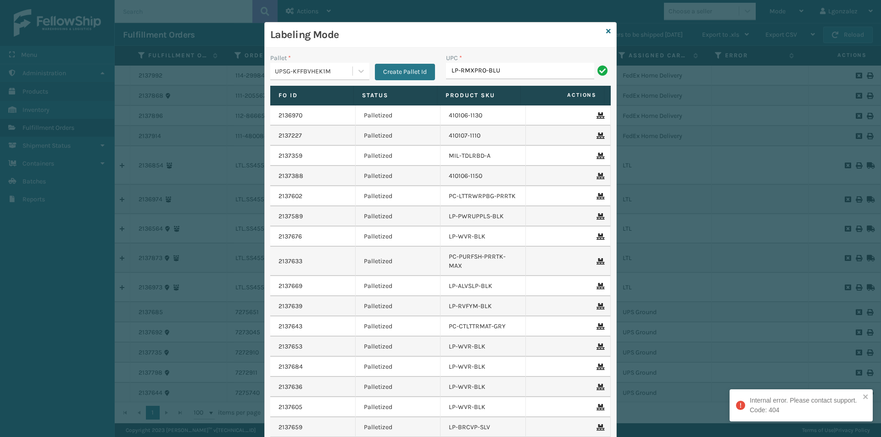
type input "LP-RMXPRO-BLU"
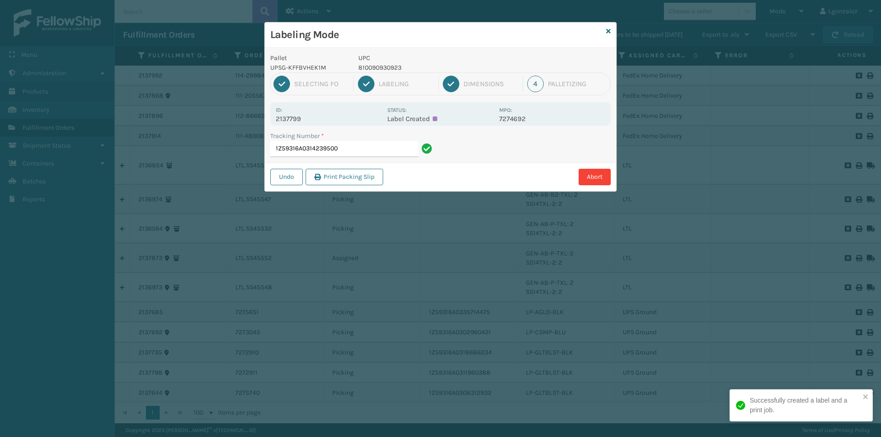
click at [384, 67] on p "810090930923" at bounding box center [425, 68] width 135 height 10
click at [357, 157] on div "Tracking Number * 1Z59316A0314239500" at bounding box center [353, 147] width 176 height 32
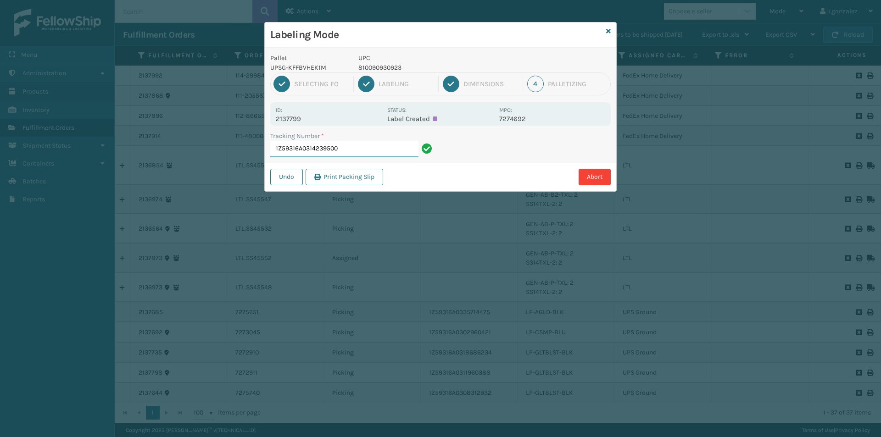
click at [357, 152] on input "1Z59316A0314239500" at bounding box center [344, 149] width 148 height 17
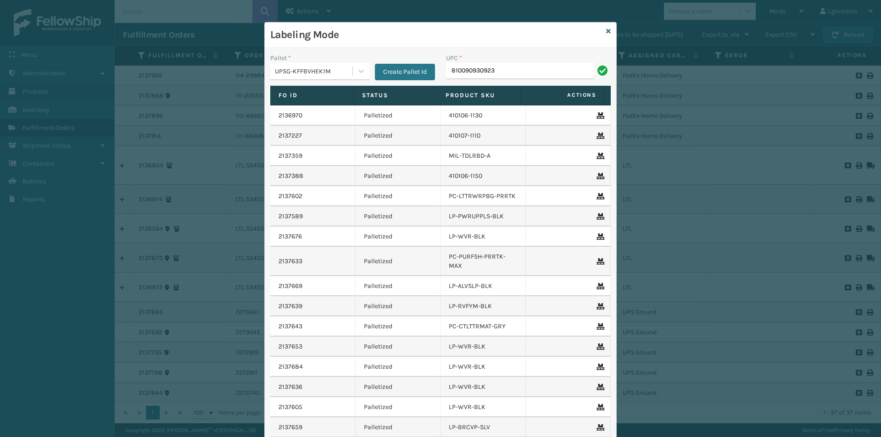
type input "810090930923"
type input "810090933467"
type input "LP-RMXPLS-BLK"
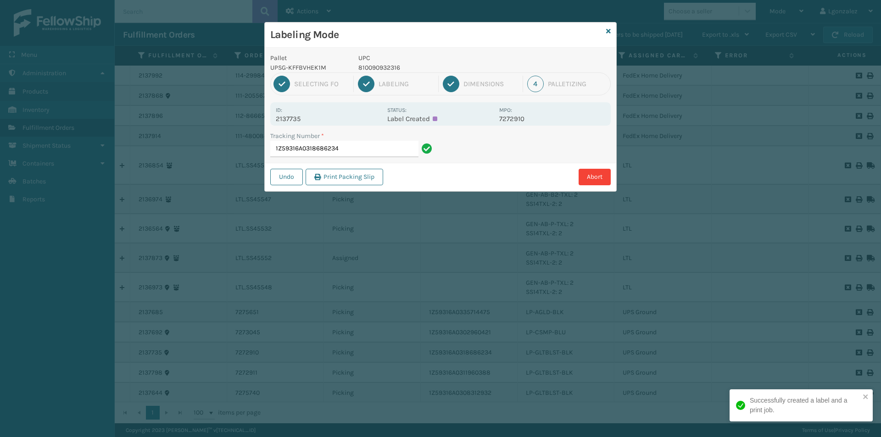
click at [395, 68] on p "810090932316" at bounding box center [425, 68] width 135 height 10
click at [374, 151] on input "1Z59316A0318686234" at bounding box center [344, 149] width 148 height 17
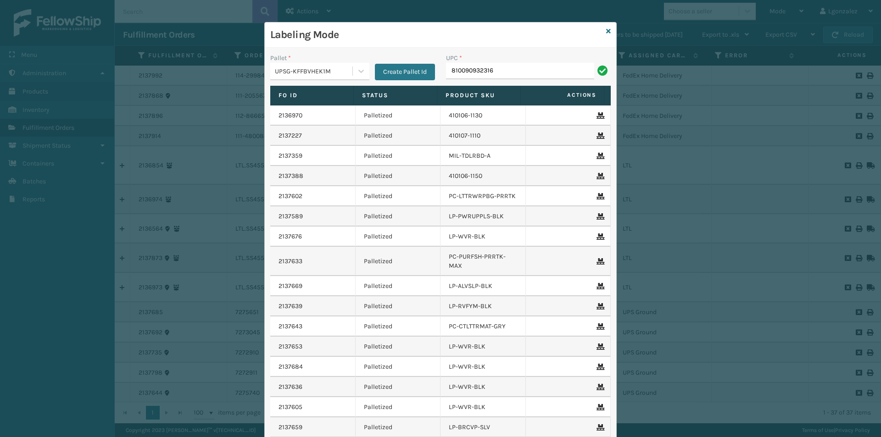
type input "810090932316"
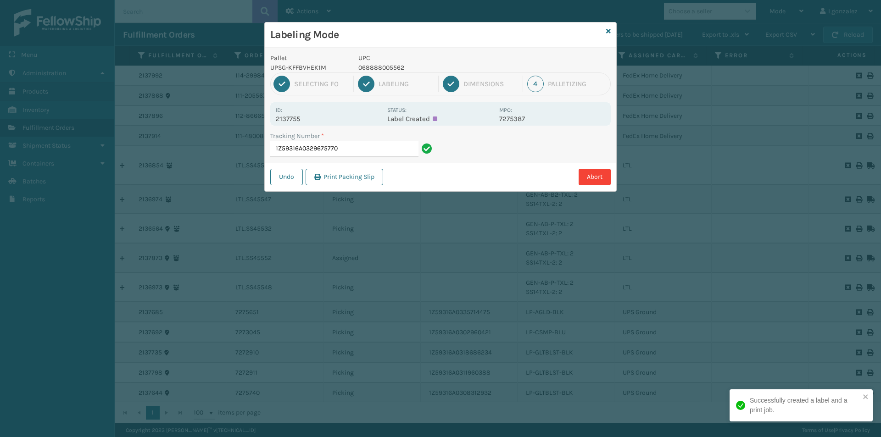
click at [378, 66] on p "068888005562" at bounding box center [425, 68] width 135 height 10
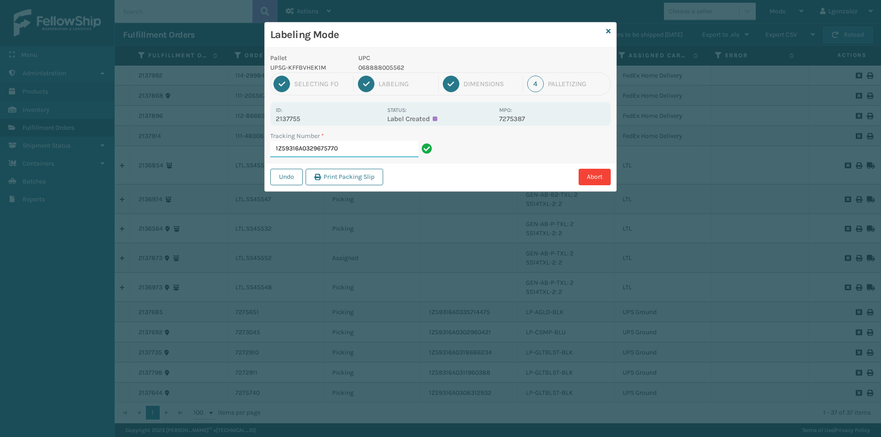
click at [346, 150] on input "1Z59316A0329675770" at bounding box center [344, 149] width 148 height 17
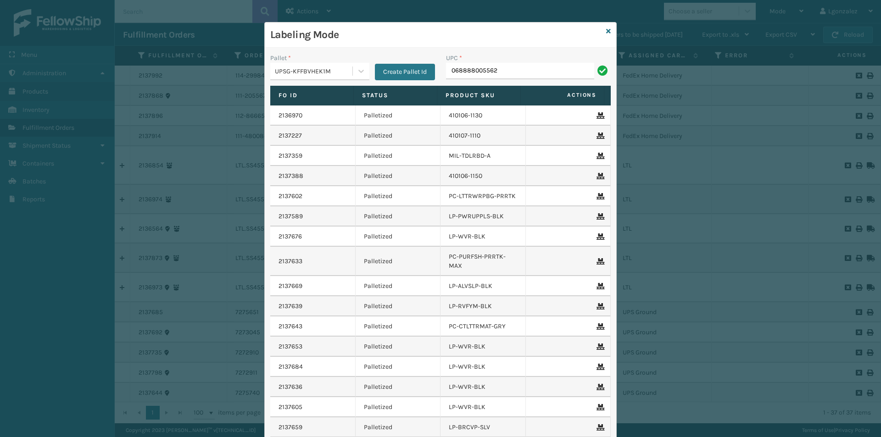
type input "068888005562"
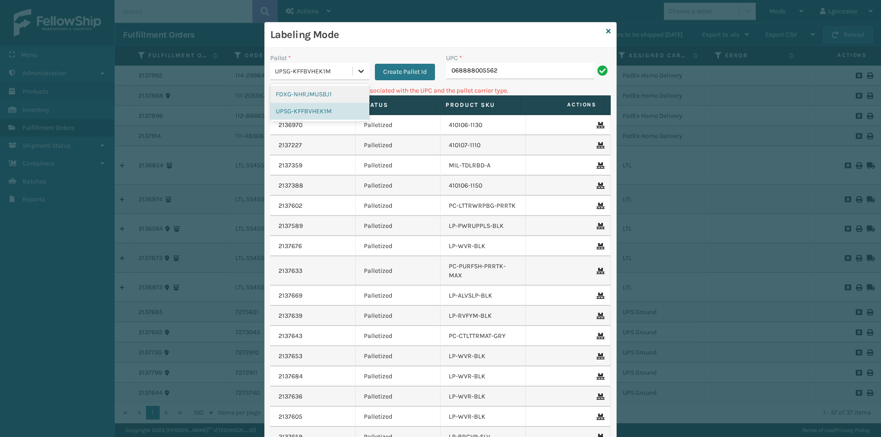
click at [357, 67] on icon at bounding box center [361, 71] width 9 height 9
click at [340, 89] on div "FDXG-NHRJMUSBJ1" at bounding box center [319, 94] width 99 height 17
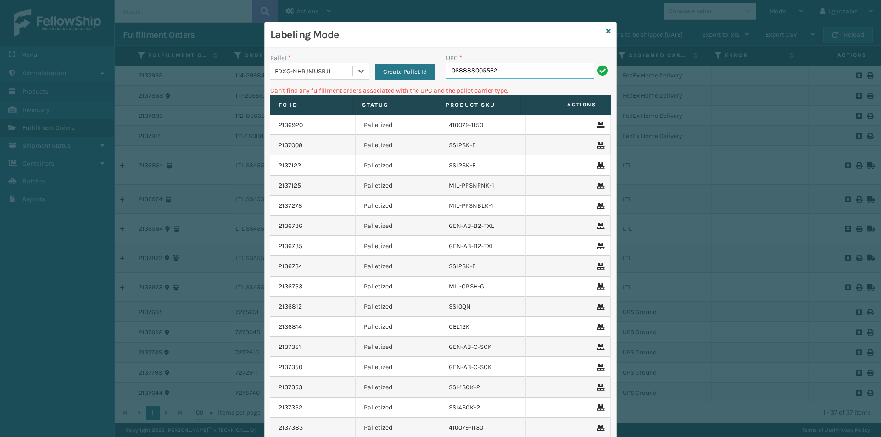
click at [504, 76] on input "068888005562" at bounding box center [520, 71] width 148 height 17
click at [363, 67] on div at bounding box center [361, 71] width 17 height 17
click at [322, 116] on div "UPSG-KFFBVHEK1M" at bounding box center [319, 111] width 99 height 17
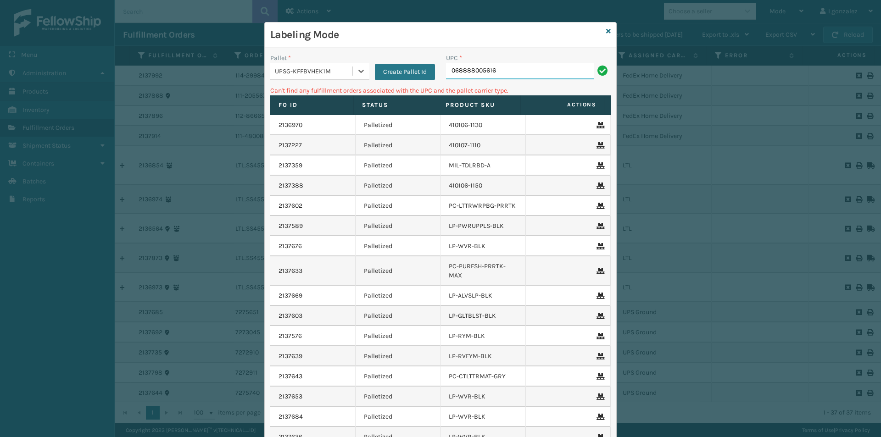
click at [495, 70] on input "068888005616" at bounding box center [520, 71] width 148 height 17
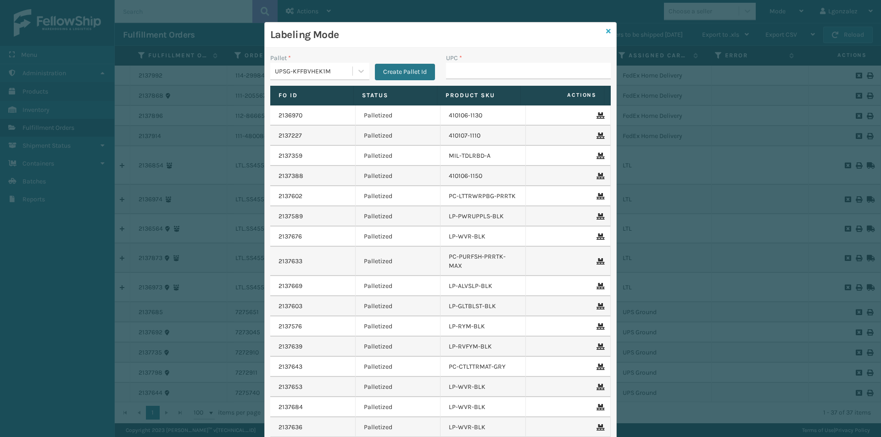
click at [606, 32] on icon at bounding box center [608, 31] width 5 height 6
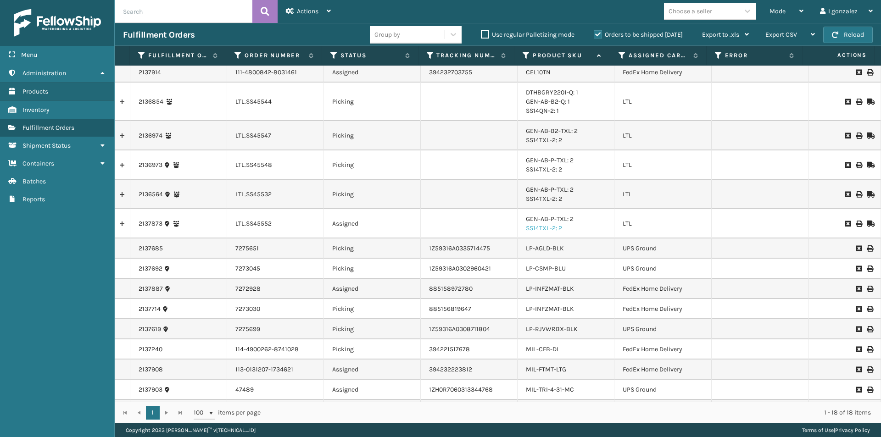
scroll to position [82, 0]
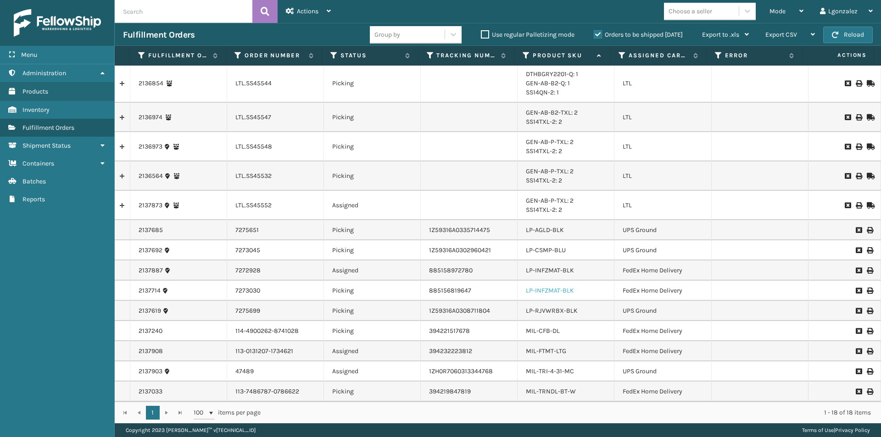
click at [550, 293] on link "LP-INFZMAT-BLK" at bounding box center [550, 291] width 48 height 8
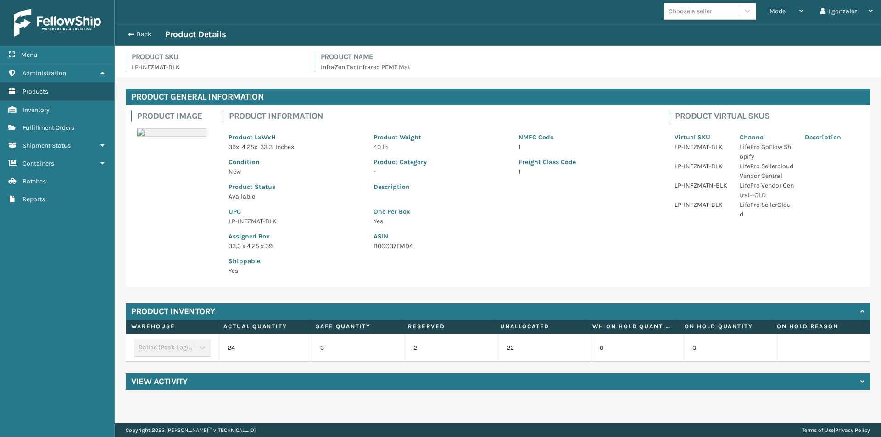
click at [254, 223] on p "LP-INFZMAT-BLK" at bounding box center [296, 222] width 134 height 10
click at [254, 222] on p "LP-INFZMAT-BLK" at bounding box center [296, 222] width 134 height 10
click at [135, 36] on button "Back" at bounding box center [144, 34] width 42 height 8
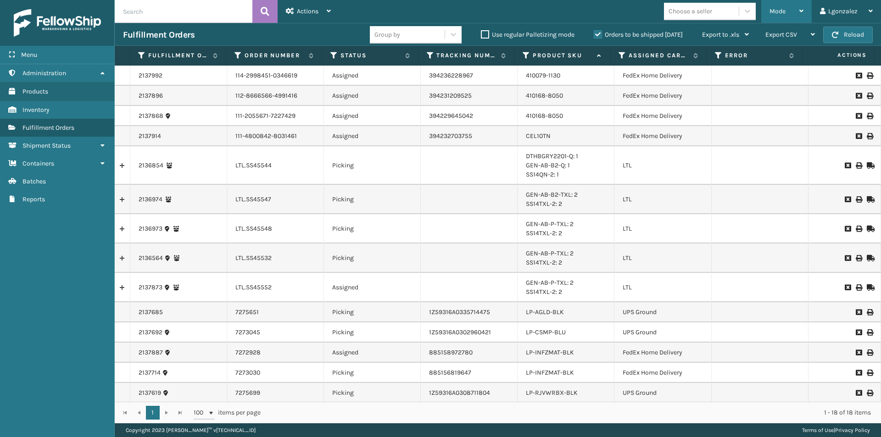
click at [786, 9] on span "Mode" at bounding box center [778, 11] width 16 height 8
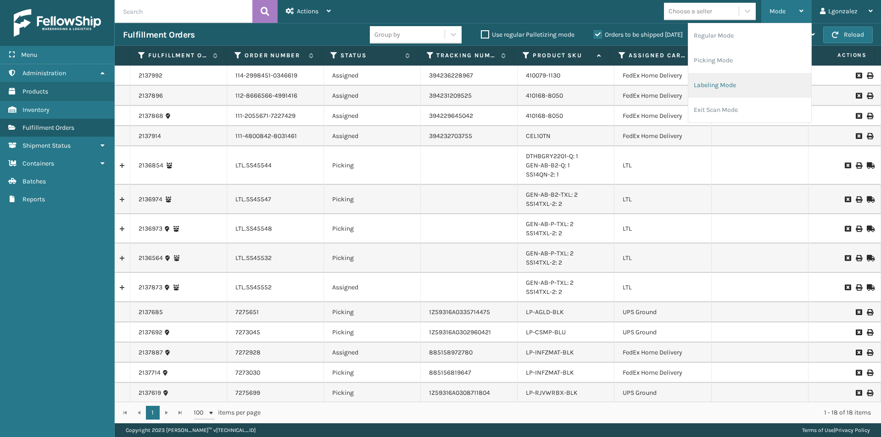
click at [720, 85] on li "Labeling Mode" at bounding box center [750, 85] width 123 height 25
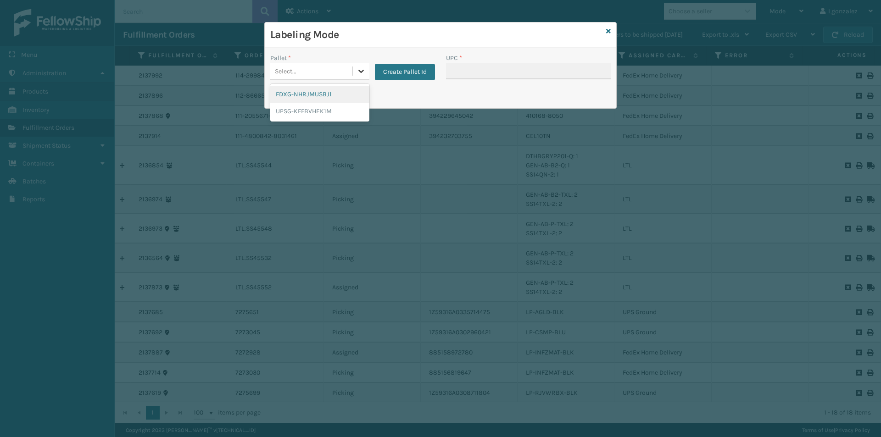
click at [360, 73] on icon at bounding box center [361, 71] width 9 height 9
click at [320, 106] on div "UPSG-KFFBVHEK1M" at bounding box center [319, 111] width 99 height 17
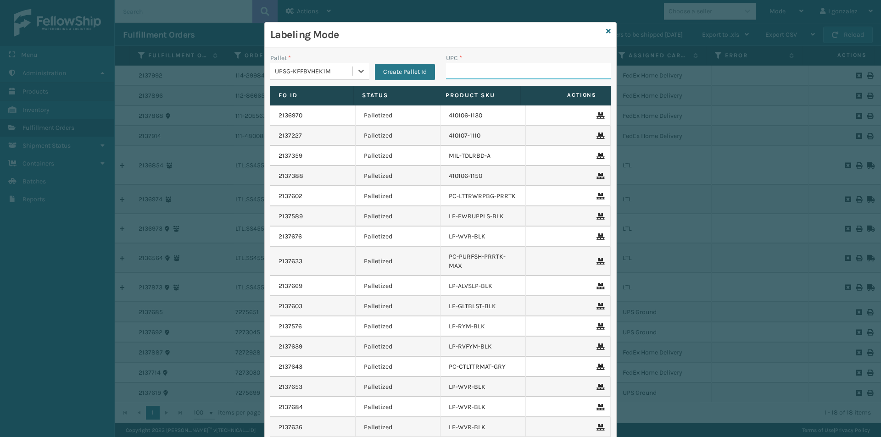
click at [460, 70] on input "UPC *" at bounding box center [528, 71] width 165 height 17
paste input "LP-INFZMAT-BLK"
type input "LP-INFZMAT-BLK"
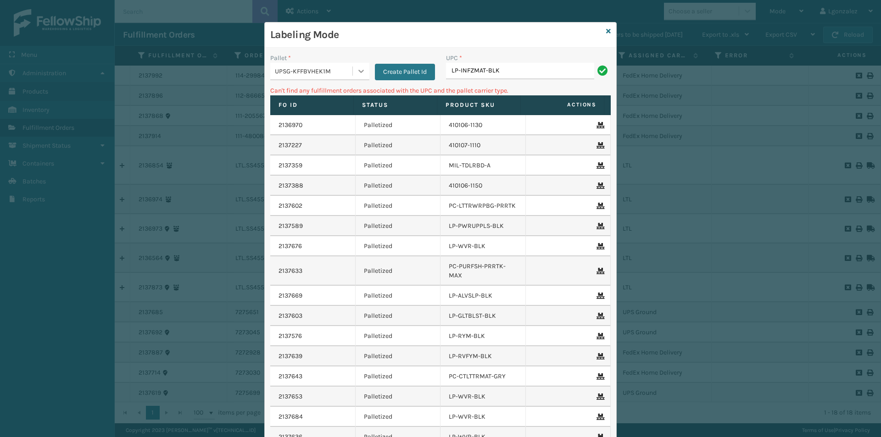
click at [361, 71] on icon at bounding box center [361, 71] width 9 height 9
click at [337, 96] on div "FDXG-NHRJMUSBJ1" at bounding box center [319, 94] width 99 height 17
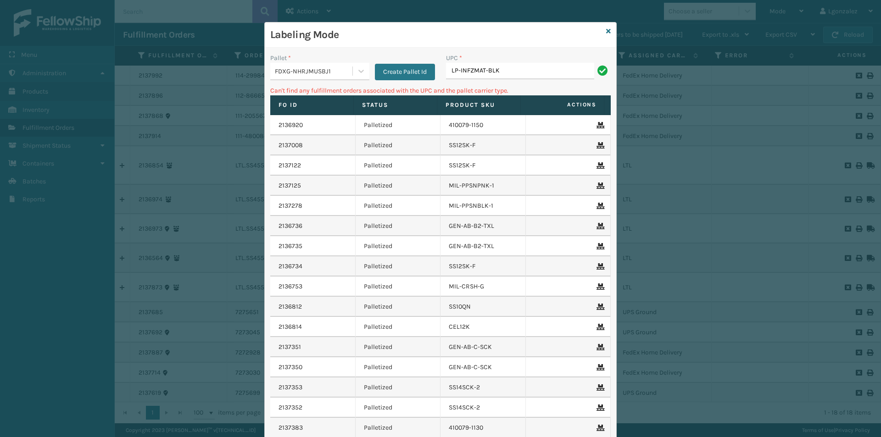
click at [535, 62] on div "UPC *" at bounding box center [528, 58] width 165 height 10
click at [530, 72] on input "LP-INFZMAT-BLK" at bounding box center [520, 71] width 148 height 17
click at [357, 72] on icon at bounding box center [361, 71] width 9 height 9
click at [321, 111] on div "UPSG-KFFBVHEK1M" at bounding box center [319, 111] width 99 height 17
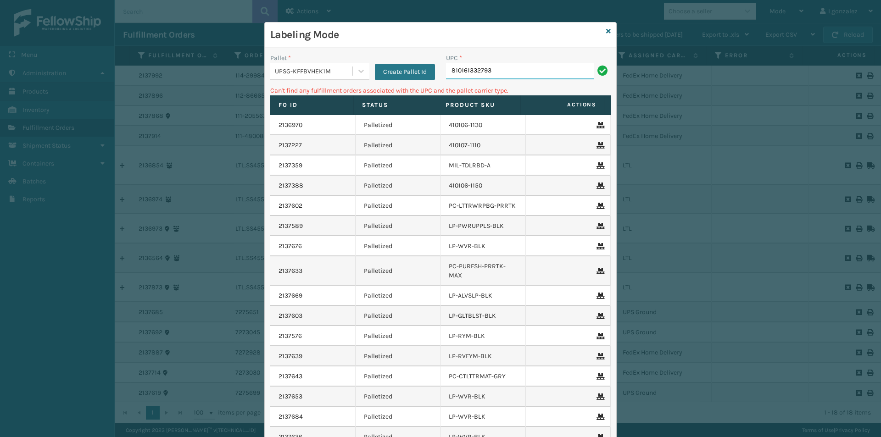
click at [505, 67] on input "810161332793" at bounding box center [520, 71] width 148 height 17
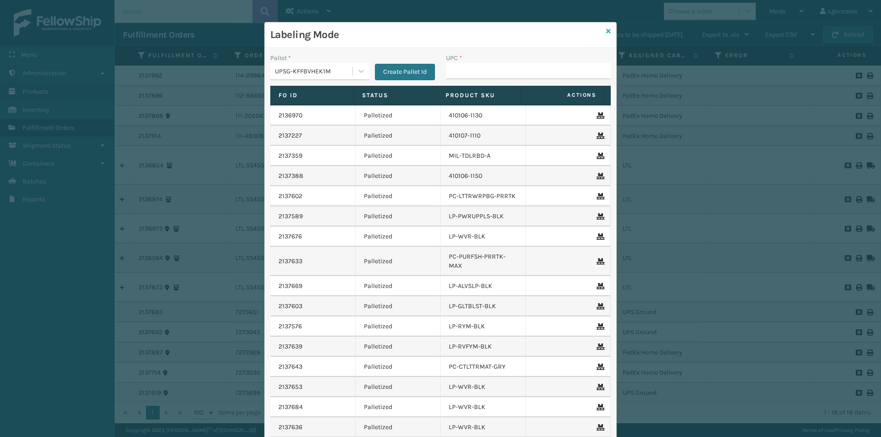
click at [607, 29] on icon at bounding box center [608, 31] width 5 height 6
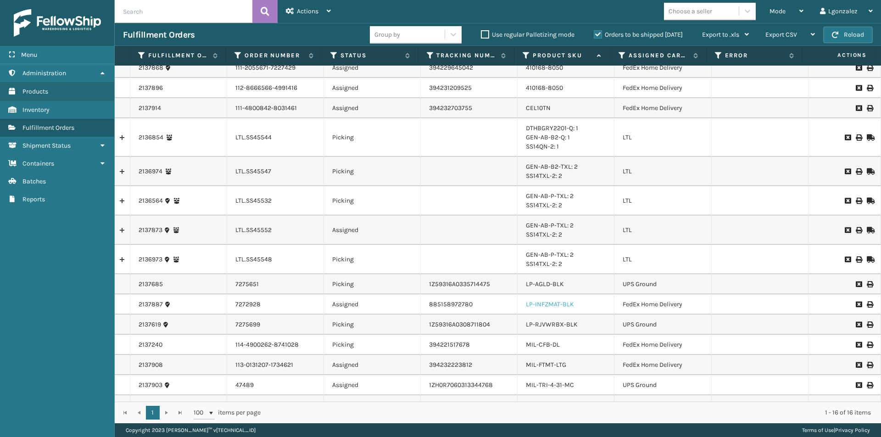
scroll to position [42, 0]
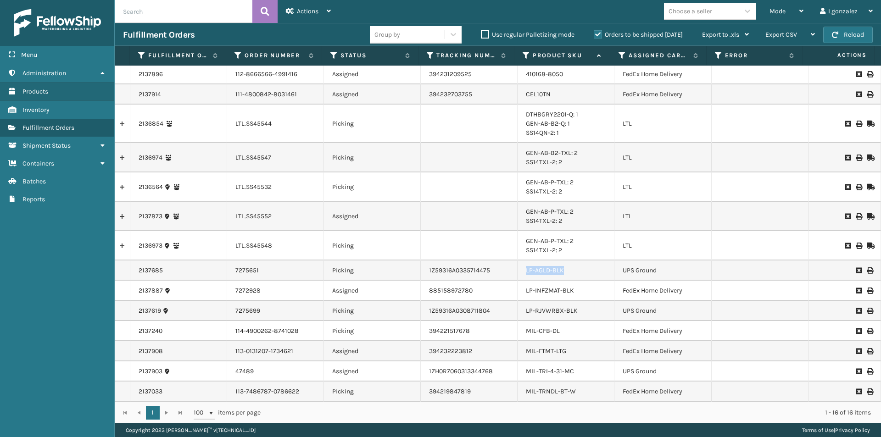
drag, startPoint x: 563, startPoint y: 269, endPoint x: 524, endPoint y: 274, distance: 39.3
click at [526, 274] on div "LP-AGLD-BLK" at bounding box center [566, 270] width 80 height 9
click at [790, 10] on div "Mode" at bounding box center [787, 11] width 34 height 23
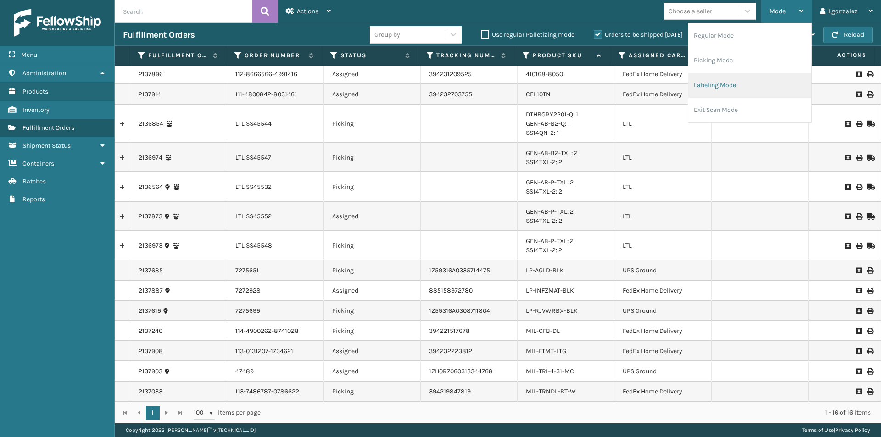
click at [756, 84] on li "Labeling Mode" at bounding box center [750, 85] width 123 height 25
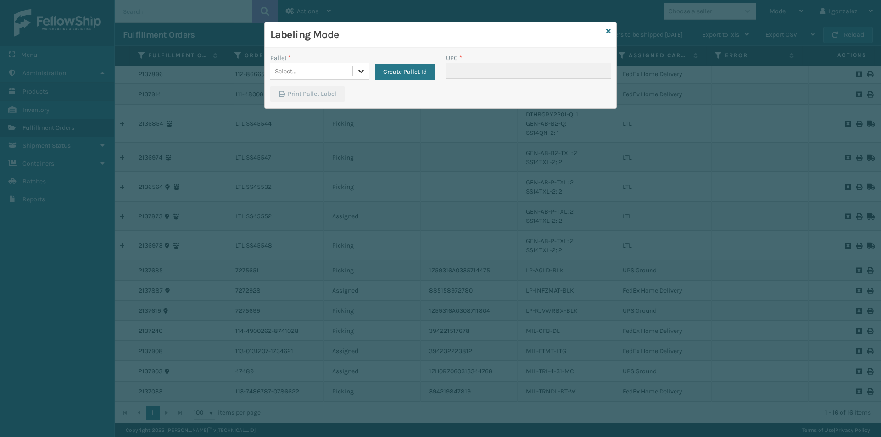
click at [357, 72] on icon at bounding box center [361, 71] width 9 height 9
click at [328, 90] on div "FDXG-NHRJMUSBJ1" at bounding box center [319, 94] width 99 height 17
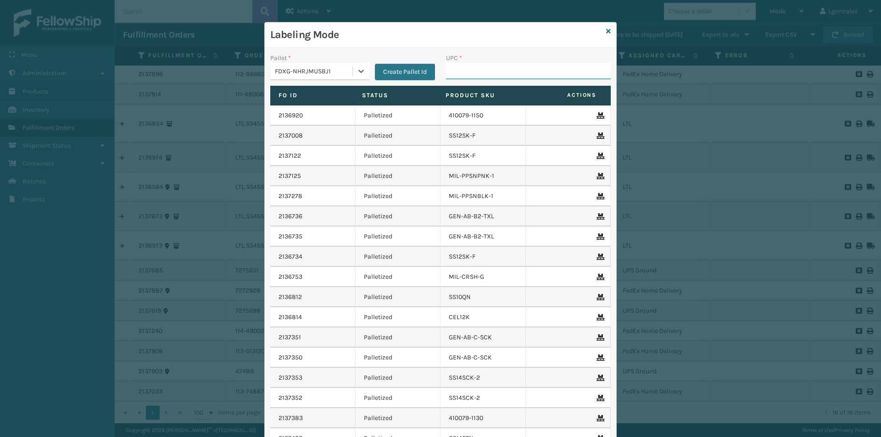
click at [464, 74] on input "UPC *" at bounding box center [528, 71] width 165 height 17
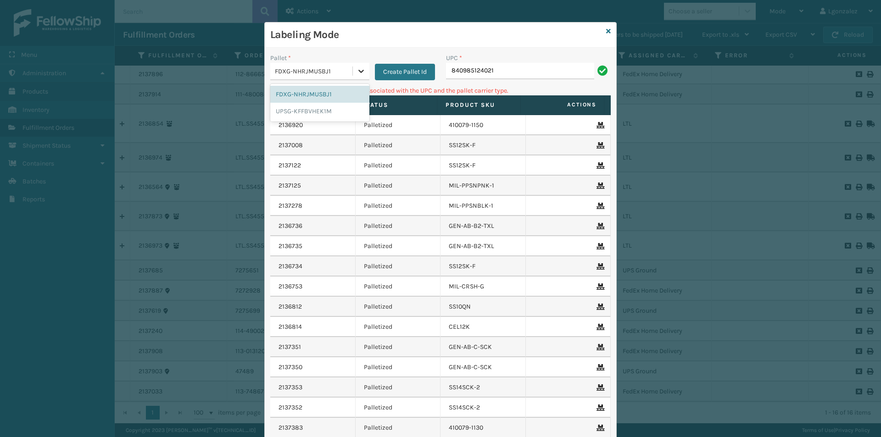
click at [357, 77] on div at bounding box center [361, 71] width 17 height 17
click at [314, 96] on div "FDXG-NHRJMUSBJ1" at bounding box center [319, 94] width 99 height 17
click at [511, 66] on input "840985124021" at bounding box center [520, 71] width 148 height 17
click at [357, 70] on icon at bounding box center [361, 71] width 9 height 9
click at [316, 108] on div "UPSG-KFFBVHEK1M" at bounding box center [319, 111] width 99 height 17
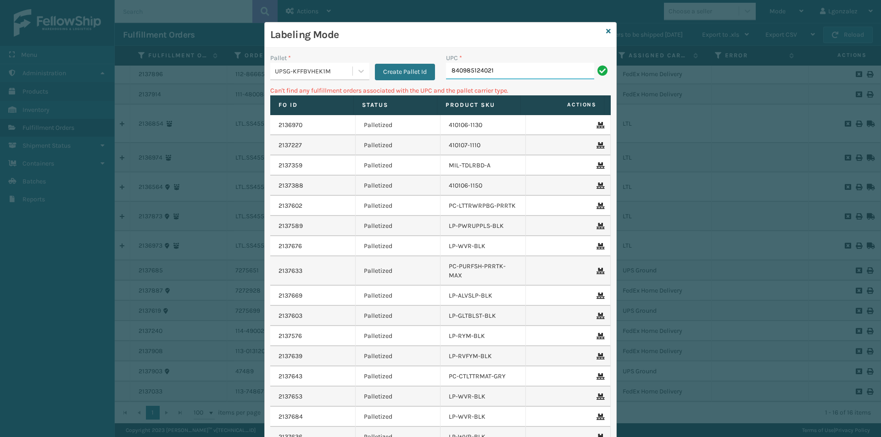
click at [496, 68] on input "840985124021" at bounding box center [520, 71] width 148 height 17
click at [606, 34] on link at bounding box center [608, 32] width 5 height 10
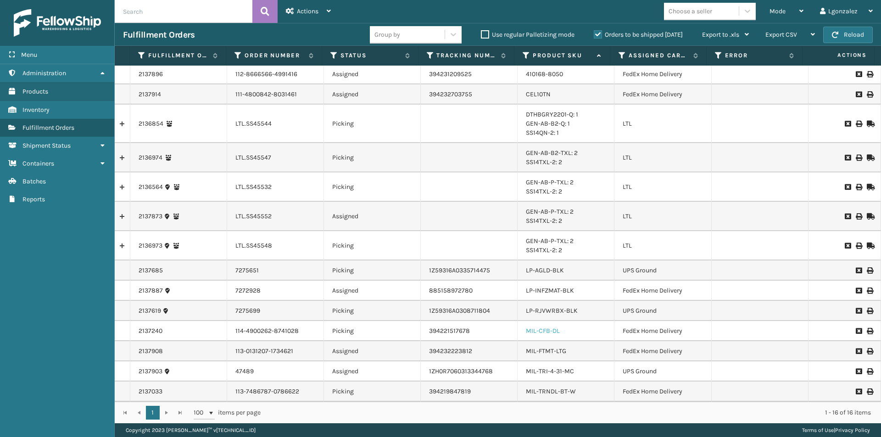
click at [552, 331] on link "MIL-CFB-DL" at bounding box center [543, 331] width 34 height 8
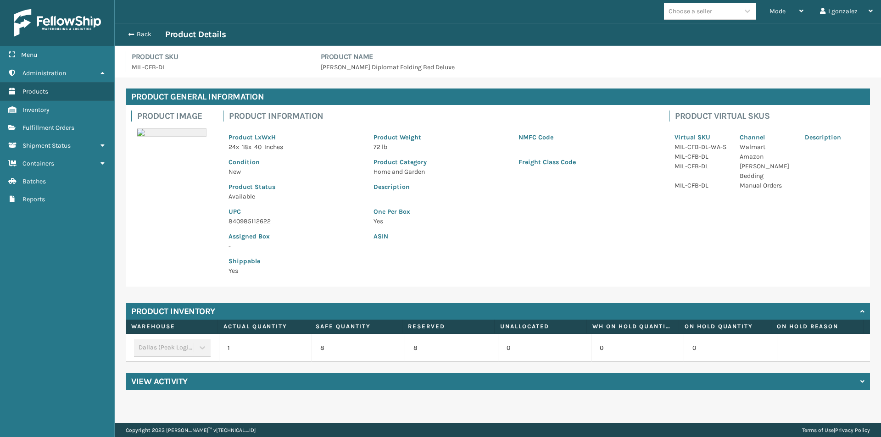
click at [258, 224] on p "840985112622" at bounding box center [296, 222] width 134 height 10
click at [141, 30] on button "Back" at bounding box center [144, 34] width 42 height 8
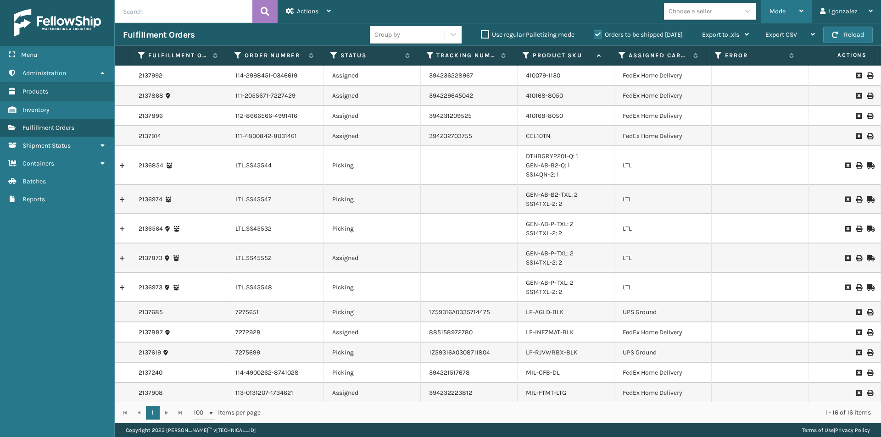
click at [782, 13] on span "Mode" at bounding box center [778, 11] width 16 height 8
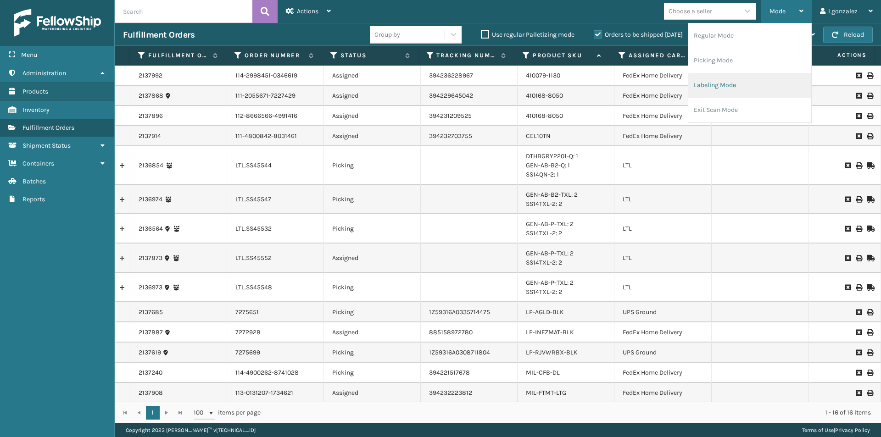
click at [737, 86] on li "Labeling Mode" at bounding box center [750, 85] width 123 height 25
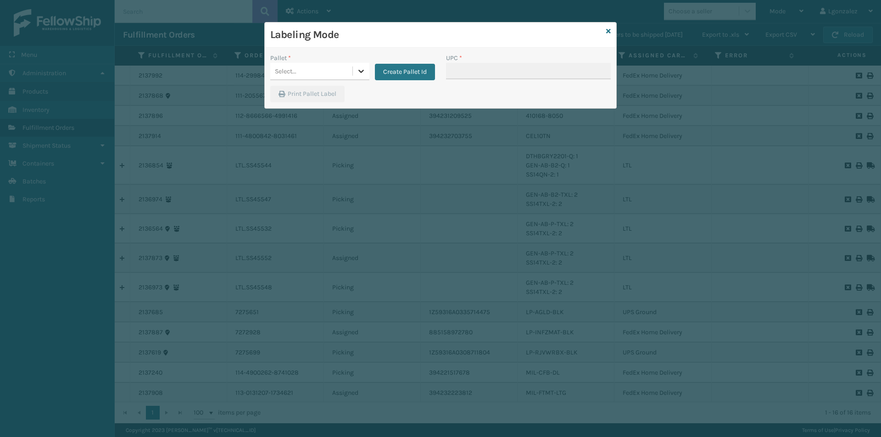
click at [361, 71] on icon at bounding box center [361, 71] width 9 height 9
click at [331, 94] on div "FDXG-NHRJMUSBJ1" at bounding box center [319, 94] width 99 height 17
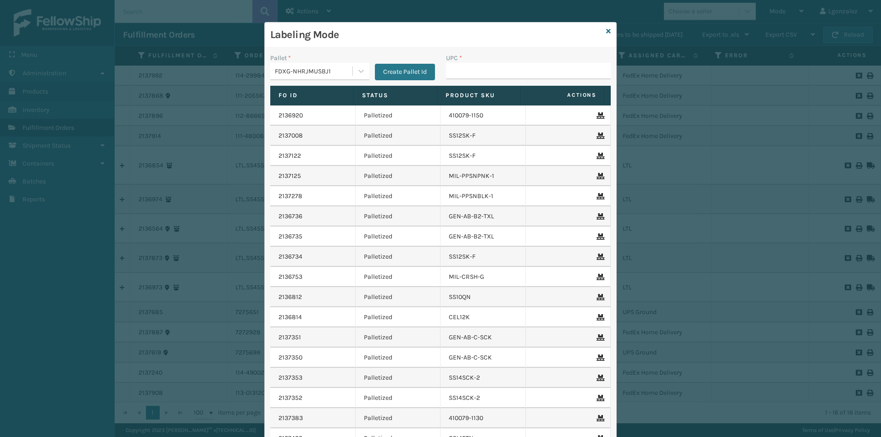
click at [442, 70] on div "UPC *" at bounding box center [529, 69] width 176 height 33
click at [460, 78] on input "UPC *" at bounding box center [528, 71] width 165 height 17
paste input "840985112622"
type input "840985112622"
click at [607, 32] on icon at bounding box center [608, 31] width 5 height 6
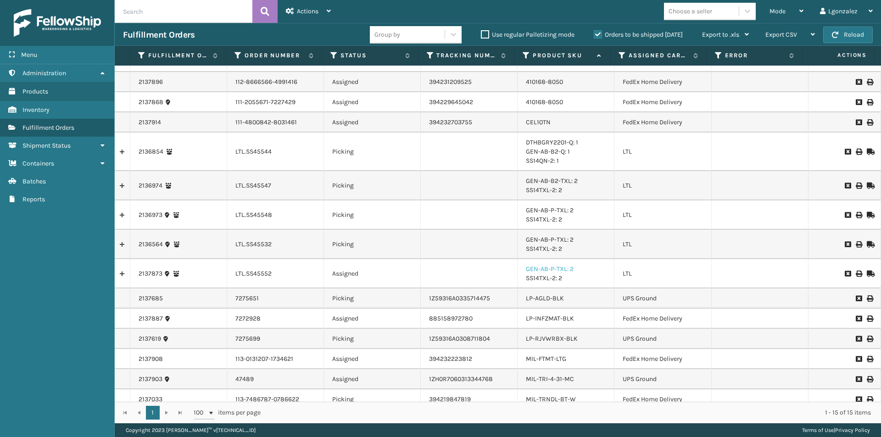
scroll to position [22, 0]
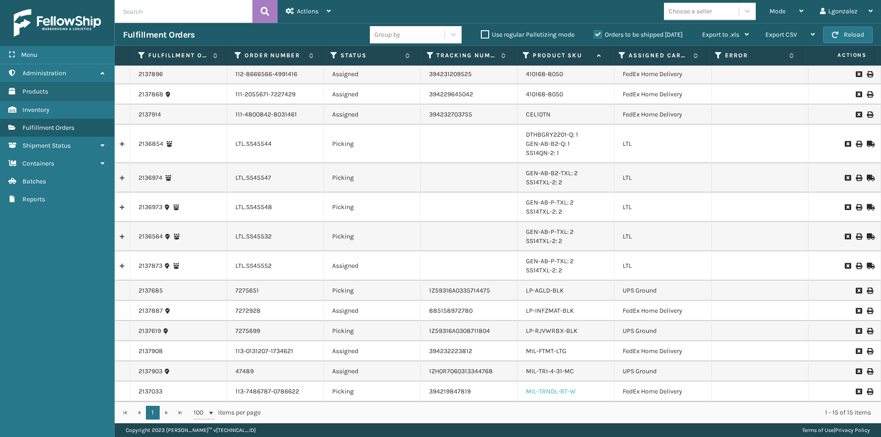
click at [557, 389] on link "MIL-TRNDL-BT-W" at bounding box center [551, 392] width 50 height 8
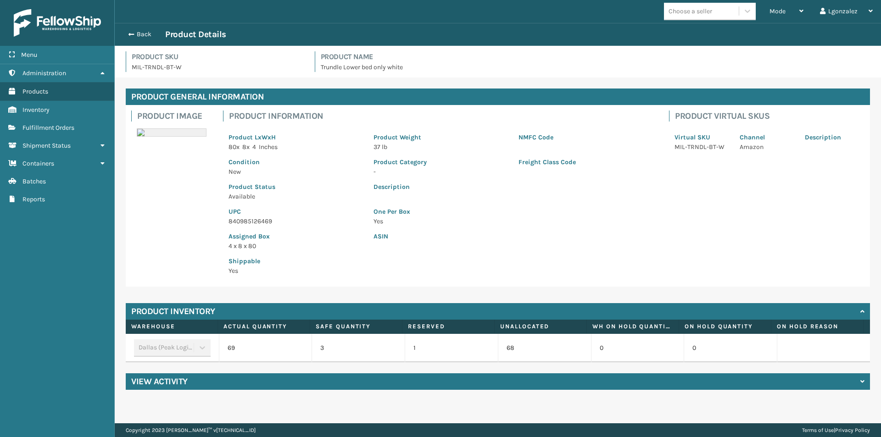
click at [246, 221] on p "840985126469" at bounding box center [296, 222] width 134 height 10
click at [138, 31] on button "Back" at bounding box center [144, 34] width 42 height 8
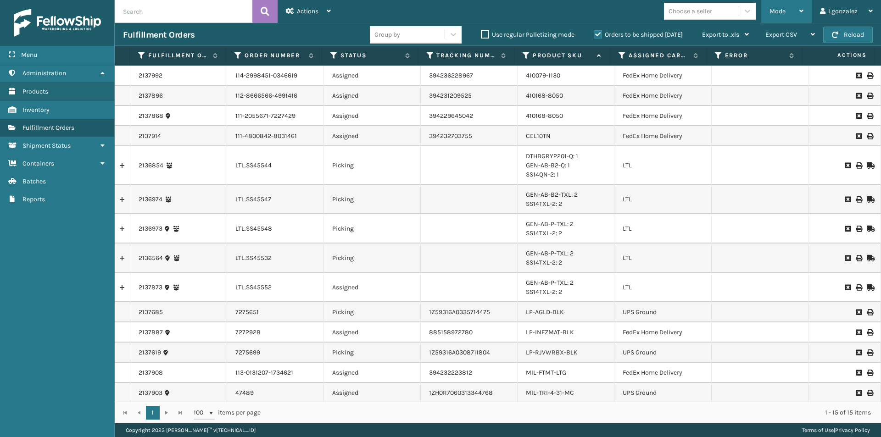
click at [792, 10] on div "Mode" at bounding box center [787, 11] width 34 height 23
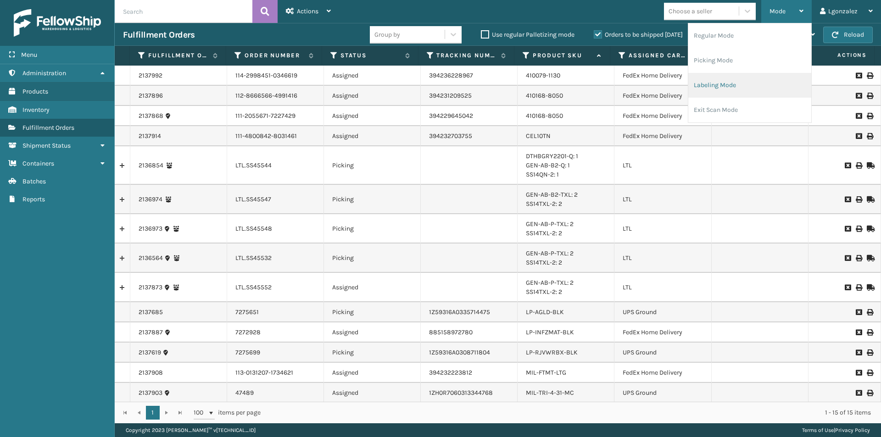
click at [750, 81] on li "Labeling Mode" at bounding box center [750, 85] width 123 height 25
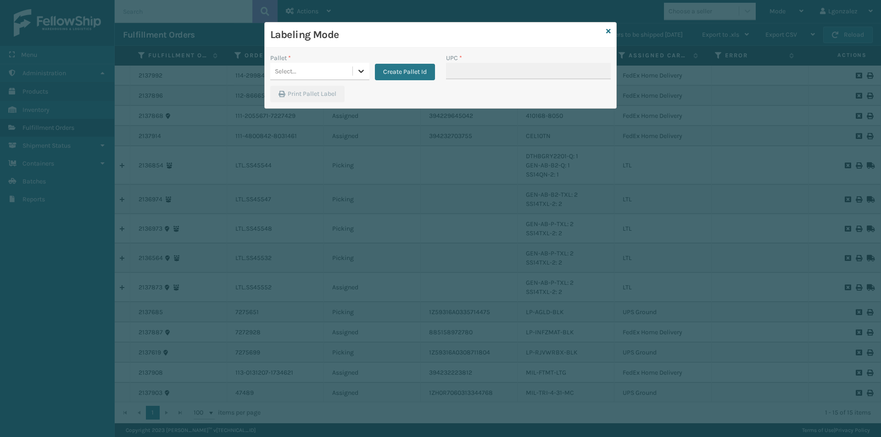
click at [361, 70] on icon at bounding box center [361, 71] width 9 height 9
click at [317, 98] on div "FDXG-NHRJMUSBJ1" at bounding box center [319, 94] width 99 height 17
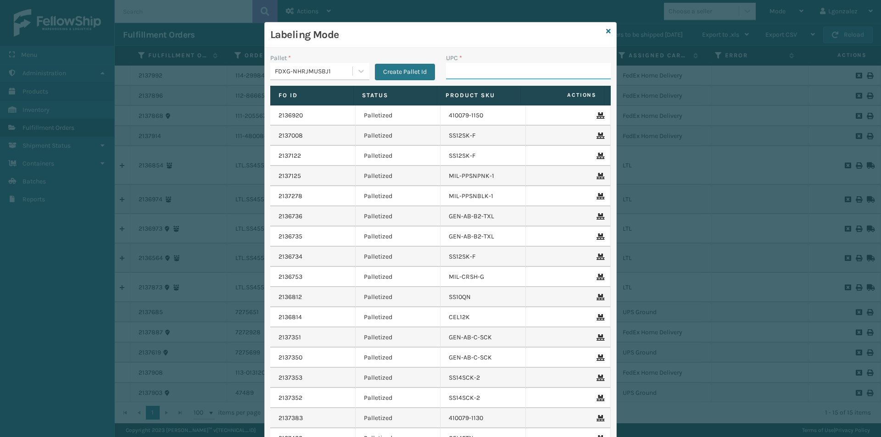
drag, startPoint x: 454, startPoint y: 72, endPoint x: 453, endPoint y: 64, distance: 7.5
click at [454, 71] on input "UPC *" at bounding box center [528, 71] width 165 height 17
paste input "840985126469"
type input "840985126469"
click at [606, 28] on icon at bounding box center [608, 31] width 5 height 6
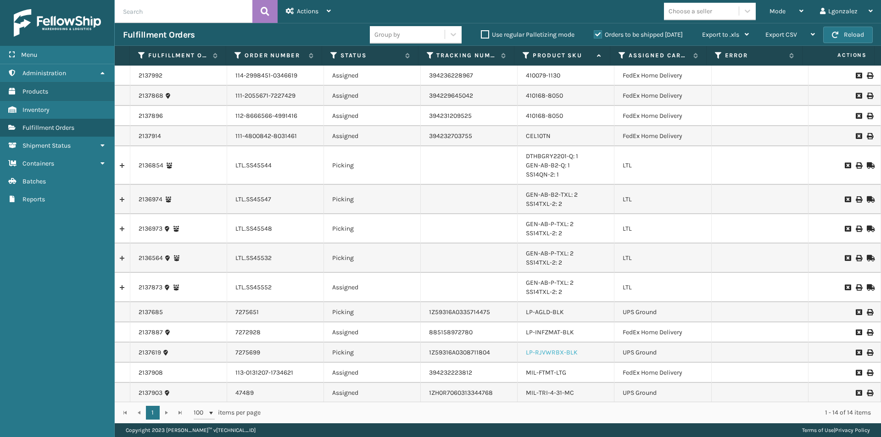
click at [550, 356] on link "LP-RJVWRBX-BLK" at bounding box center [552, 353] width 52 height 8
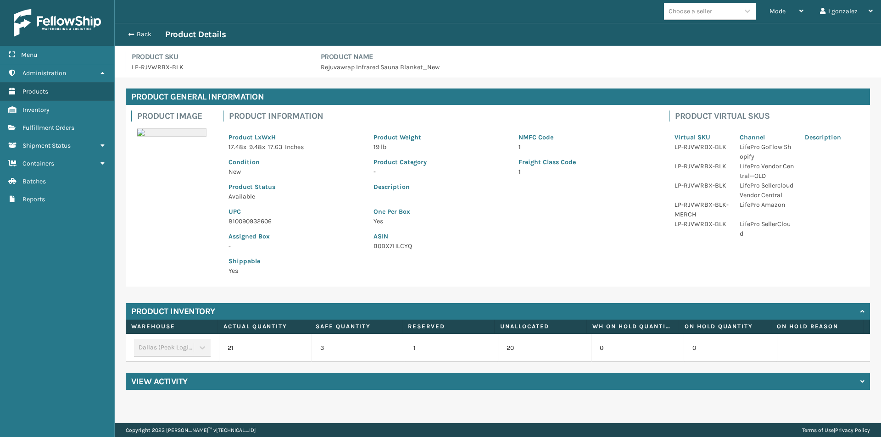
click at [247, 221] on p "810090932606" at bounding box center [296, 222] width 134 height 10
click at [135, 32] on button "Back" at bounding box center [144, 34] width 42 height 8
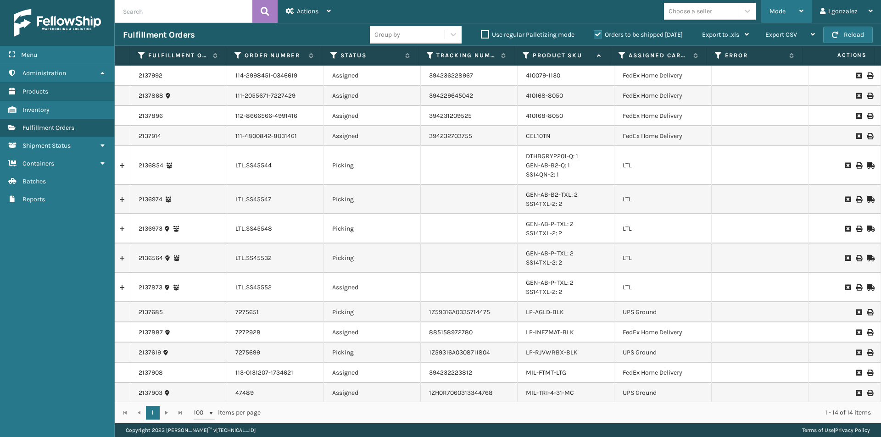
click at [766, 9] on div "Mode Regular Mode Picking Mode Labeling Mode Exit Scan Mode" at bounding box center [787, 11] width 50 height 23
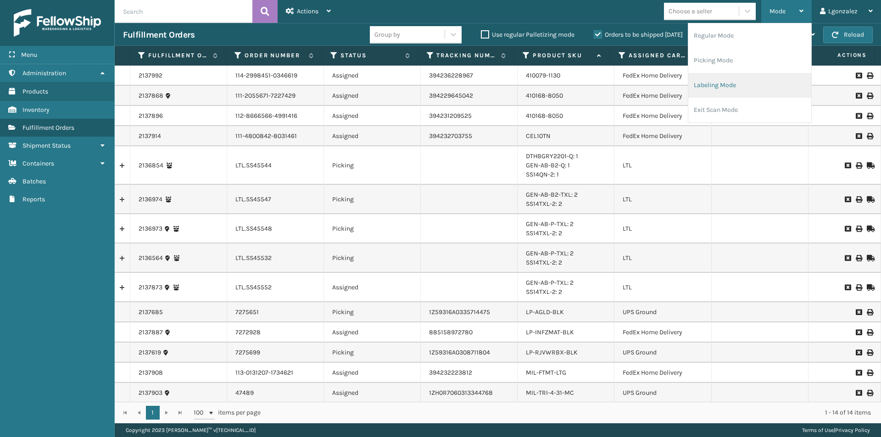
click at [729, 85] on li "Labeling Mode" at bounding box center [750, 85] width 123 height 25
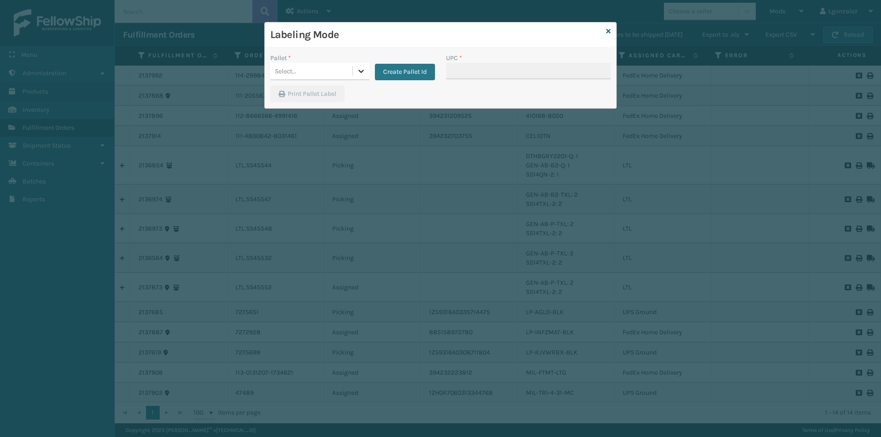
click at [362, 69] on icon at bounding box center [361, 71] width 9 height 9
drag, startPoint x: 325, startPoint y: 95, endPoint x: 330, endPoint y: 96, distance: 4.6
click at [330, 96] on div "FDXG-NHRJMUSBJ1" at bounding box center [319, 94] width 99 height 17
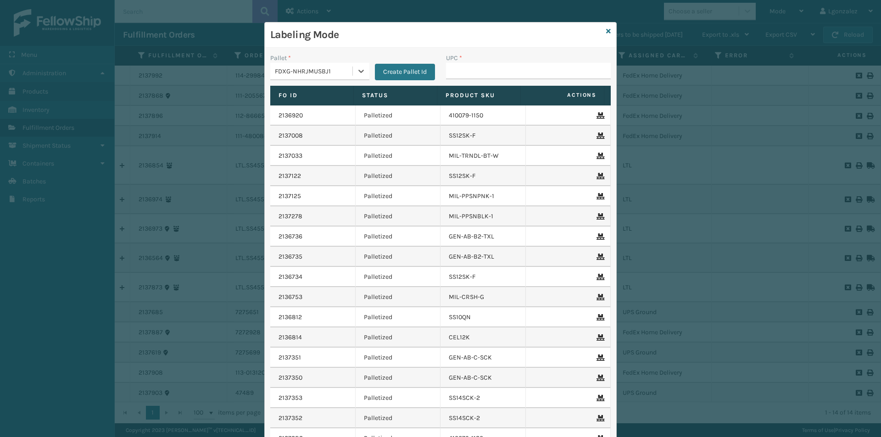
click at [487, 62] on div "UPC *" at bounding box center [528, 58] width 165 height 10
click at [485, 67] on input "UPC *" at bounding box center [528, 71] width 165 height 17
paste input "810090932606"
type input "810090932606"
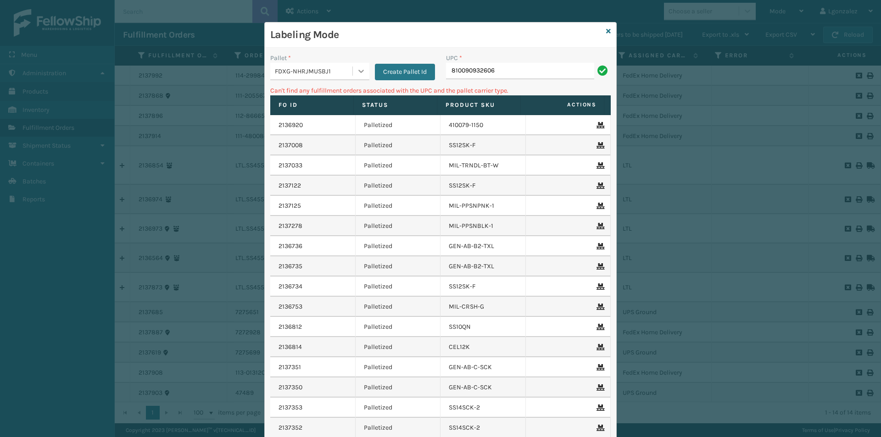
click at [358, 70] on icon at bounding box center [361, 71] width 9 height 9
click at [320, 110] on div "UPSG-KFFBVHEK1M" at bounding box center [319, 111] width 99 height 17
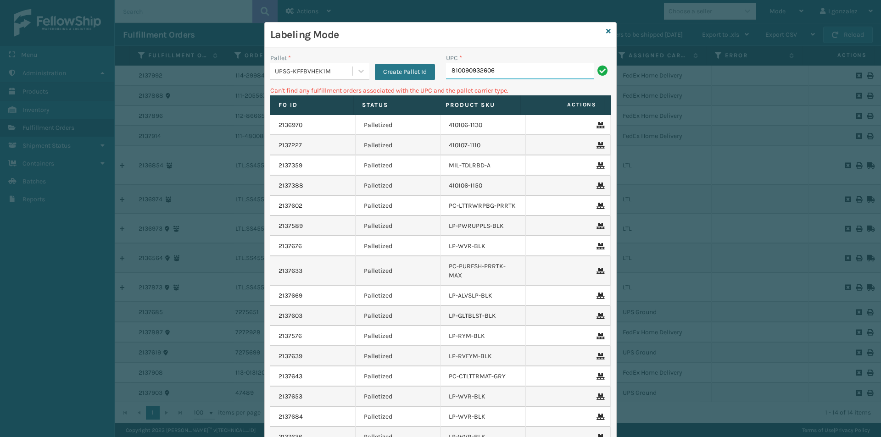
click at [492, 73] on input "810090932606" at bounding box center [520, 71] width 148 height 17
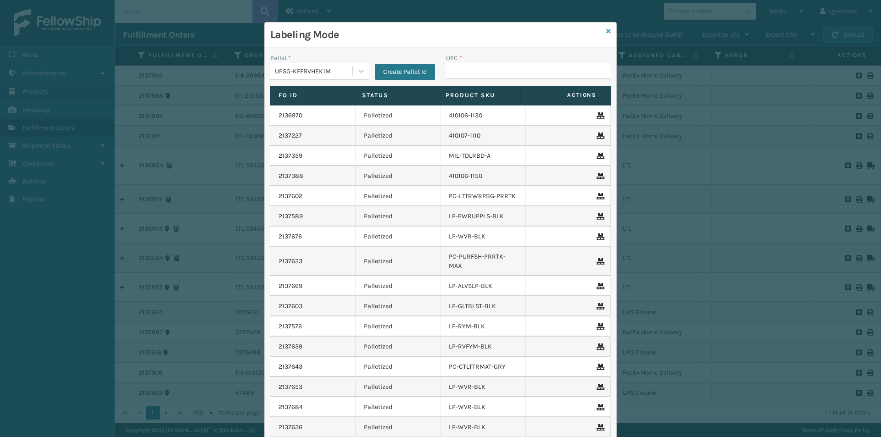
click at [606, 30] on icon at bounding box center [608, 31] width 5 height 6
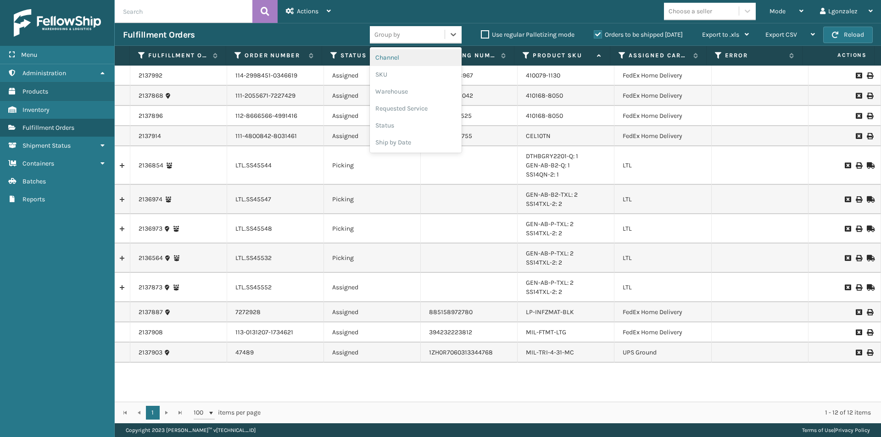
click at [395, 40] on div "Group by" at bounding box center [407, 34] width 75 height 15
click at [395, 73] on div "SKU" at bounding box center [416, 74] width 92 height 17
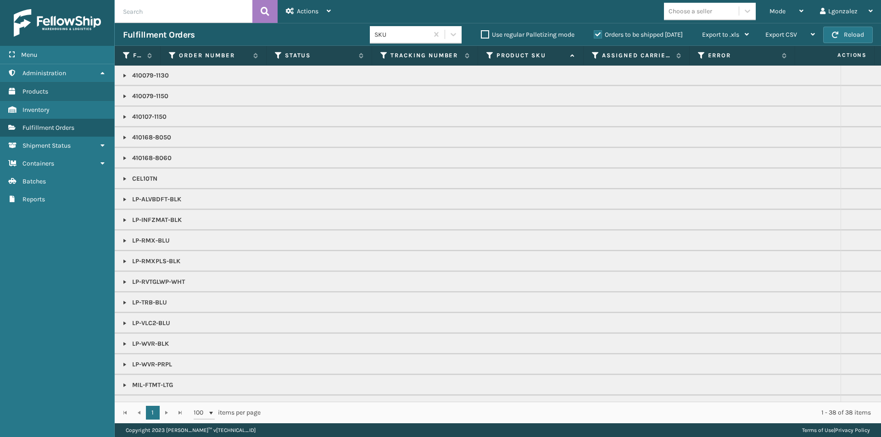
click at [153, 10] on input "text" at bounding box center [184, 11] width 138 height 23
type input "lp-trb-blu"
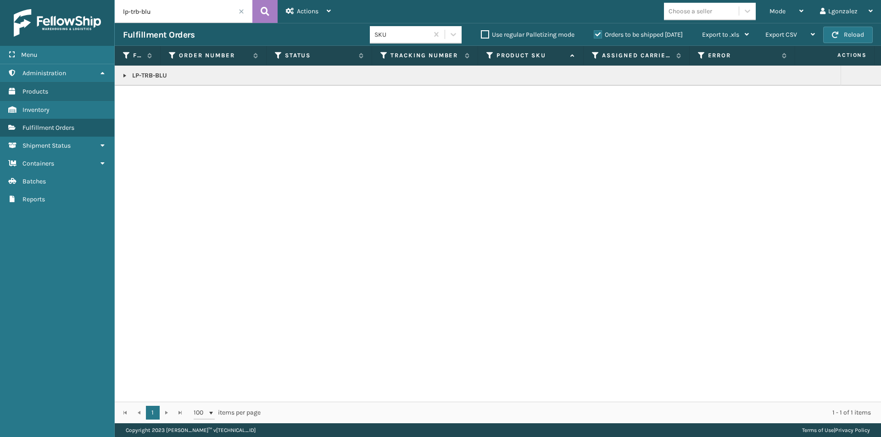
click at [158, 72] on p "LP-TRB-BLU" at bounding box center [478, 75] width 710 height 9
click at [124, 77] on link at bounding box center [124, 75] width 7 height 7
click at [145, 94] on link "2138036" at bounding box center [150, 95] width 25 height 9
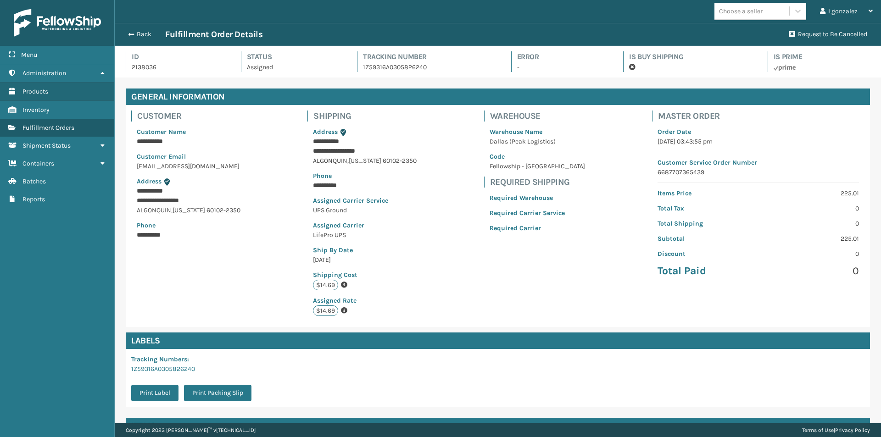
scroll to position [22, 767]
click at [52, 113] on link "Inventory" at bounding box center [57, 110] width 114 height 18
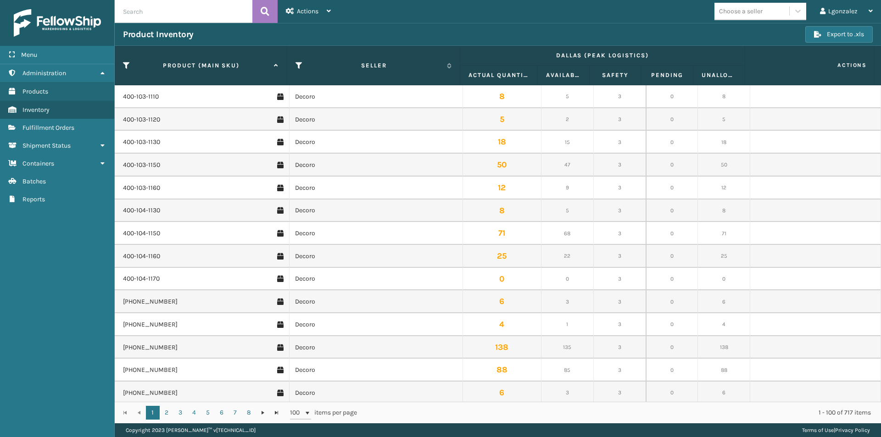
click at [170, 10] on input "text" at bounding box center [184, 11] width 138 height 23
type input "lp-trb-blu"
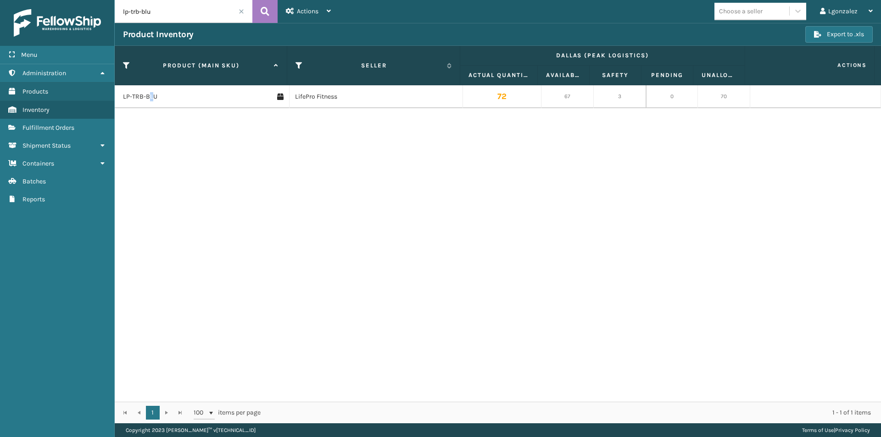
click at [151, 107] on td "LP-TRB-BLU" at bounding box center [202, 96] width 174 height 23
click at [144, 97] on link "LP-TRB-BLU" at bounding box center [140, 96] width 34 height 9
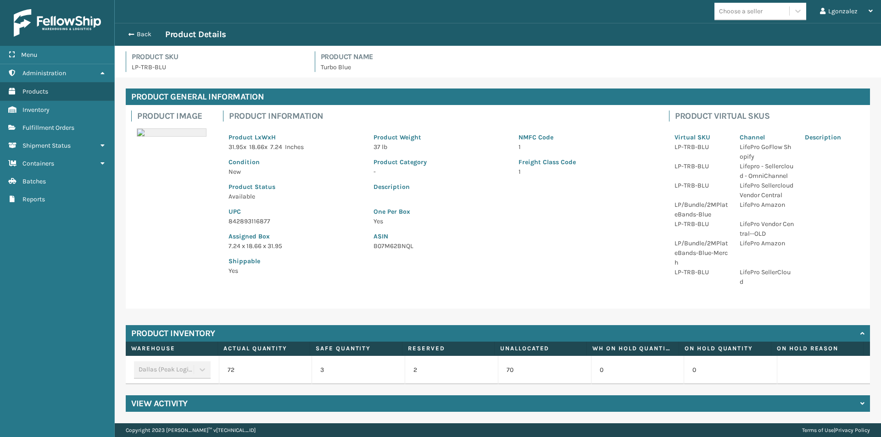
click at [202, 370] on div "Dallas (Peak Logistics)" at bounding box center [172, 370] width 77 height 17
